Goal: Information Seeking & Learning: Learn about a topic

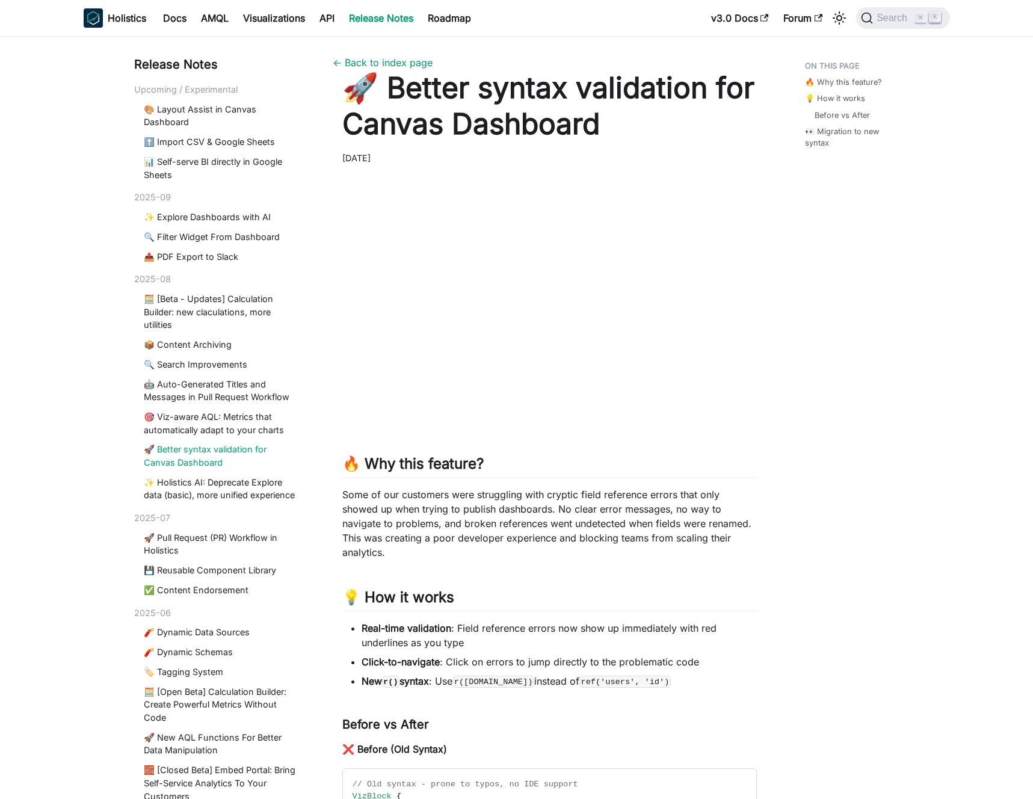
click at [598, 125] on h1 "🚀 Better syntax validation for Canvas Dashboard" at bounding box center [549, 106] width 415 height 72
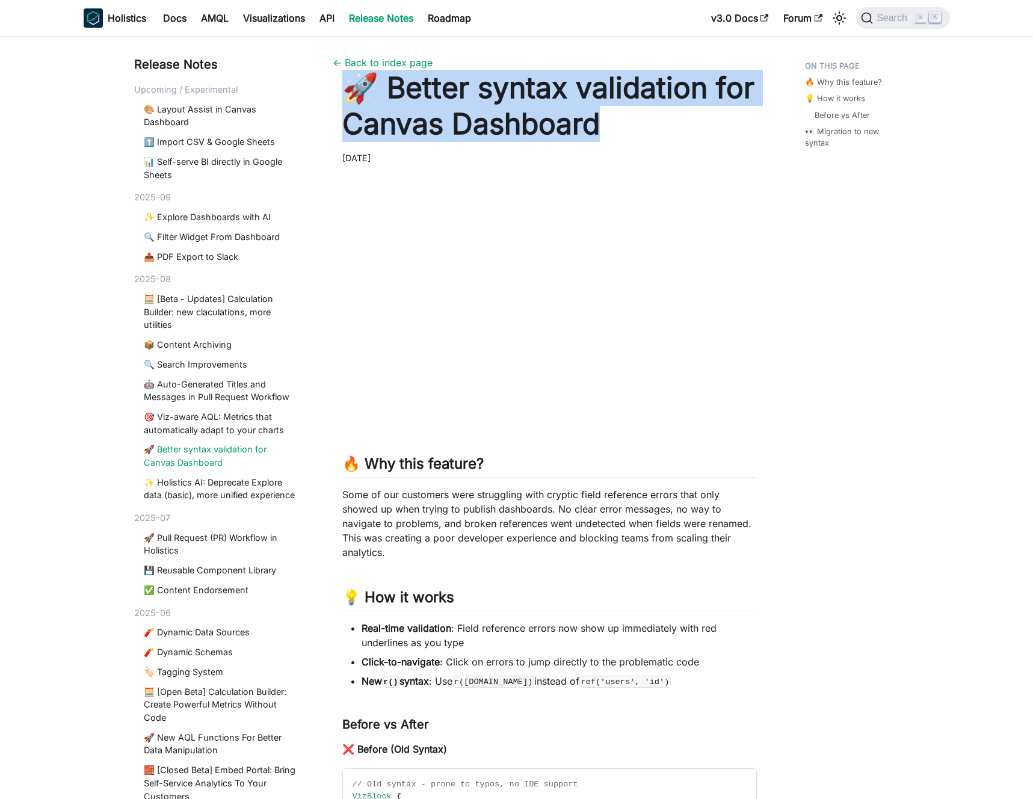
click at [596, 125] on h1 "🚀 Better syntax validation for Canvas Dashboard" at bounding box center [549, 106] width 415 height 72
click at [578, 120] on h1 "🚀 Better syntax validation for Canvas Dashboard" at bounding box center [549, 106] width 415 height 72
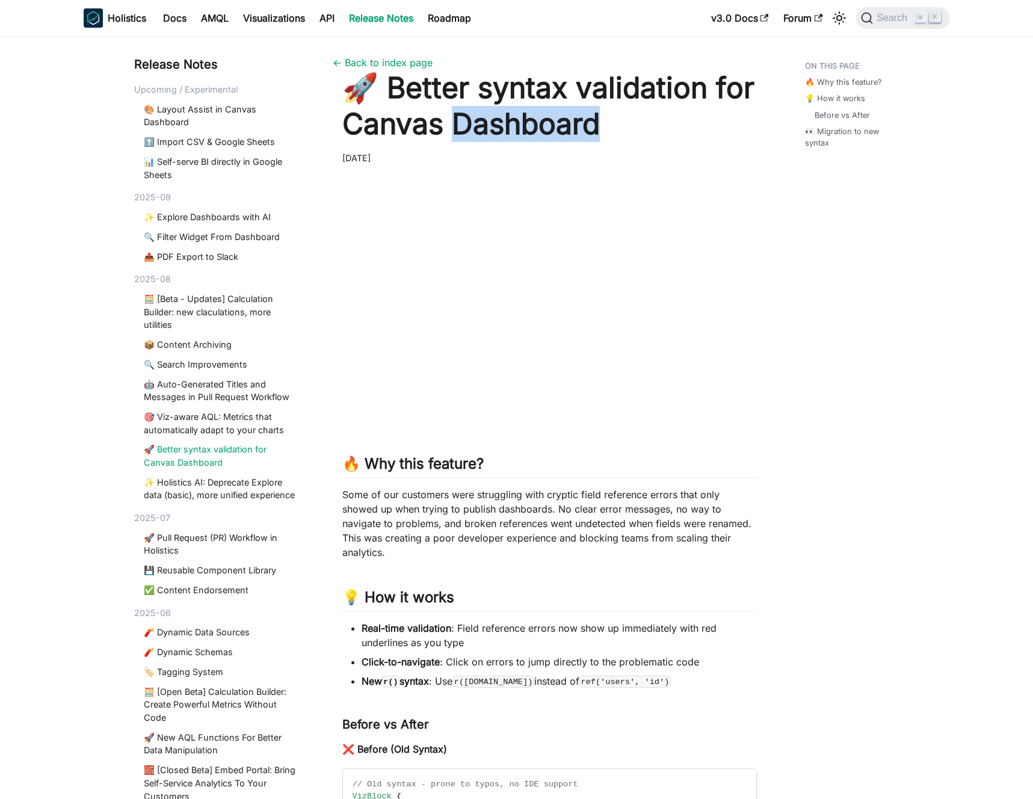
click at [578, 120] on h1 "🚀 Better syntax validation for Canvas Dashboard" at bounding box center [549, 106] width 415 height 72
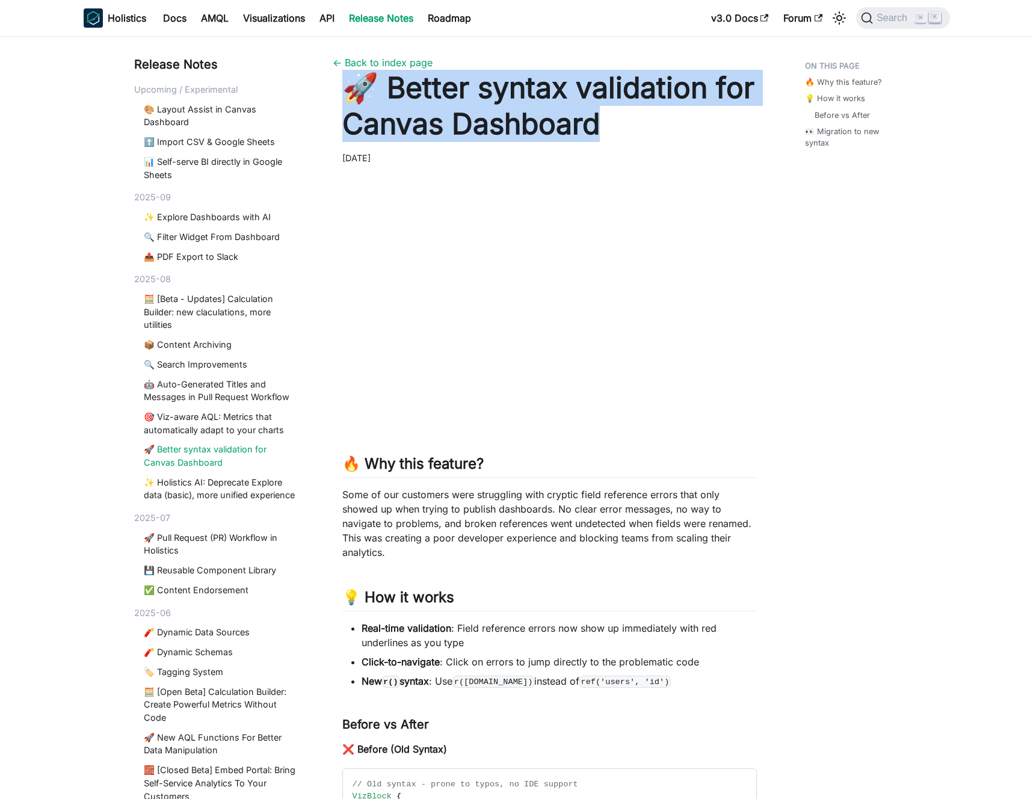
drag, startPoint x: 578, startPoint y: 120, endPoint x: 571, endPoint y: 119, distance: 7.2
click at [578, 120] on h1 "🚀 Better syntax validation for Canvas Dashboard" at bounding box center [549, 106] width 415 height 72
click at [565, 118] on h1 "🚀 Better syntax validation for Canvas Dashboard" at bounding box center [549, 106] width 415 height 72
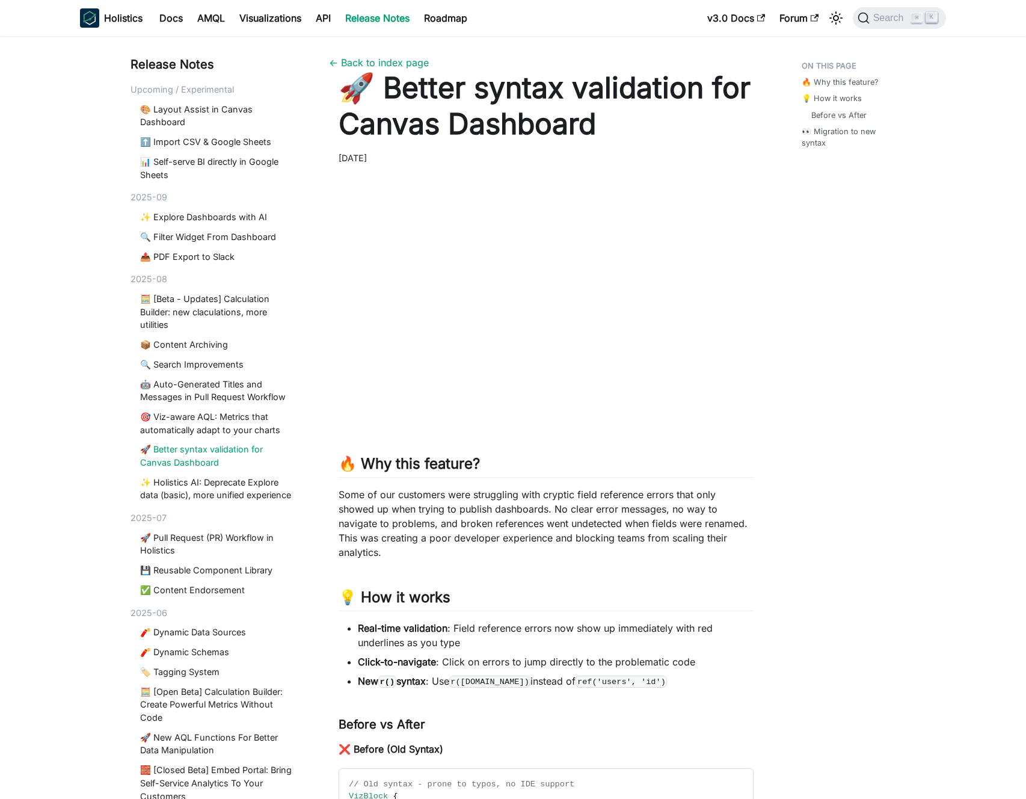
click at [438, 119] on h1 "🚀 Better syntax validation for Canvas Dashboard" at bounding box center [546, 106] width 415 height 72
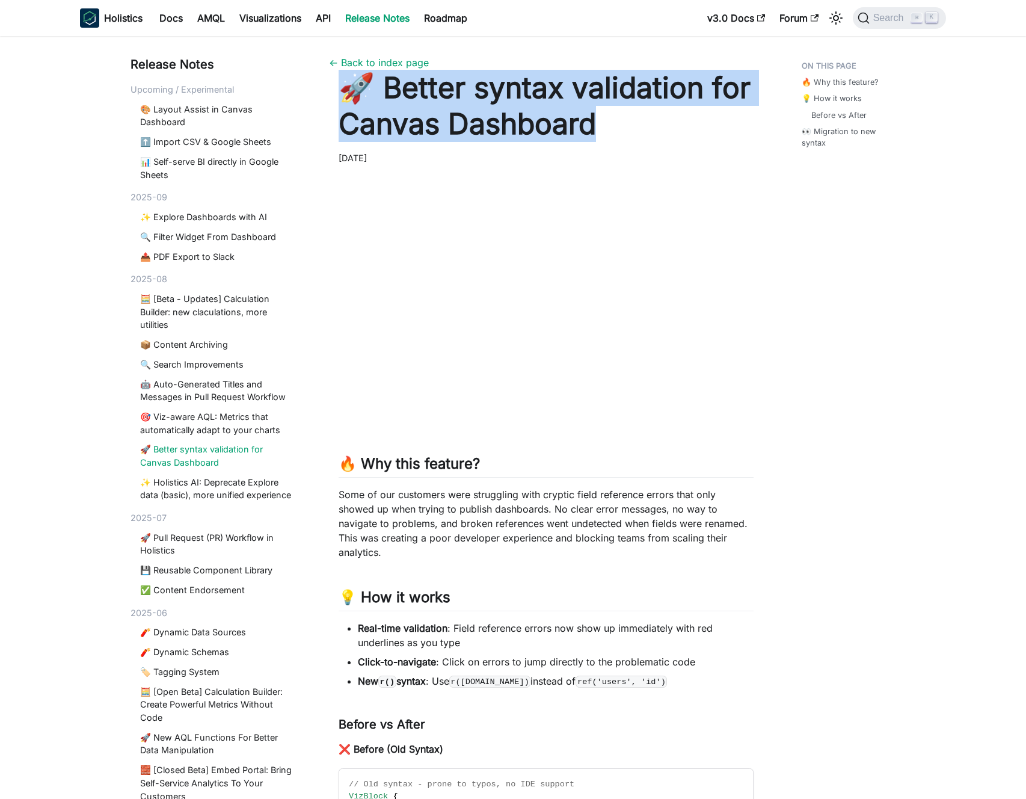
click at [438, 119] on h1 "🚀 Better syntax validation for Canvas Dashboard" at bounding box center [546, 106] width 415 height 72
click at [437, 119] on h1 "🚀 Better syntax validation for Canvas Dashboard" at bounding box center [546, 106] width 415 height 72
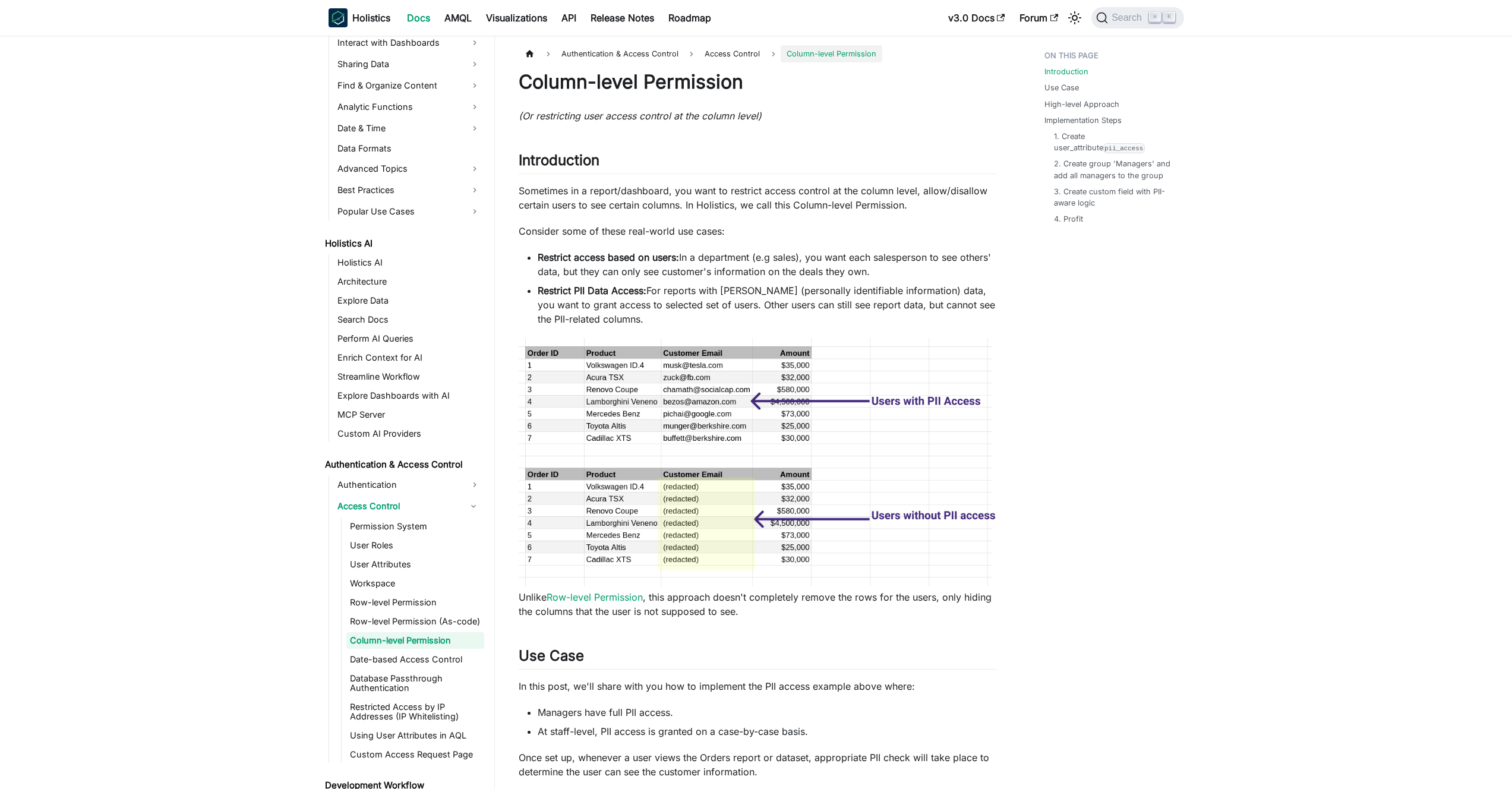
scroll to position [425, 0]
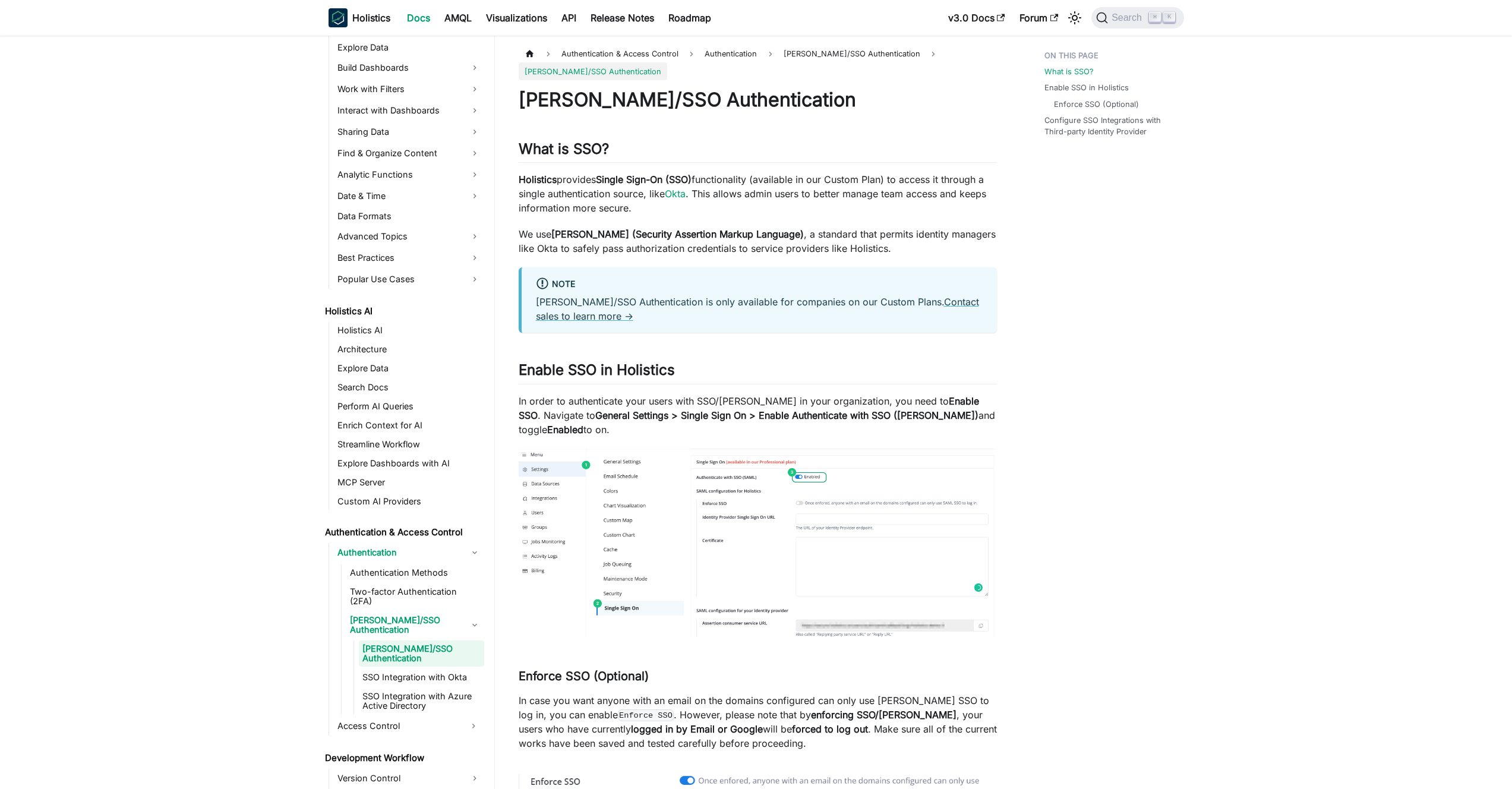
scroll to position [349, 0]
click at [672, 419] on strong "General Settings > Single Sign On > Enable Authenticate with SSO (SAML)" at bounding box center [787, 416] width 383 height 12
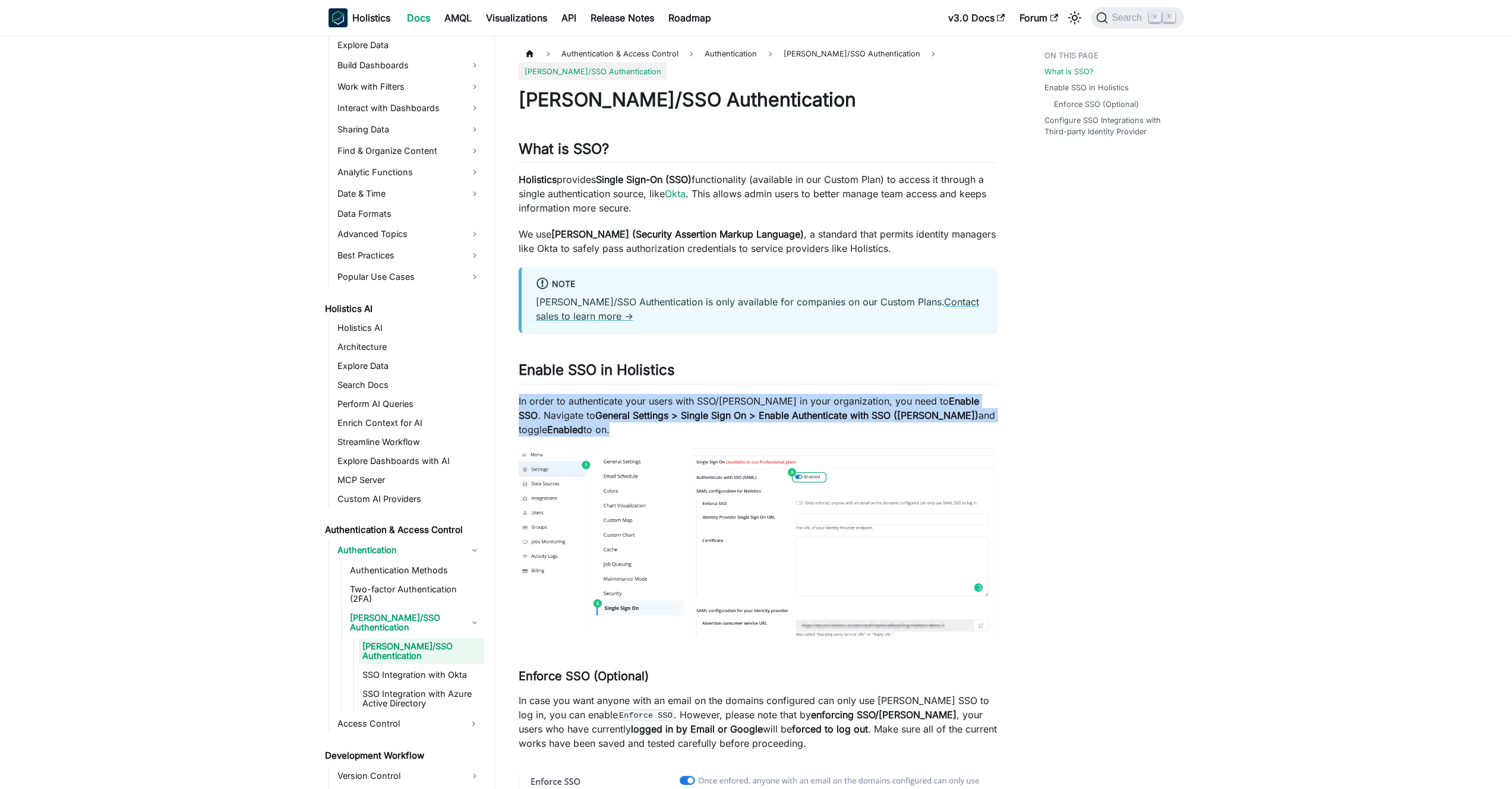
click at [672, 419] on strong "General Settings > Single Sign On > Enable Authenticate with SSO (SAML)" at bounding box center [787, 416] width 383 height 12
click at [656, 413] on strong "General Settings > Single Sign On > Enable Authenticate with SSO (SAML)" at bounding box center [787, 416] width 383 height 12
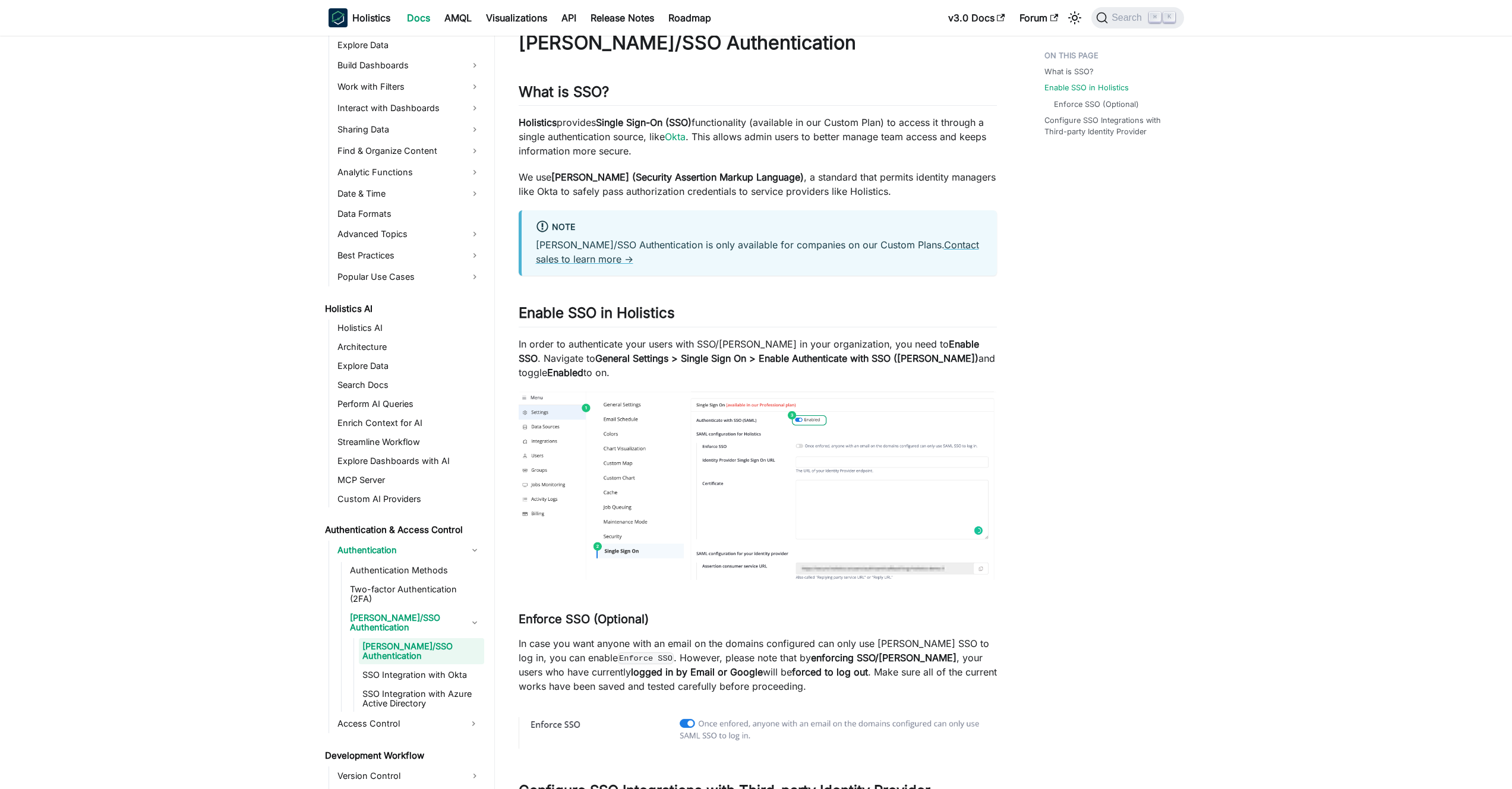
scroll to position [0, 0]
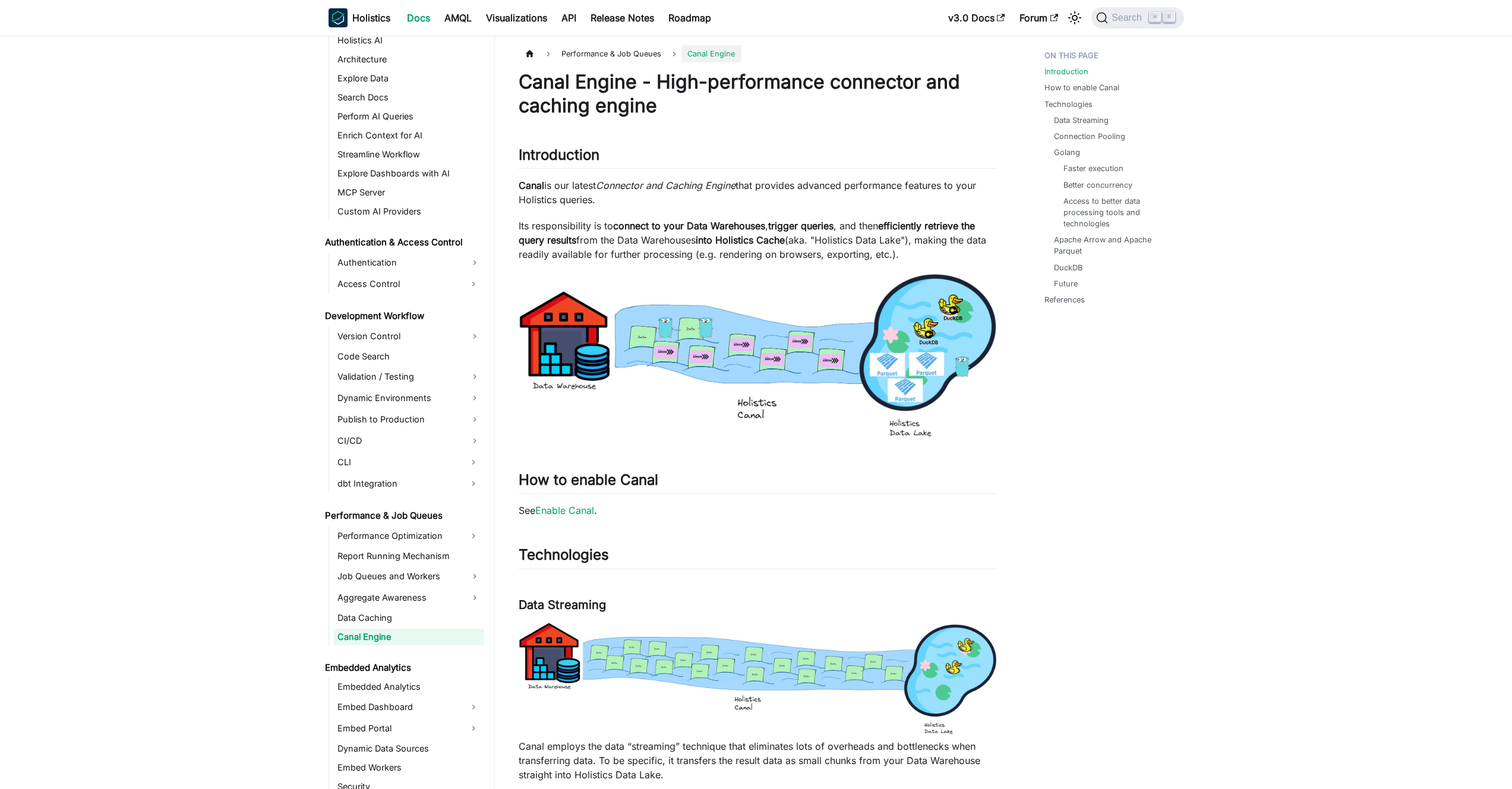
scroll to position [643, 0]
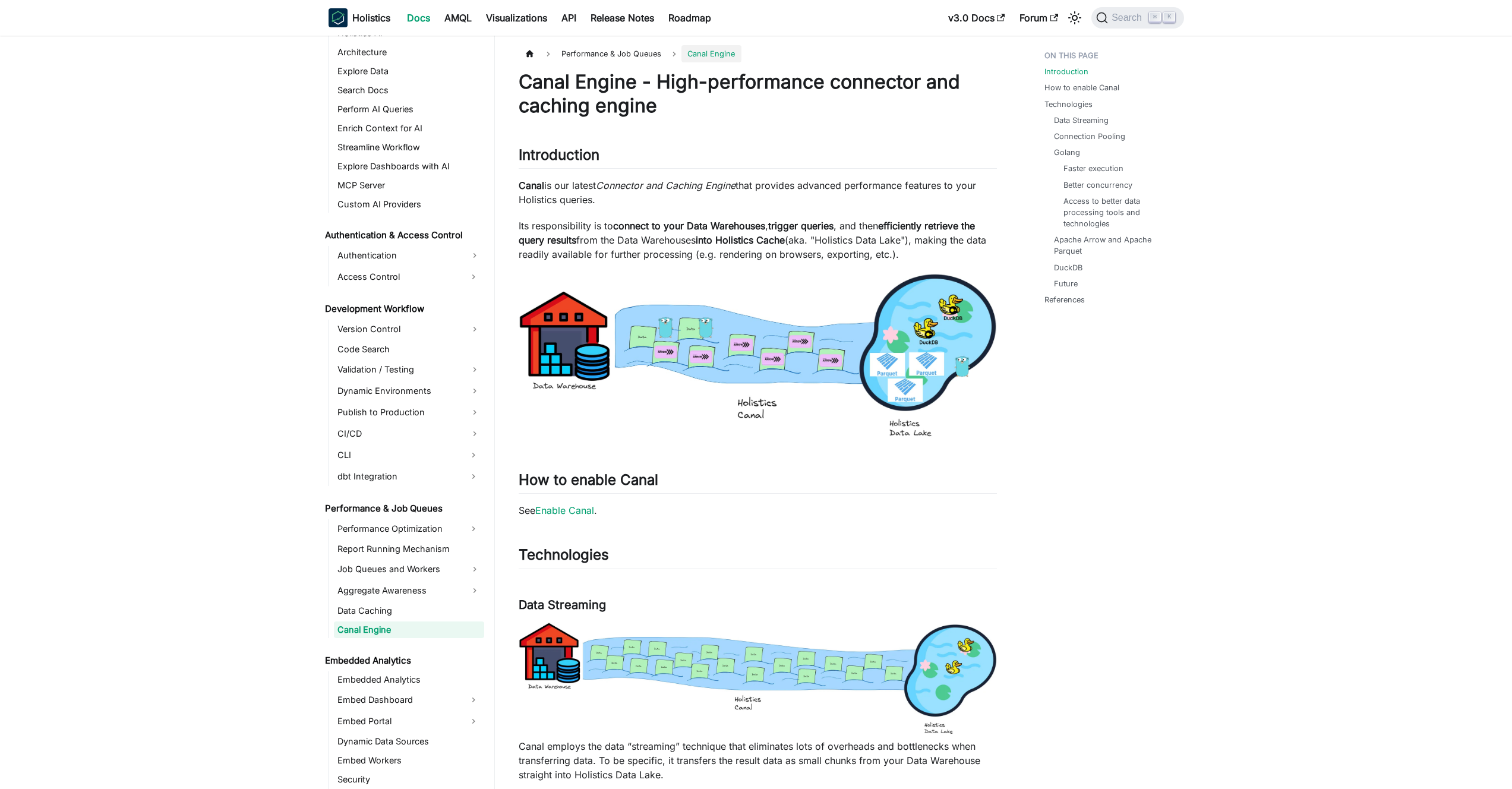
click at [721, 192] on p "Canal is our latest Connector and Caching Engine that provides advanced perform…" at bounding box center [757, 192] width 478 height 29
click at [712, 193] on p "Canal is our latest Connector and Caching Engine that provides advanced perform…" at bounding box center [757, 192] width 478 height 29
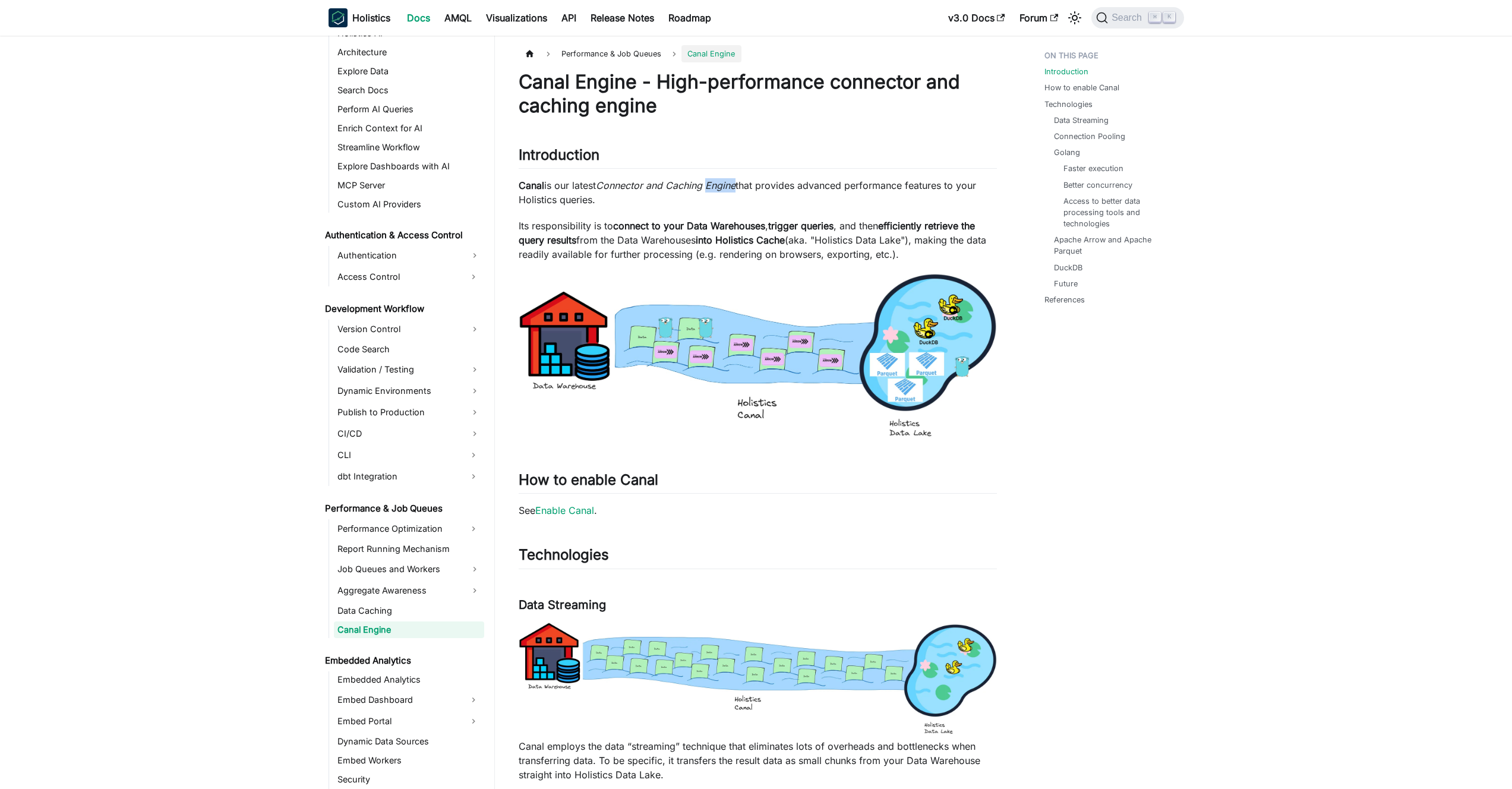
click at [712, 193] on p "Canal is our latest Connector and Caching Engine that provides advanced perform…" at bounding box center [757, 192] width 478 height 29
click at [694, 197] on p "Canal is our latest Connector and Caching Engine that provides advanced perform…" at bounding box center [757, 192] width 478 height 29
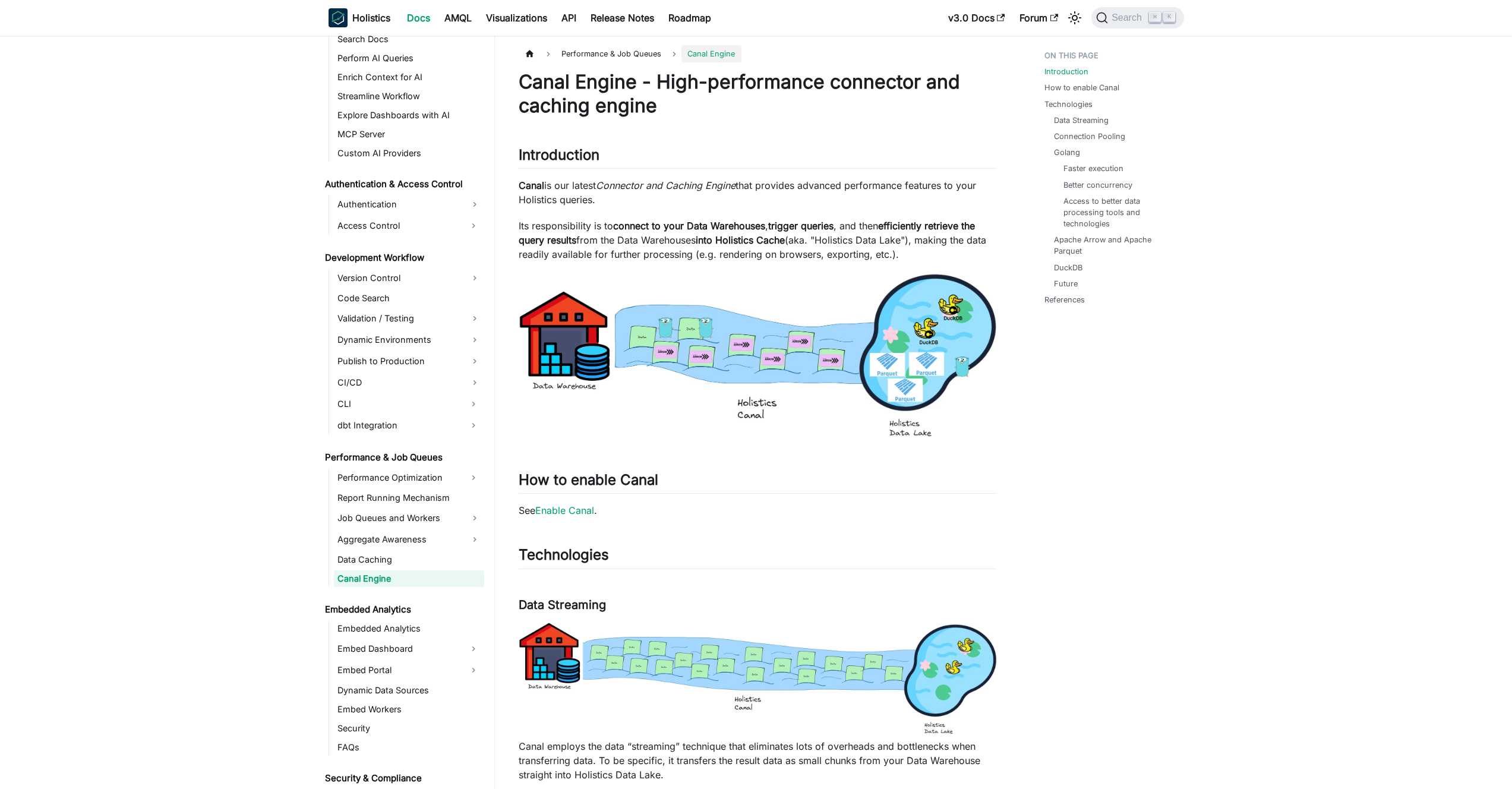
scroll to position [759, 0]
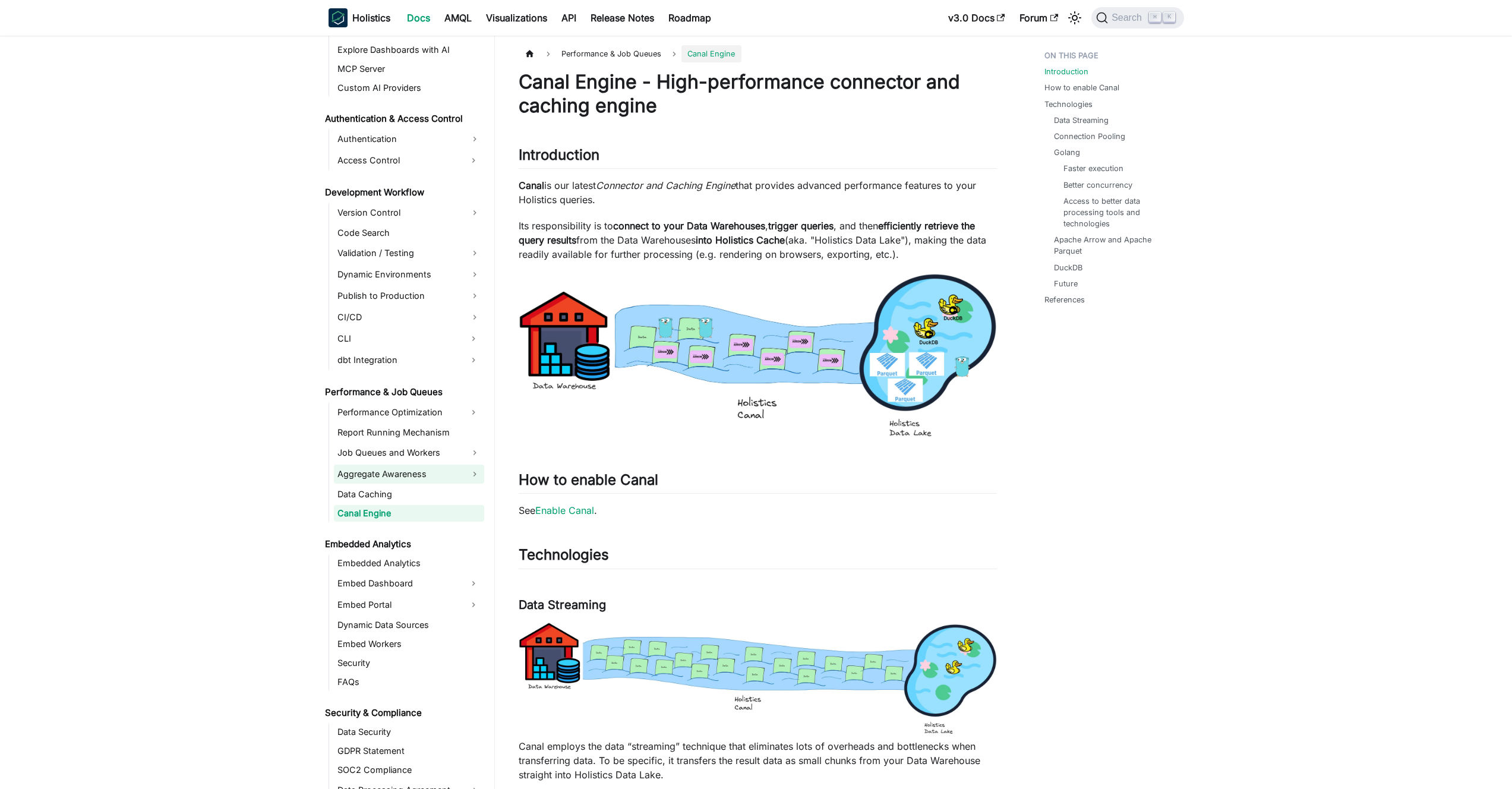
click at [421, 473] on link "Aggregate Awareness" at bounding box center [409, 473] width 150 height 19
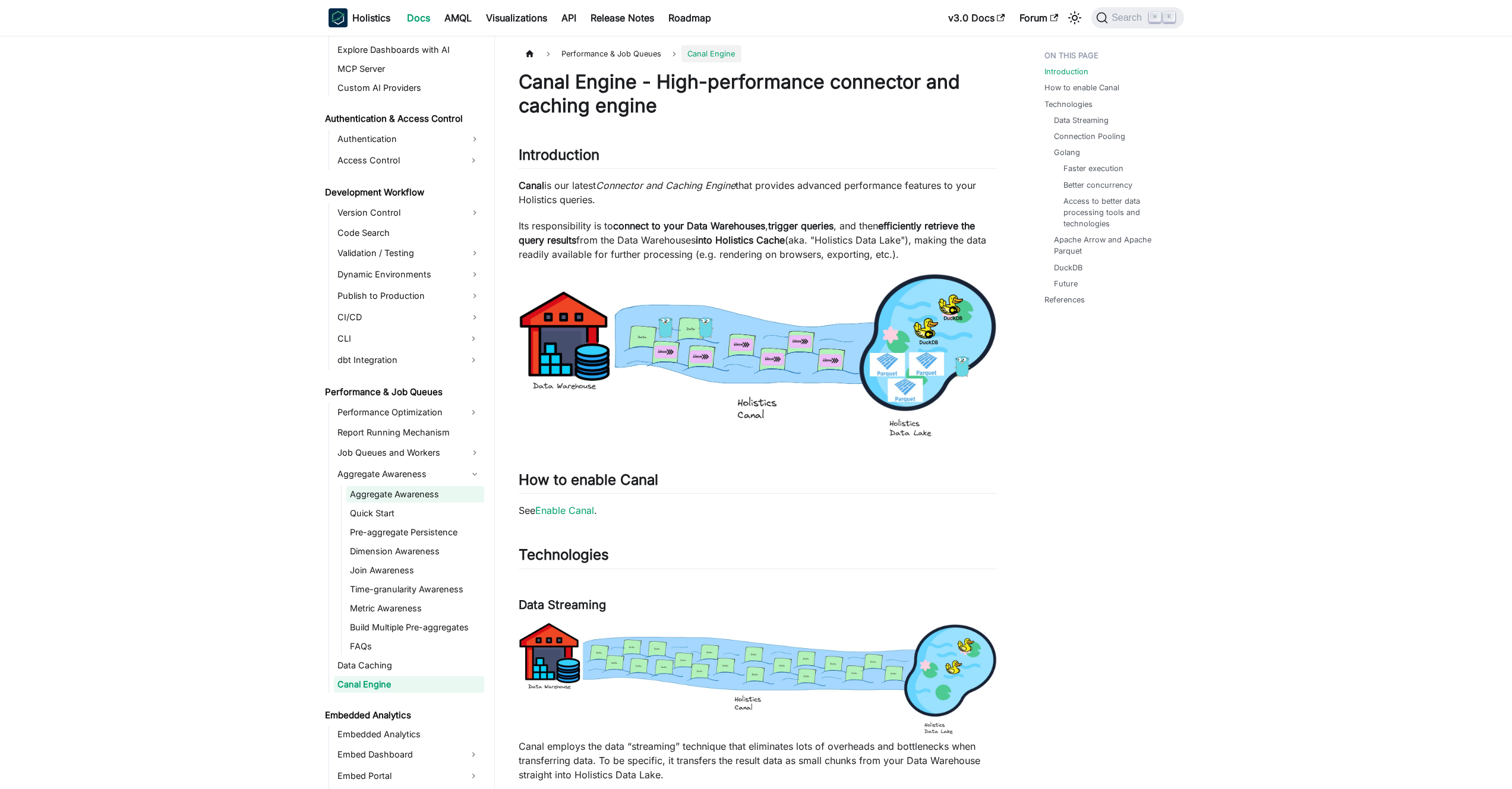
click at [419, 492] on link "Aggregate Awareness" at bounding box center [416, 494] width 138 height 17
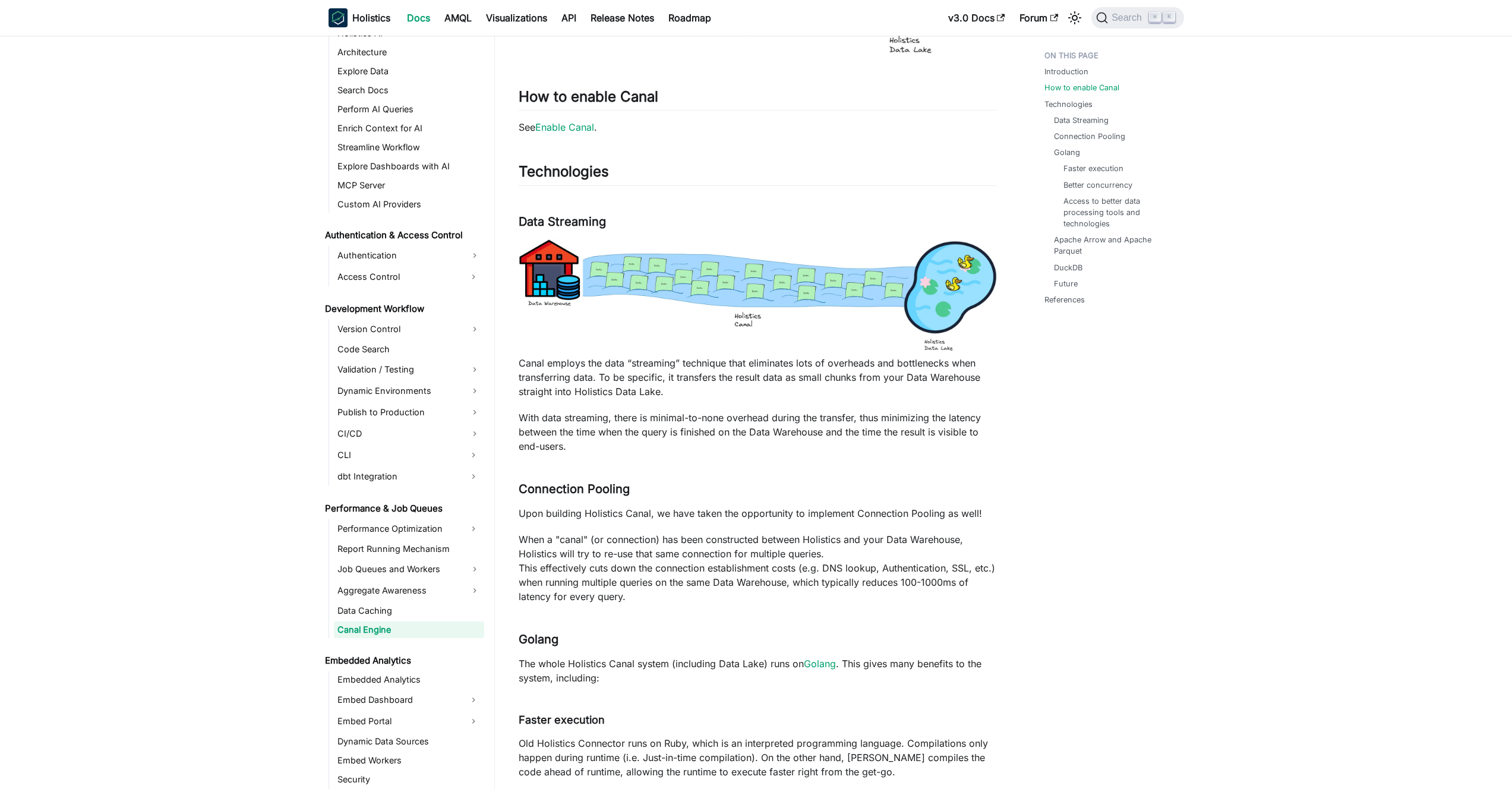
click at [692, 372] on p "Canal employs the data “streaming” technique that eliminates lots of overheads …" at bounding box center [757, 376] width 478 height 42
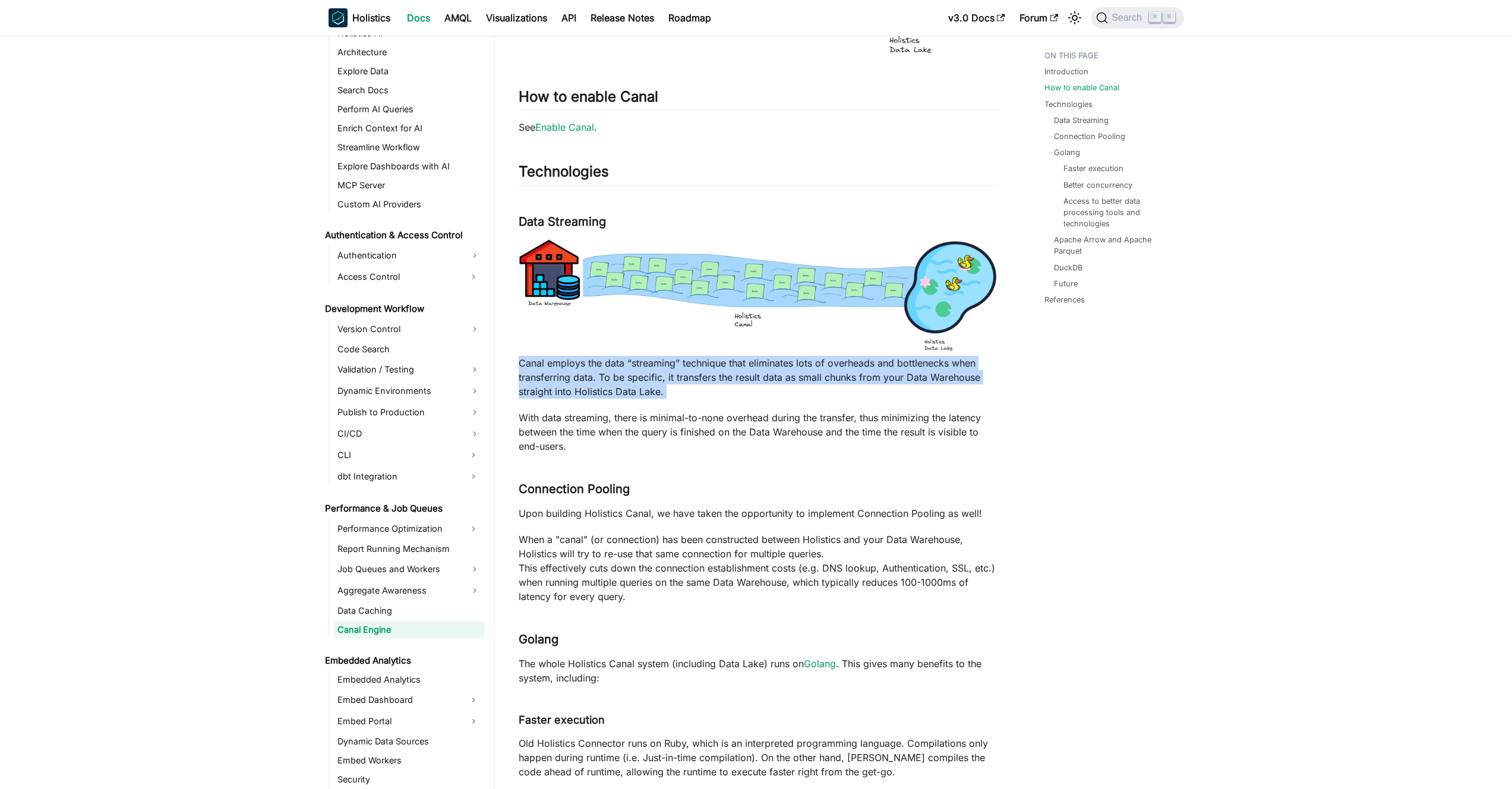
click at [692, 372] on p "Canal employs the data “streaming” technique that eliminates lots of overheads …" at bounding box center [757, 376] width 478 height 42
click at [677, 372] on p "Canal employs the data “streaming” technique that eliminates lots of overheads …" at bounding box center [757, 376] width 478 height 42
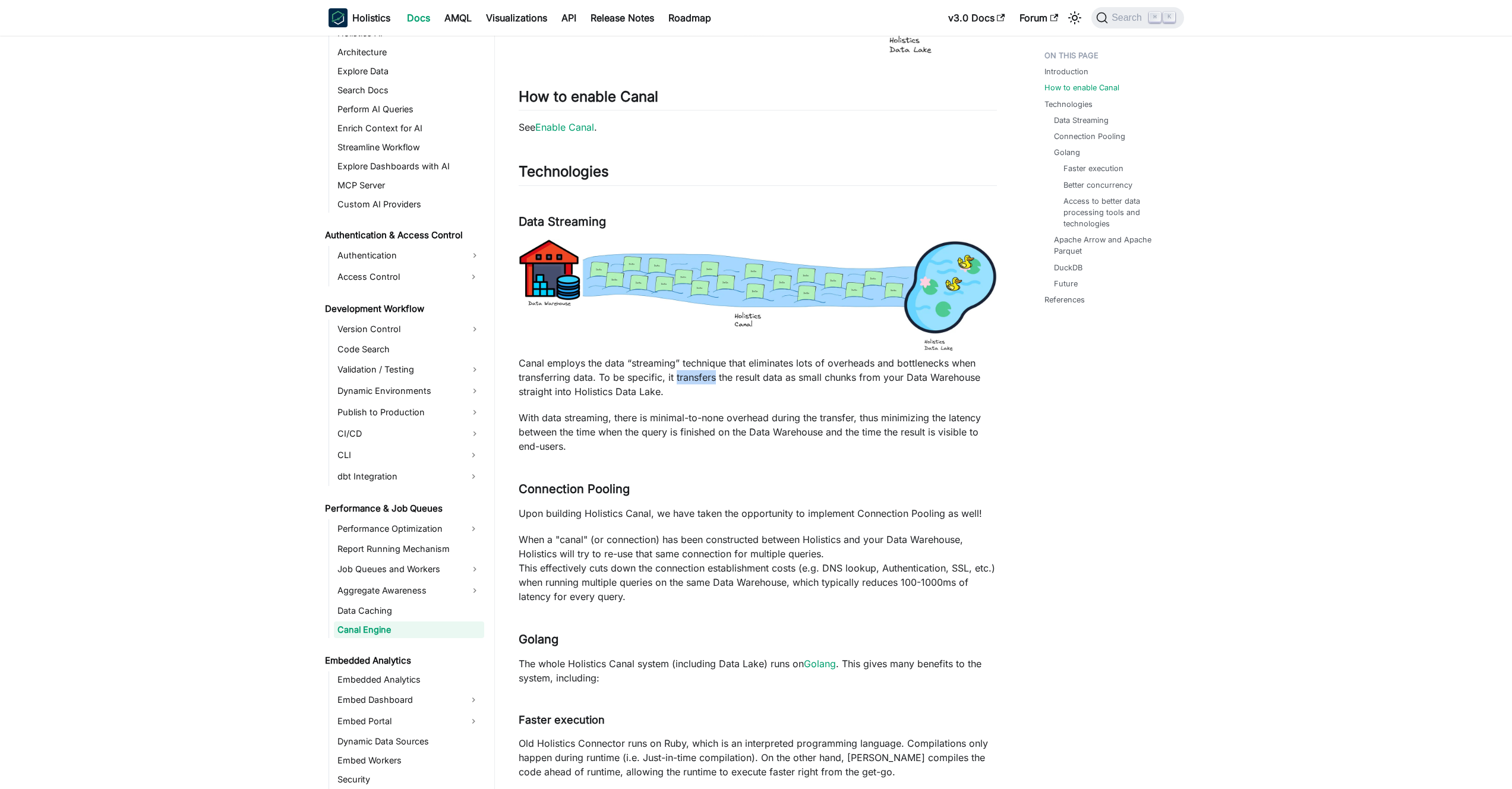
click at [677, 372] on p "Canal employs the data “streaming” technique that eliminates lots of overheads …" at bounding box center [757, 376] width 478 height 42
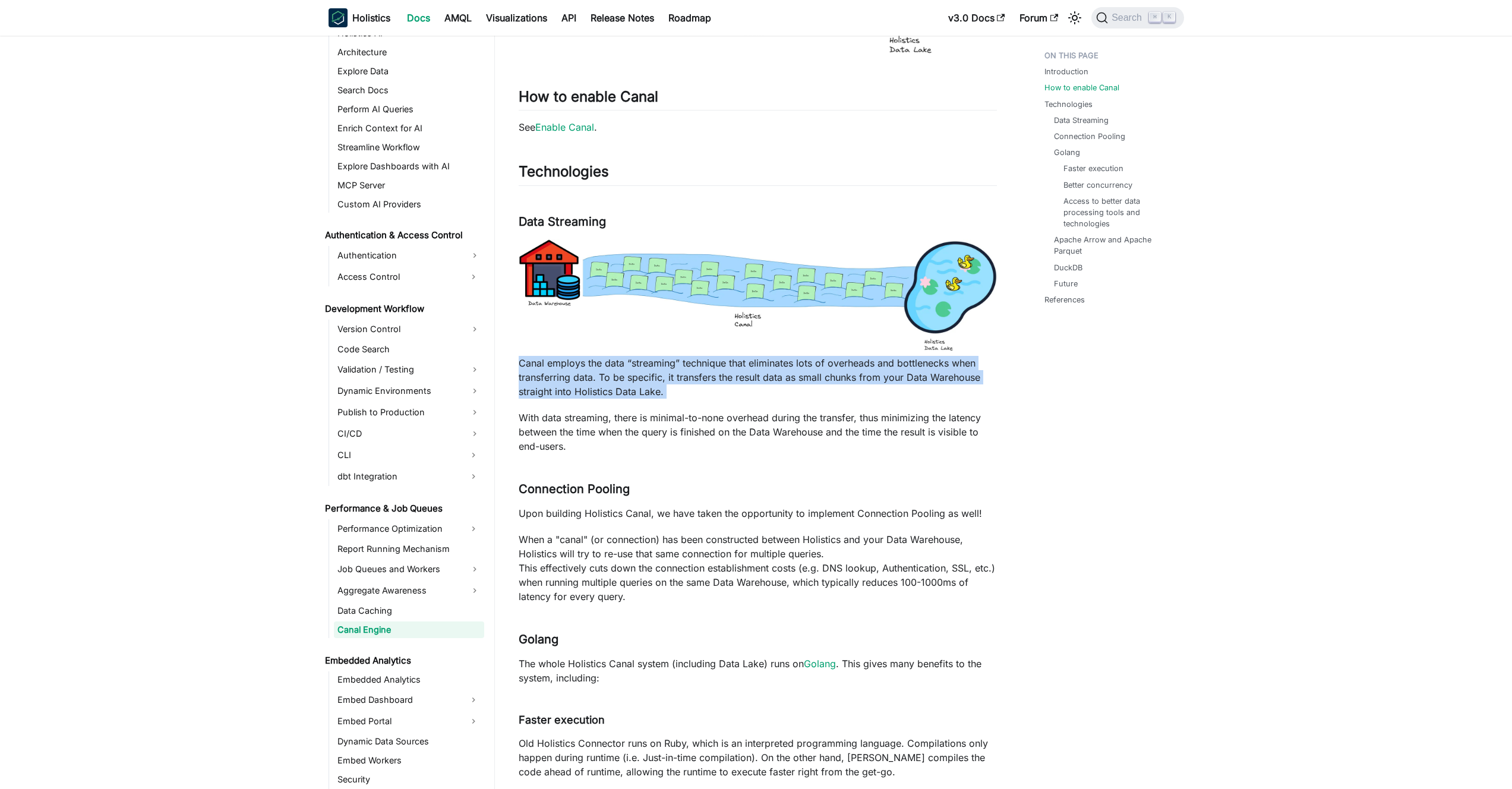
click at [677, 372] on p "Canal employs the data “streaming” technique that eliminates lots of overheads …" at bounding box center [757, 376] width 478 height 42
click at [684, 372] on p "Canal employs the data “streaming” technique that eliminates lots of overheads …" at bounding box center [757, 376] width 478 height 42
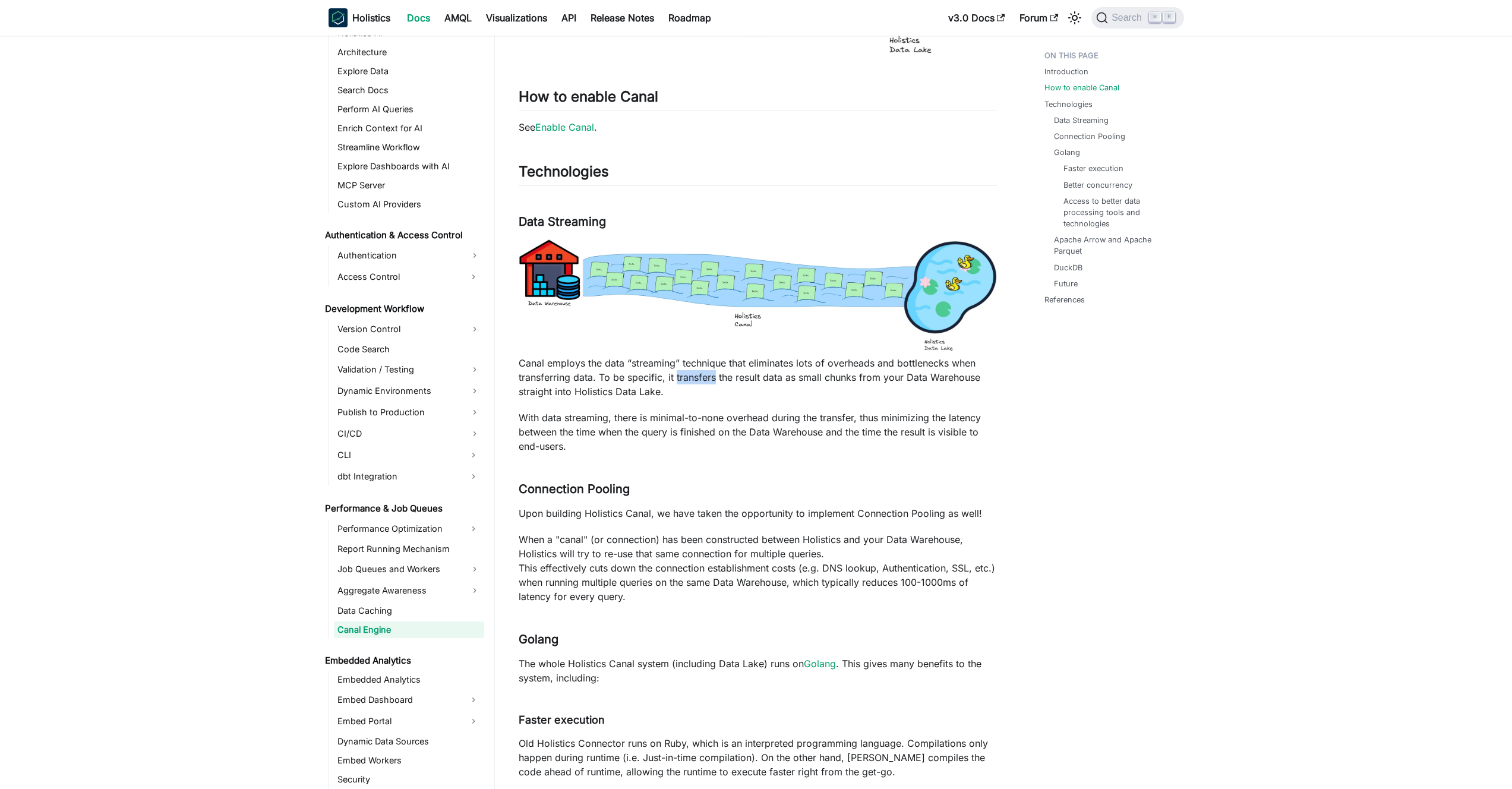
click at [684, 372] on p "Canal employs the data “streaming” technique that eliminates lots of overheads …" at bounding box center [757, 376] width 478 height 42
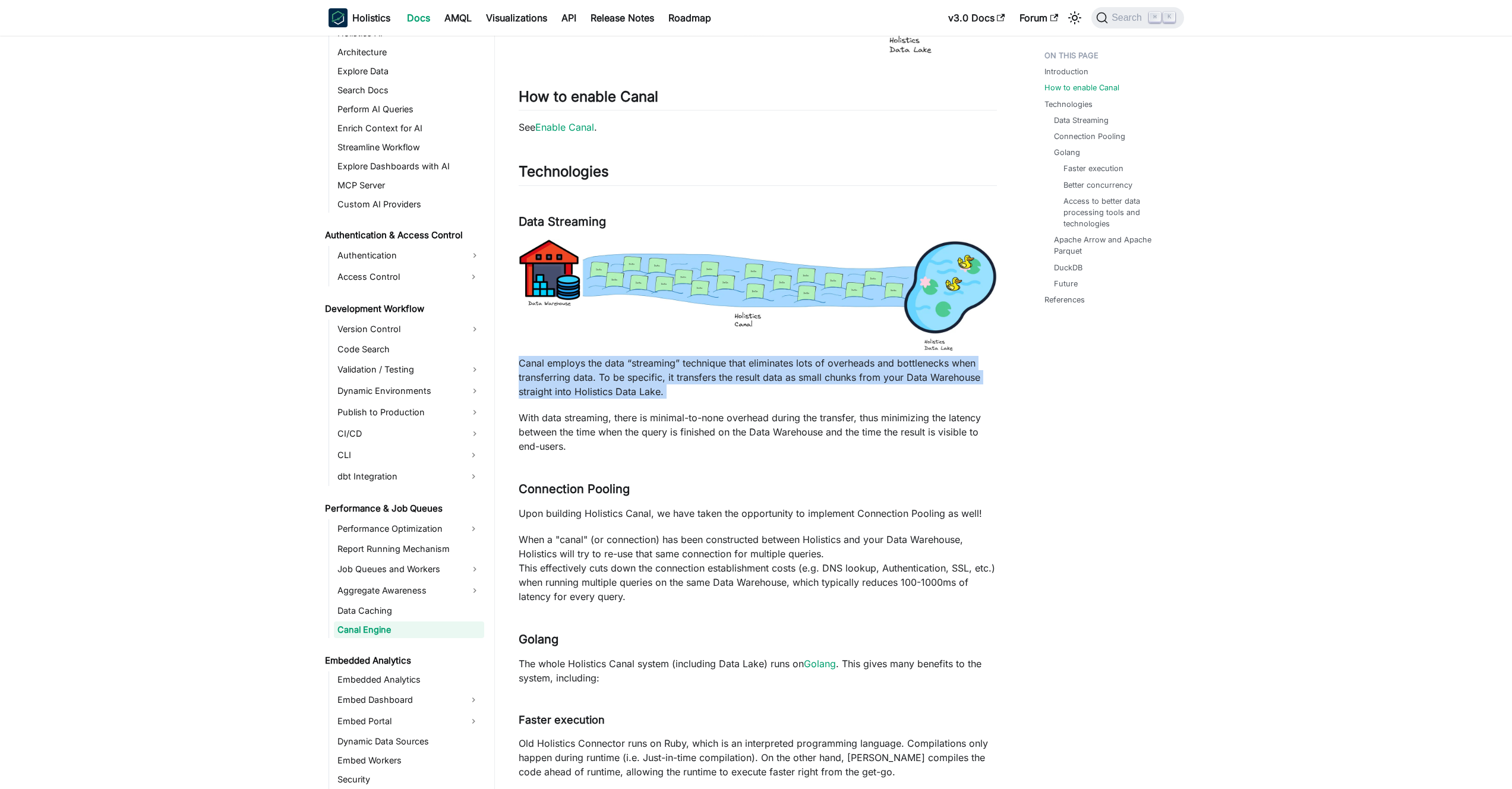
click at [684, 372] on p "Canal employs the data “streaming” technique that eliminates lots of overheads …" at bounding box center [757, 376] width 478 height 42
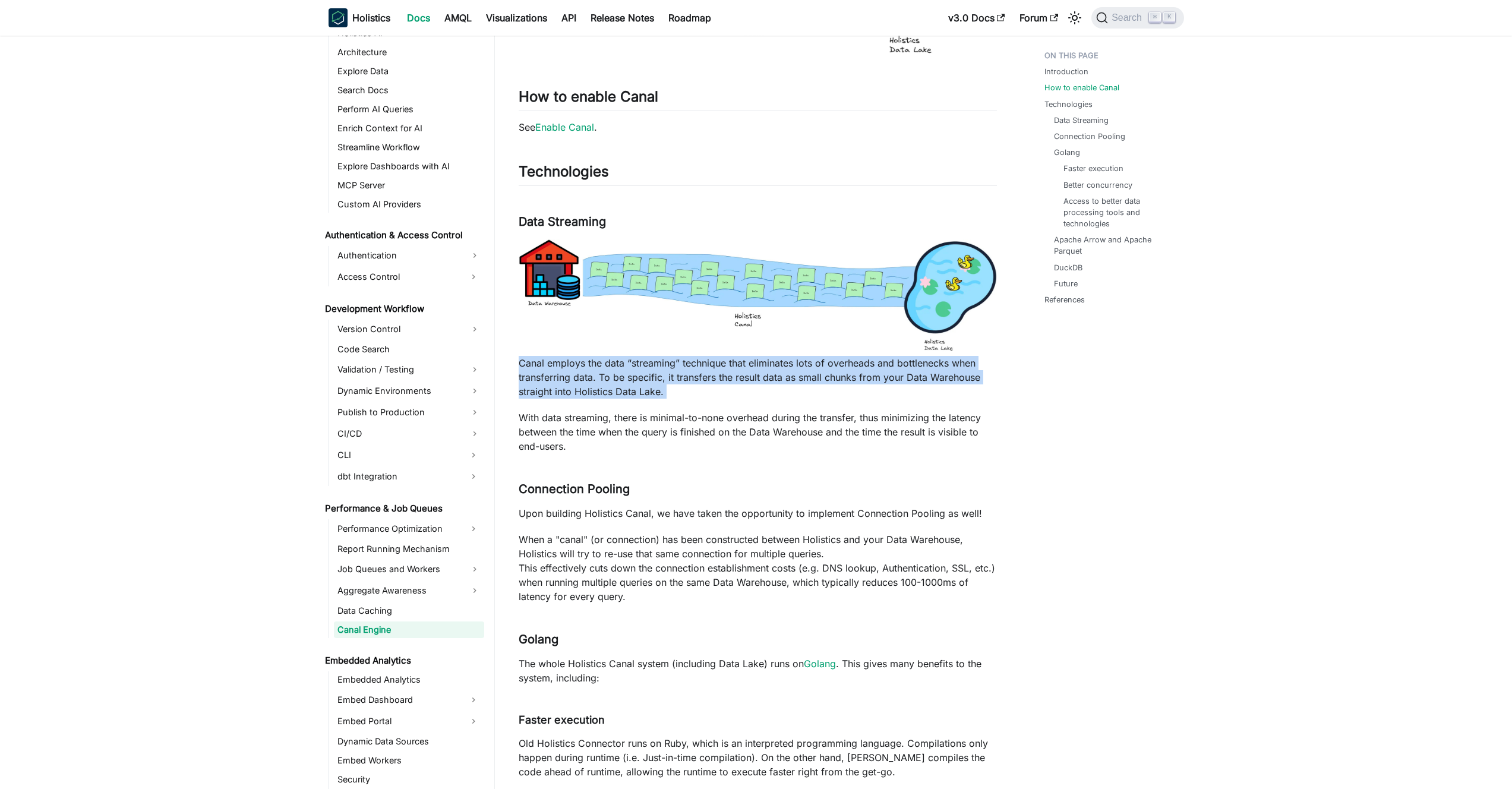
click at [684, 372] on p "Canal employs the data “streaming” technique that eliminates lots of overheads …" at bounding box center [757, 376] width 478 height 42
click at [675, 373] on p "Canal employs the data “streaming” technique that eliminates lots of overheads …" at bounding box center [757, 376] width 478 height 42
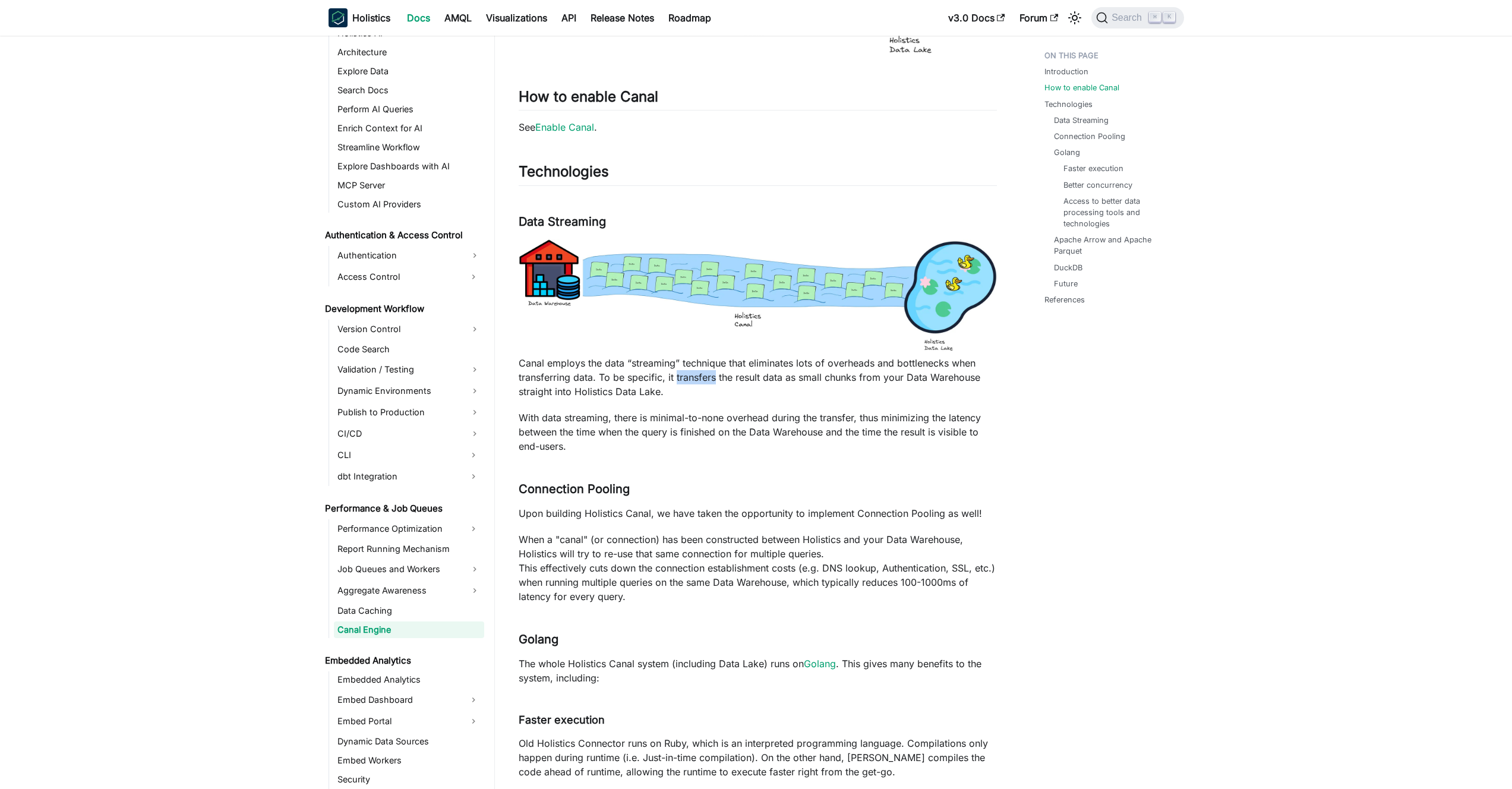
click at [675, 373] on p "Canal employs the data “streaming” technique that eliminates lots of overheads …" at bounding box center [757, 376] width 478 height 42
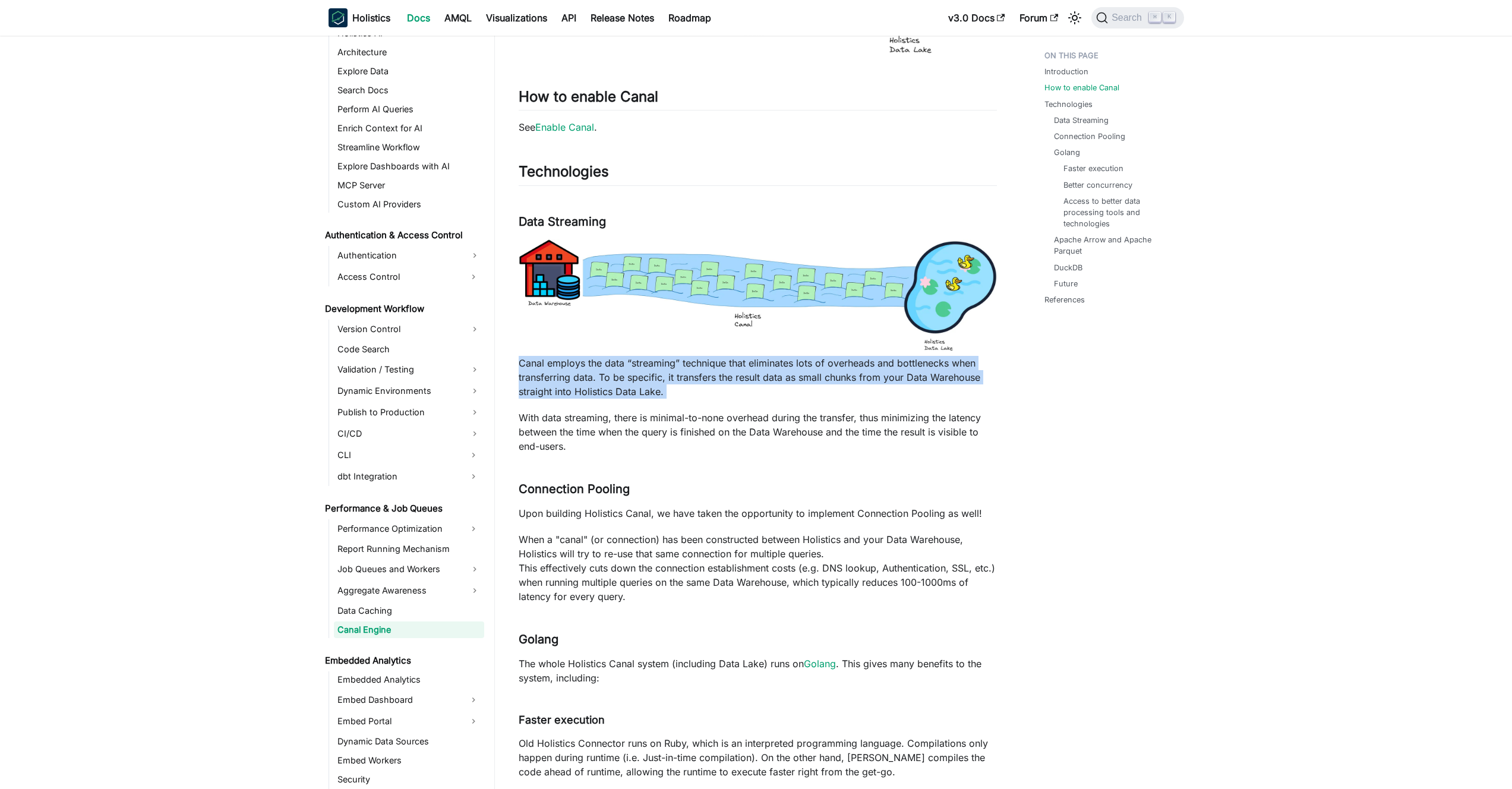
click at [675, 373] on p "Canal employs the data “streaming” technique that eliminates lots of overheads …" at bounding box center [757, 376] width 478 height 42
click at [689, 373] on p "Canal employs the data “streaming” technique that eliminates lots of overheads …" at bounding box center [757, 376] width 478 height 42
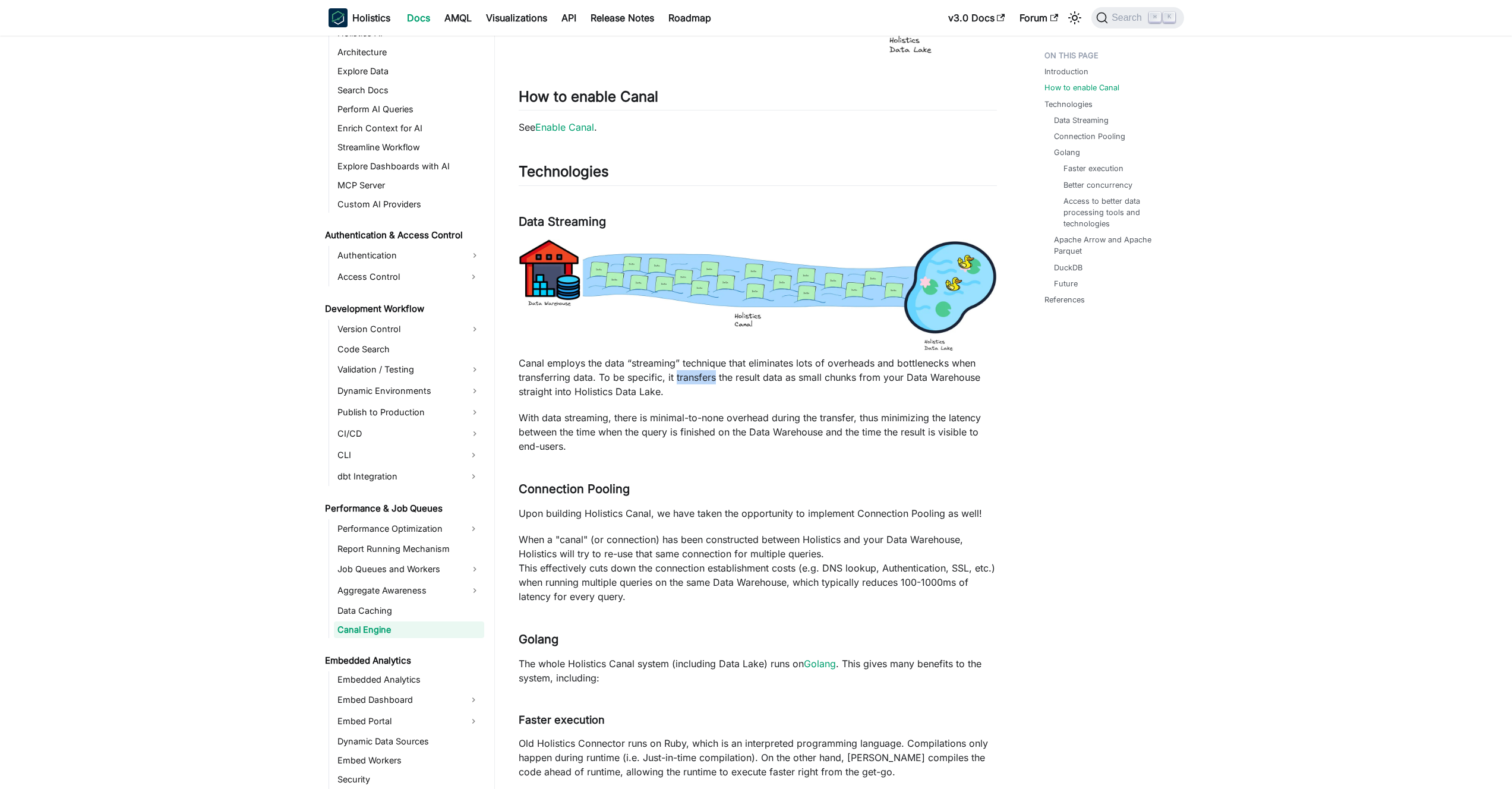
click at [689, 373] on p "Canal employs the data “streaming” technique that eliminates lots of overheads …" at bounding box center [757, 376] width 478 height 42
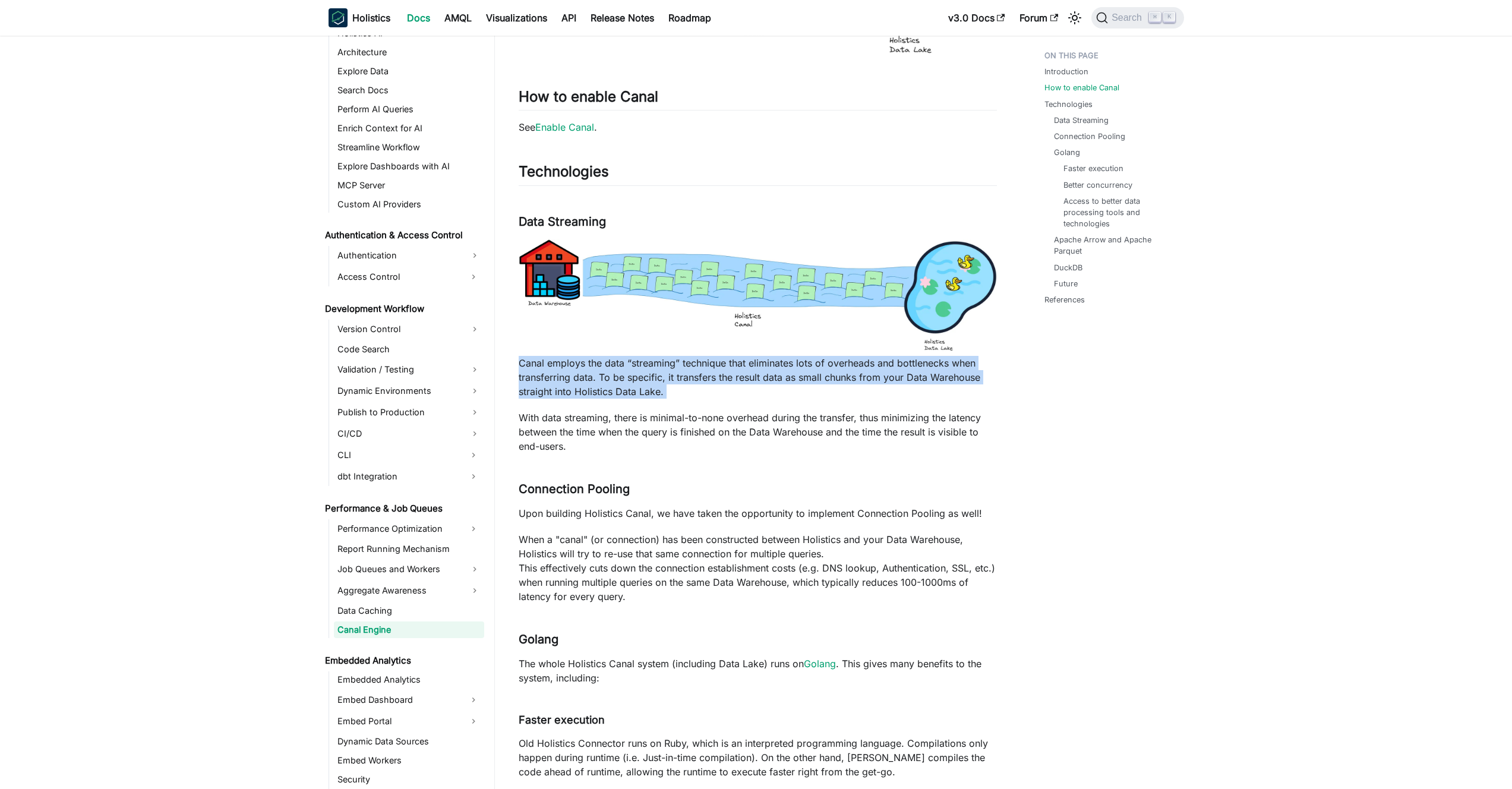
click at [689, 373] on p "Canal employs the data “streaming” technique that eliminates lots of overheads …" at bounding box center [757, 376] width 478 height 42
click at [677, 373] on p "Canal employs the data “streaming” technique that eliminates lots of overheads …" at bounding box center [757, 376] width 478 height 42
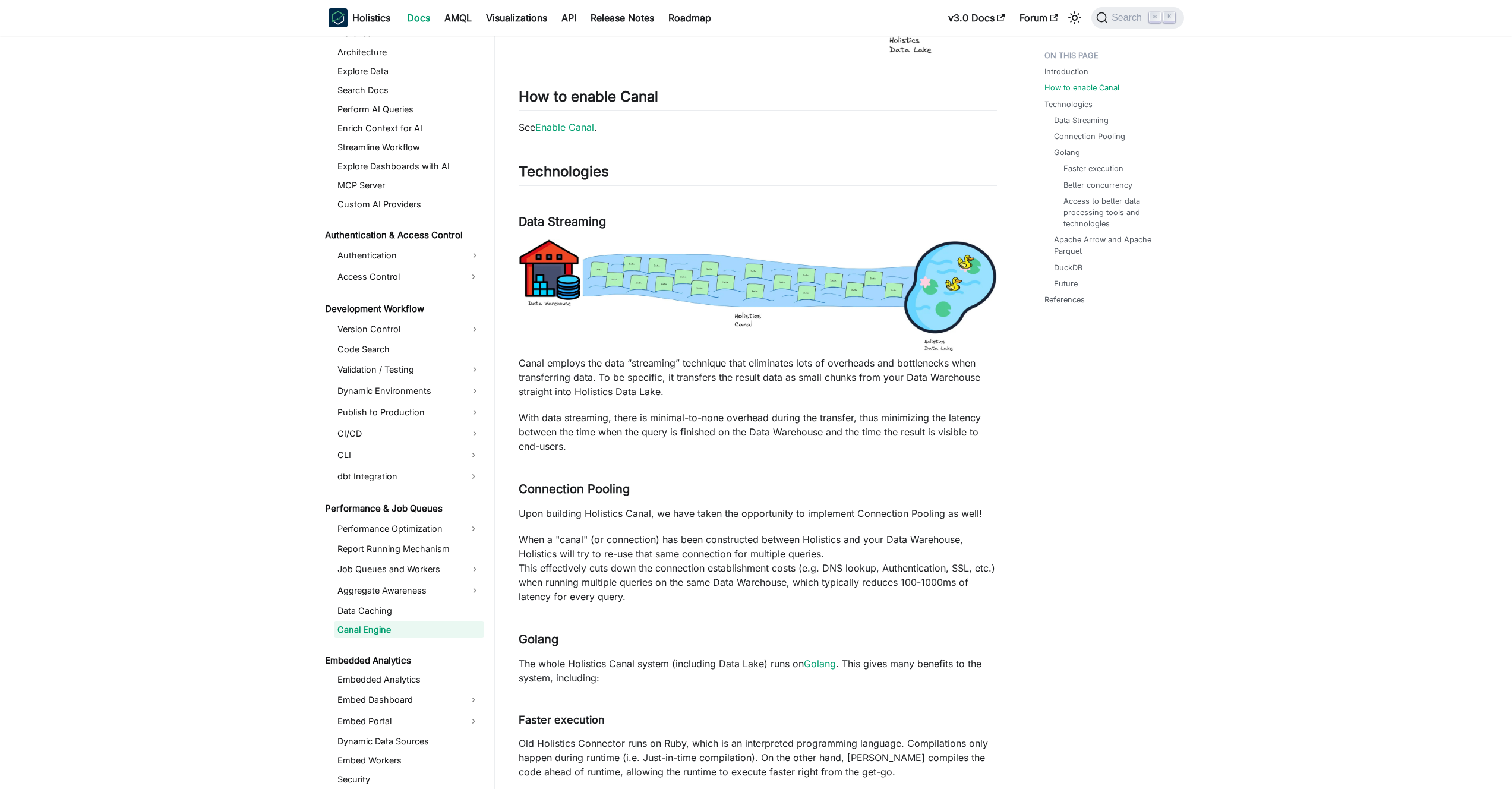
click at [679, 422] on p "With data streaming, there is minimal-to-none overhead during the transfer, thu…" at bounding box center [757, 432] width 478 height 42
click at [668, 420] on p "With data streaming, there is minimal-to-none overhead during the transfer, thu…" at bounding box center [757, 432] width 478 height 42
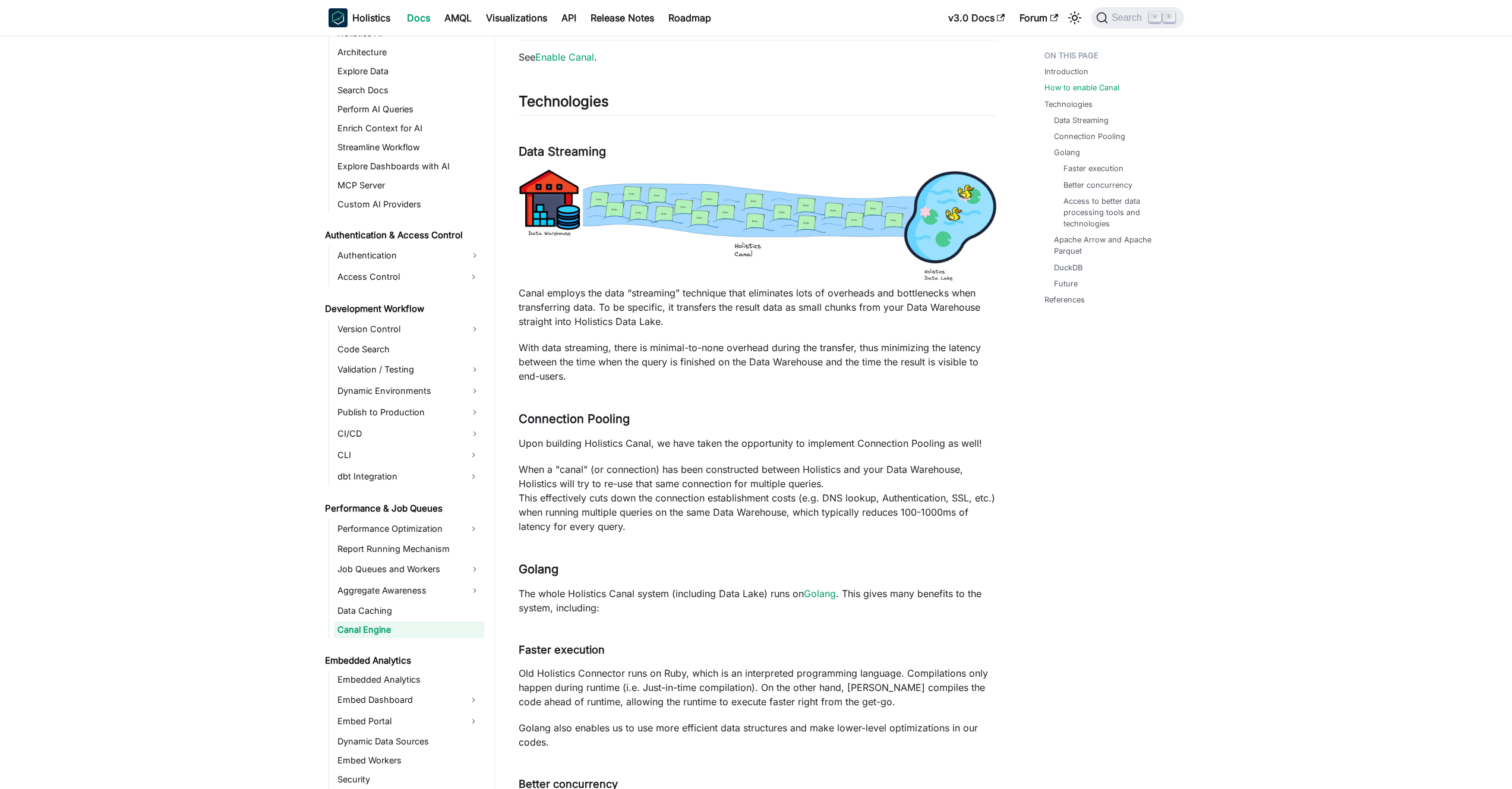
scroll to position [467, 0]
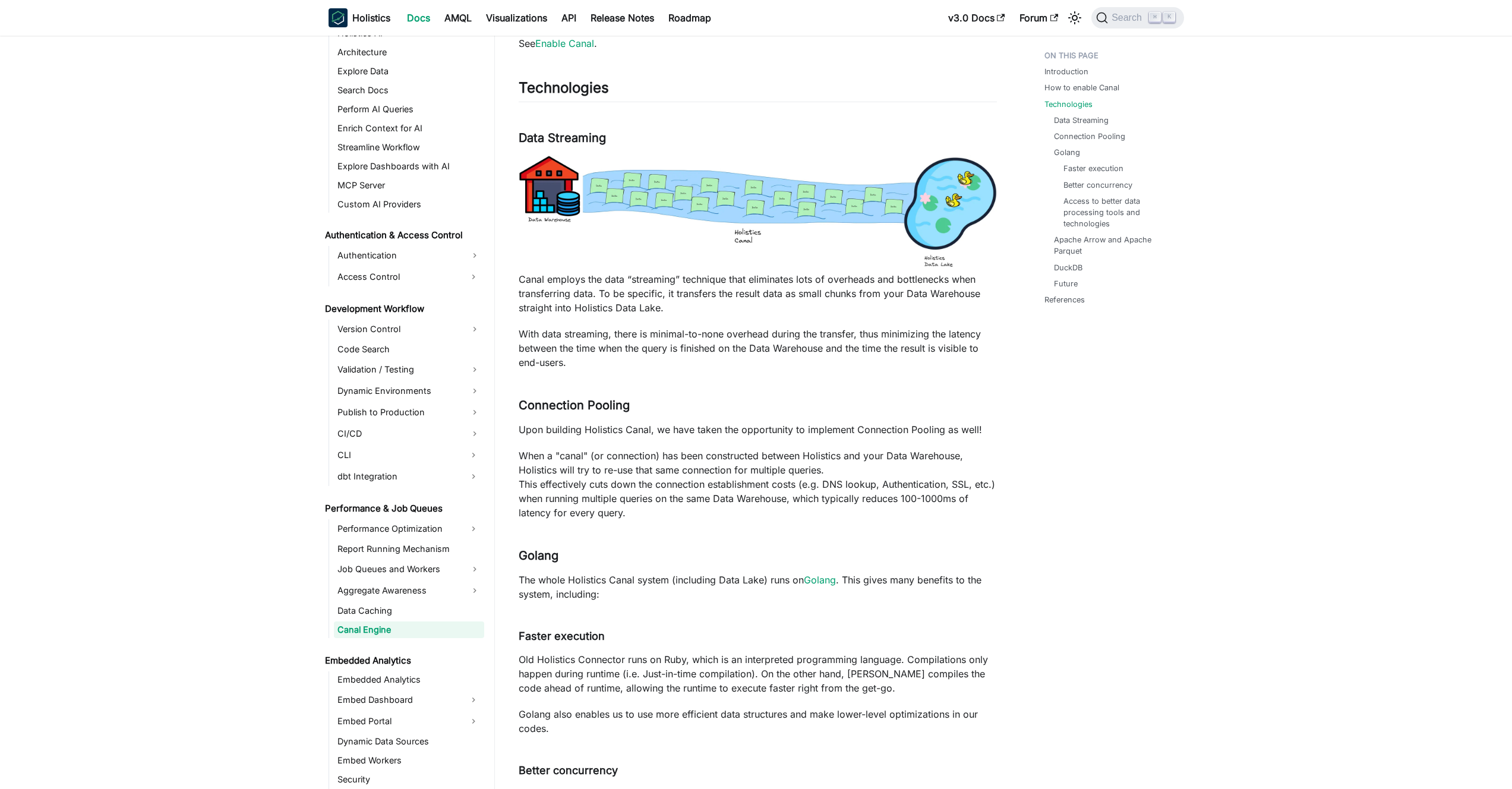
click at [662, 428] on p "Upon building Holistics Canal, we have taken the opportunity to implement Conne…" at bounding box center [757, 430] width 478 height 14
click at [671, 430] on p "Upon building Holistics Canal, we have taken the opportunity to implement Conne…" at bounding box center [757, 430] width 478 height 14
click at [675, 461] on p "When a "canal" (or connection) has been constructed between Holistics and your …" at bounding box center [757, 484] width 478 height 71
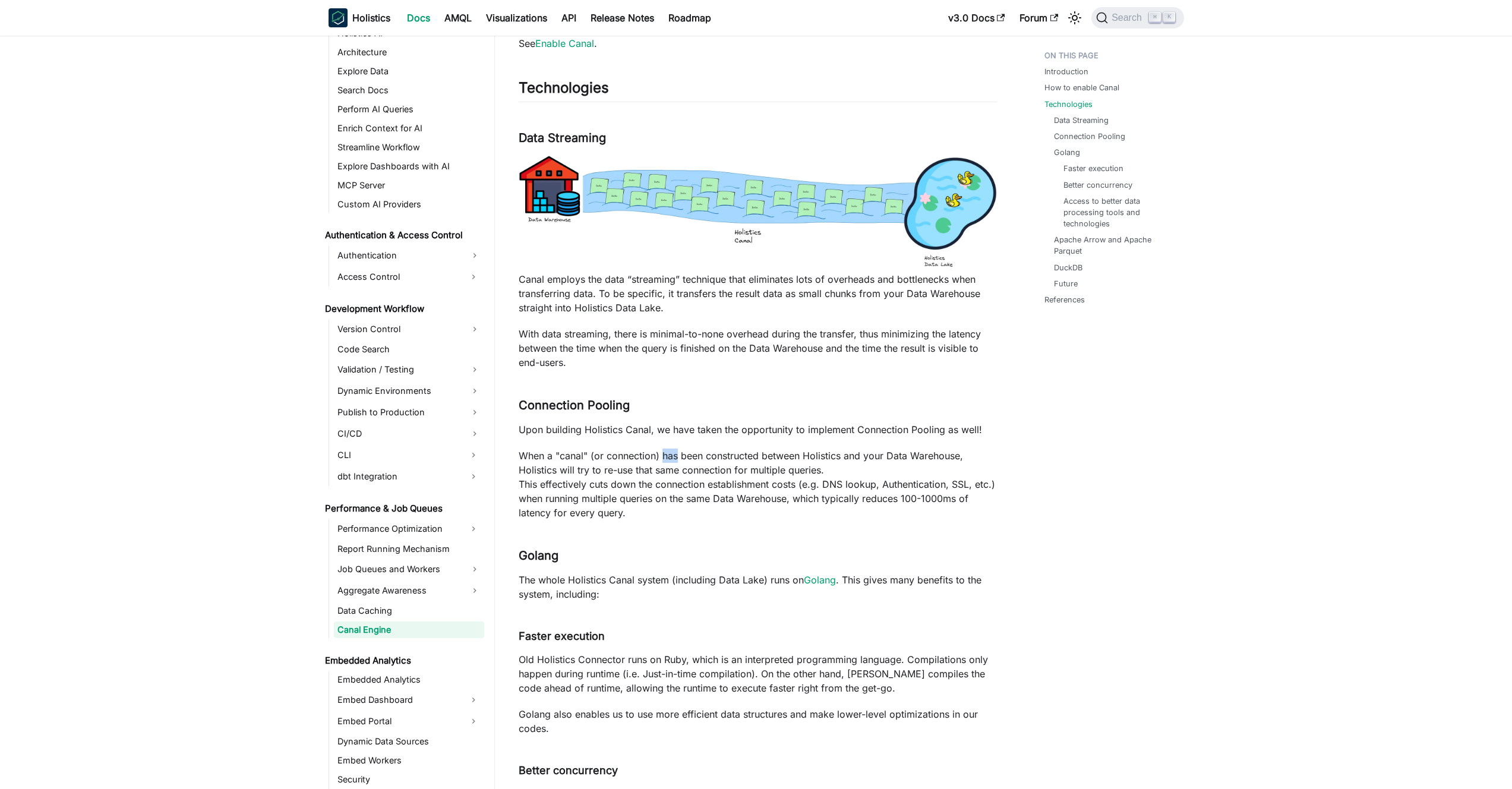
click at [675, 461] on p "When a "canal" (or connection) has been constructed between Holistics and your …" at bounding box center [757, 484] width 478 height 71
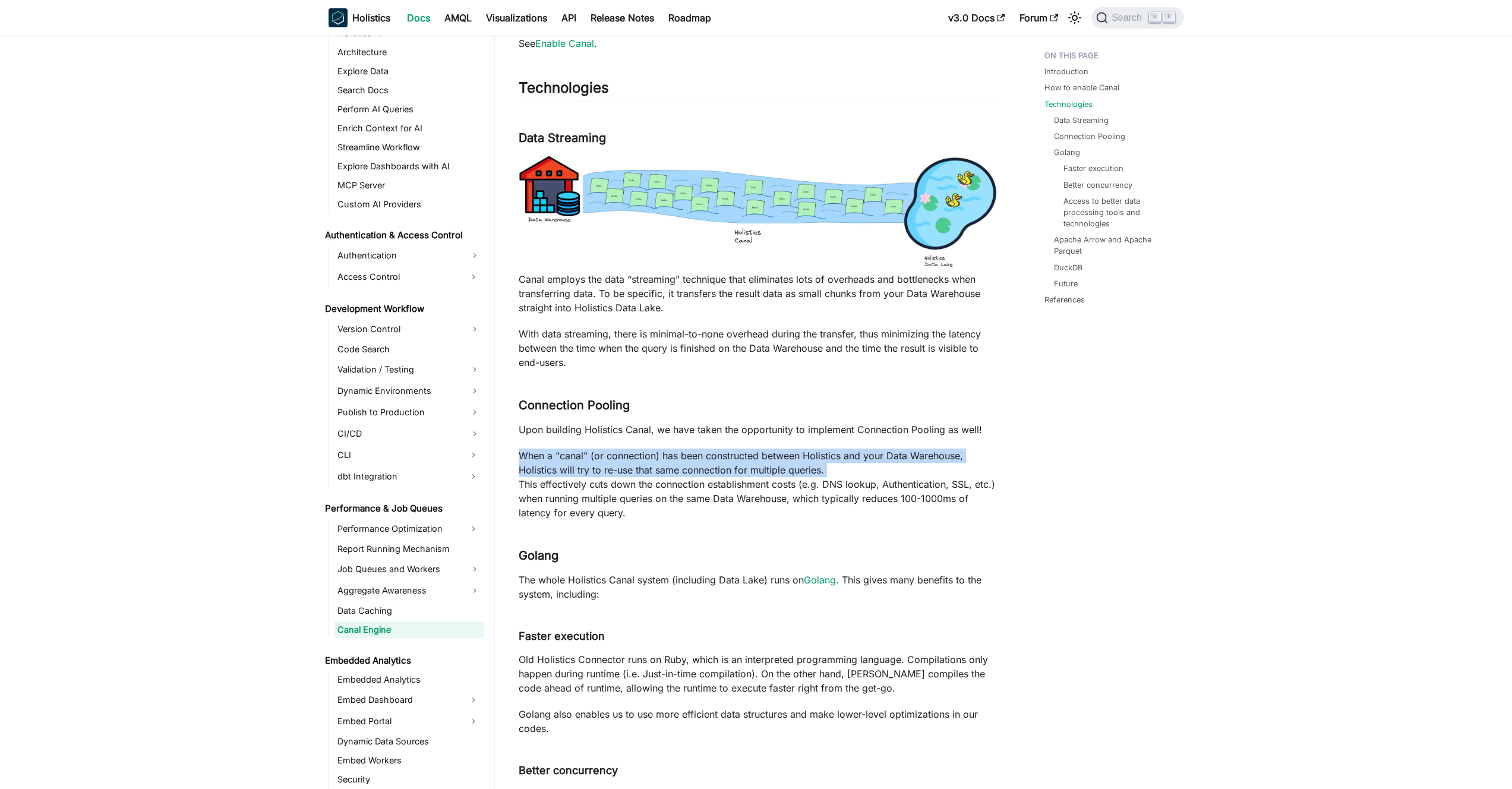
click at [675, 461] on p "When a "canal" (or connection) has been constructed between Holistics and your …" at bounding box center [757, 484] width 478 height 71
click at [667, 461] on p "When a "canal" (or connection) has been constructed between Holistics and your …" at bounding box center [757, 484] width 478 height 71
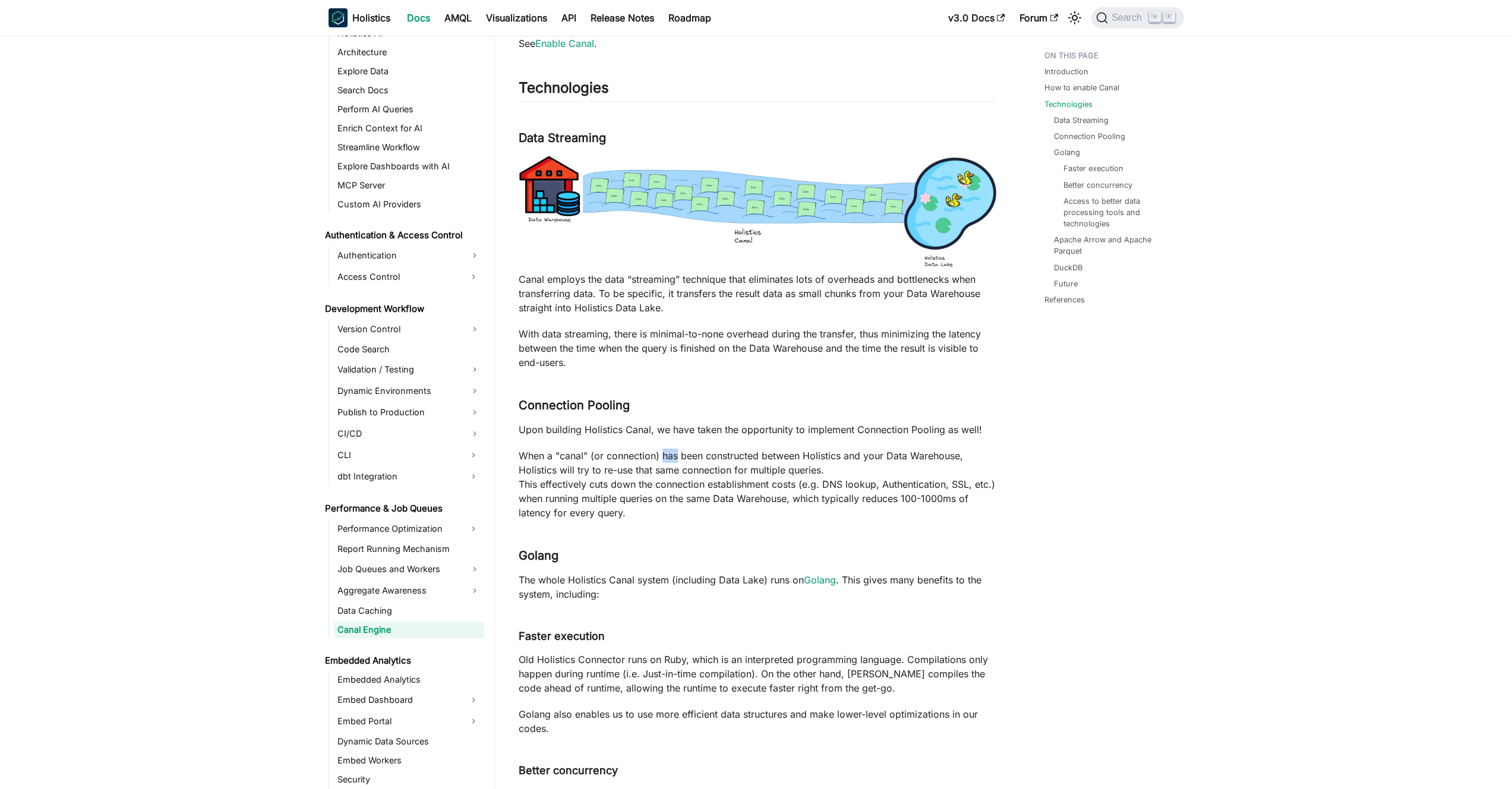
click at [667, 461] on p "When a "canal" (or connection) has been constructed between Holistics and your …" at bounding box center [757, 484] width 478 height 71
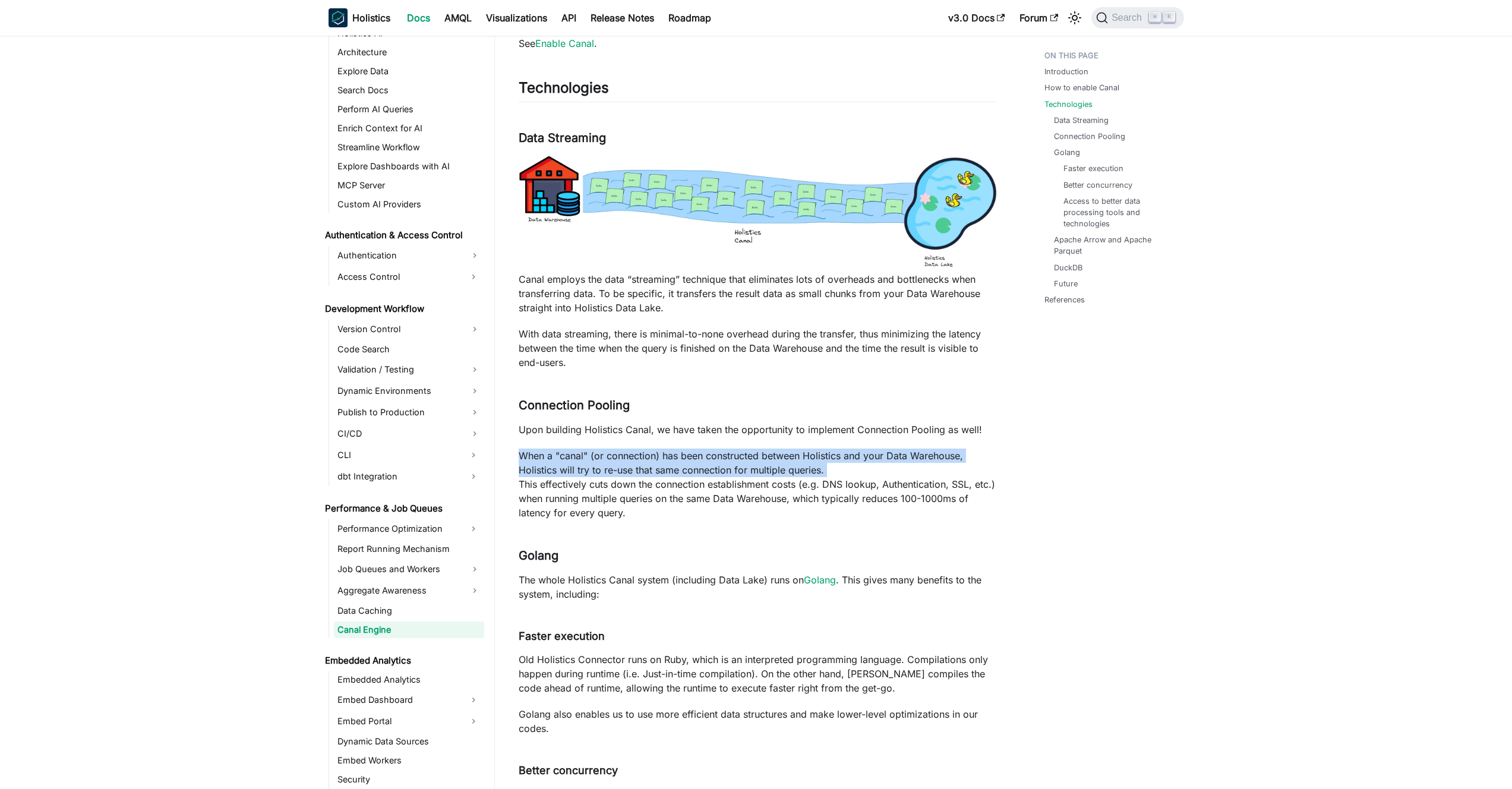
click at [667, 461] on p "When a "canal" (or connection) has been constructed between Holistics and your …" at bounding box center [757, 484] width 478 height 71
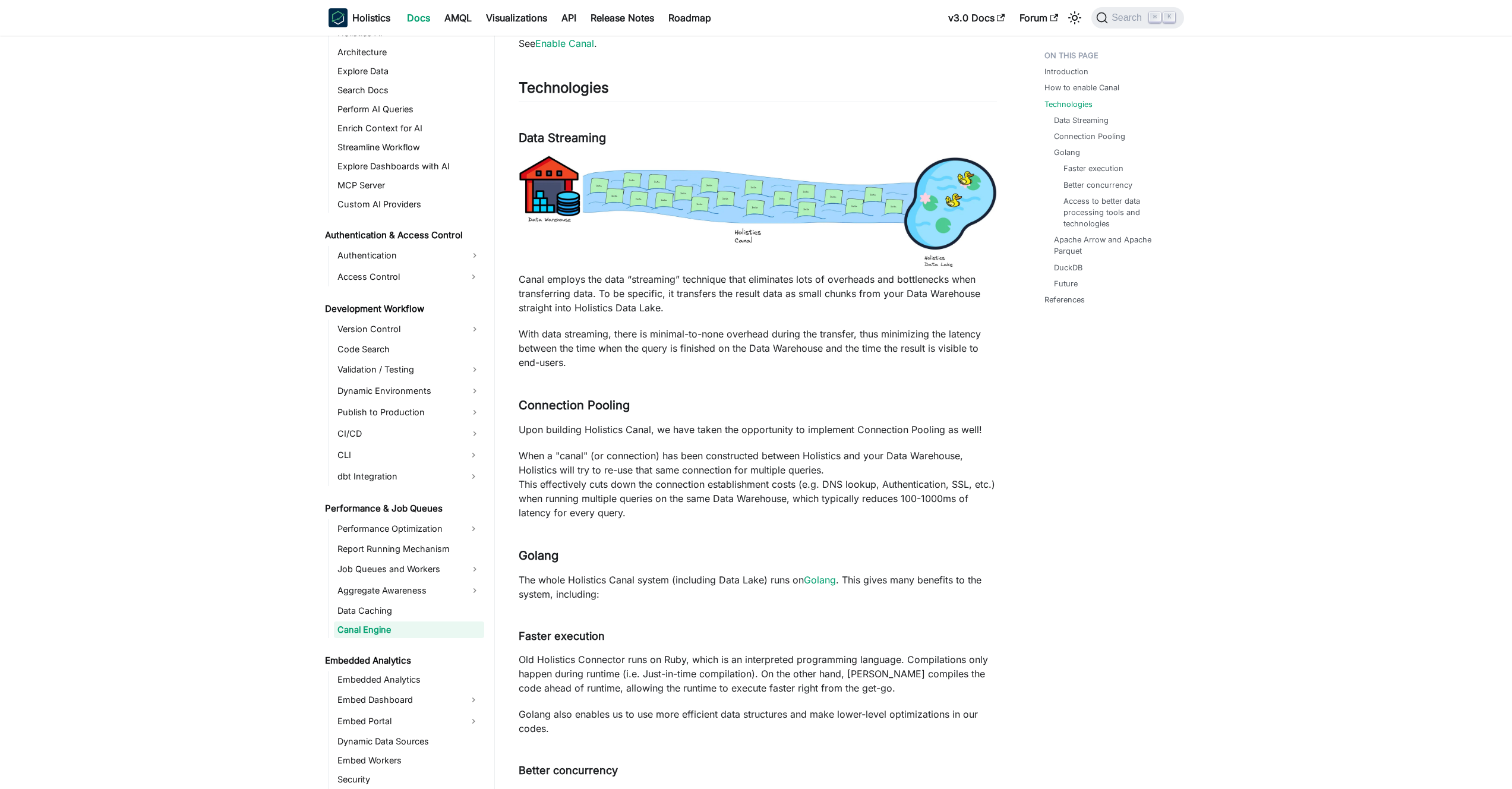
click at [663, 492] on p "When a "canal" (or connection) has been constructed between Holistics and your …" at bounding box center [757, 484] width 478 height 71
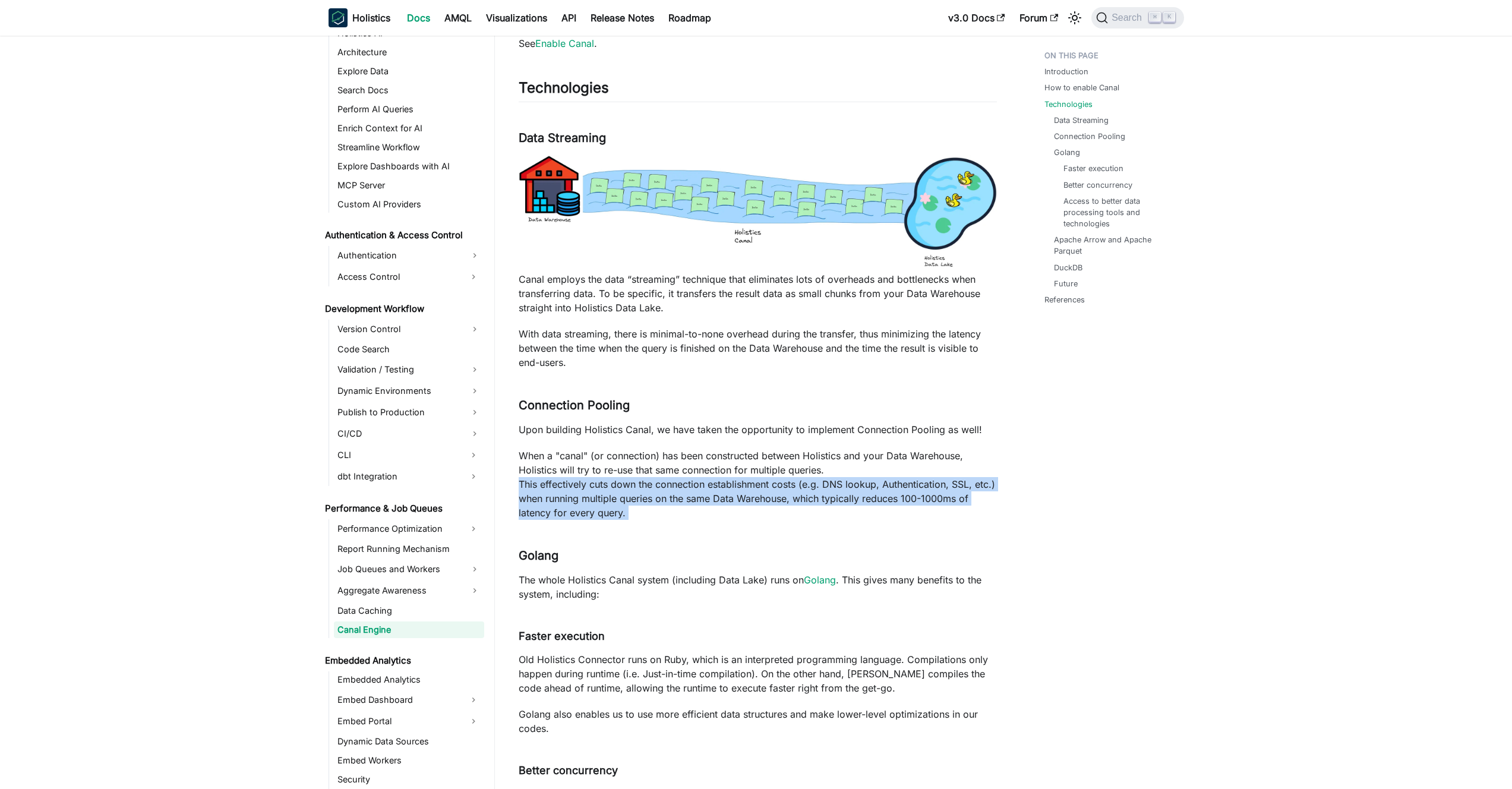
click at [663, 492] on p "When a "canal" (or connection) has been constructed between Holistics and your …" at bounding box center [757, 484] width 478 height 71
click at [656, 491] on p "When a "canal" (or connection) has been constructed between Holistics and your …" at bounding box center [757, 484] width 478 height 71
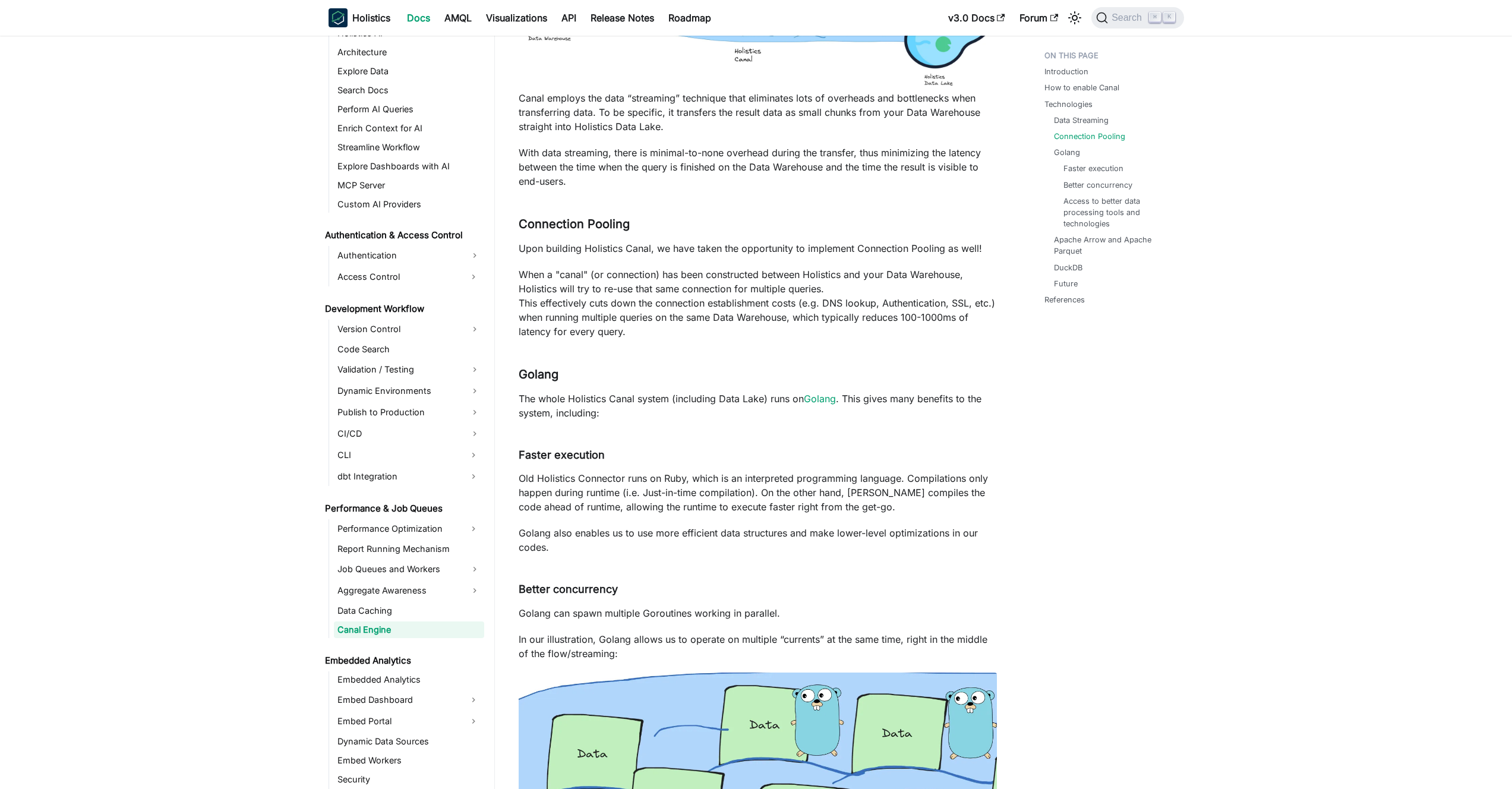
scroll to position [671, 0]
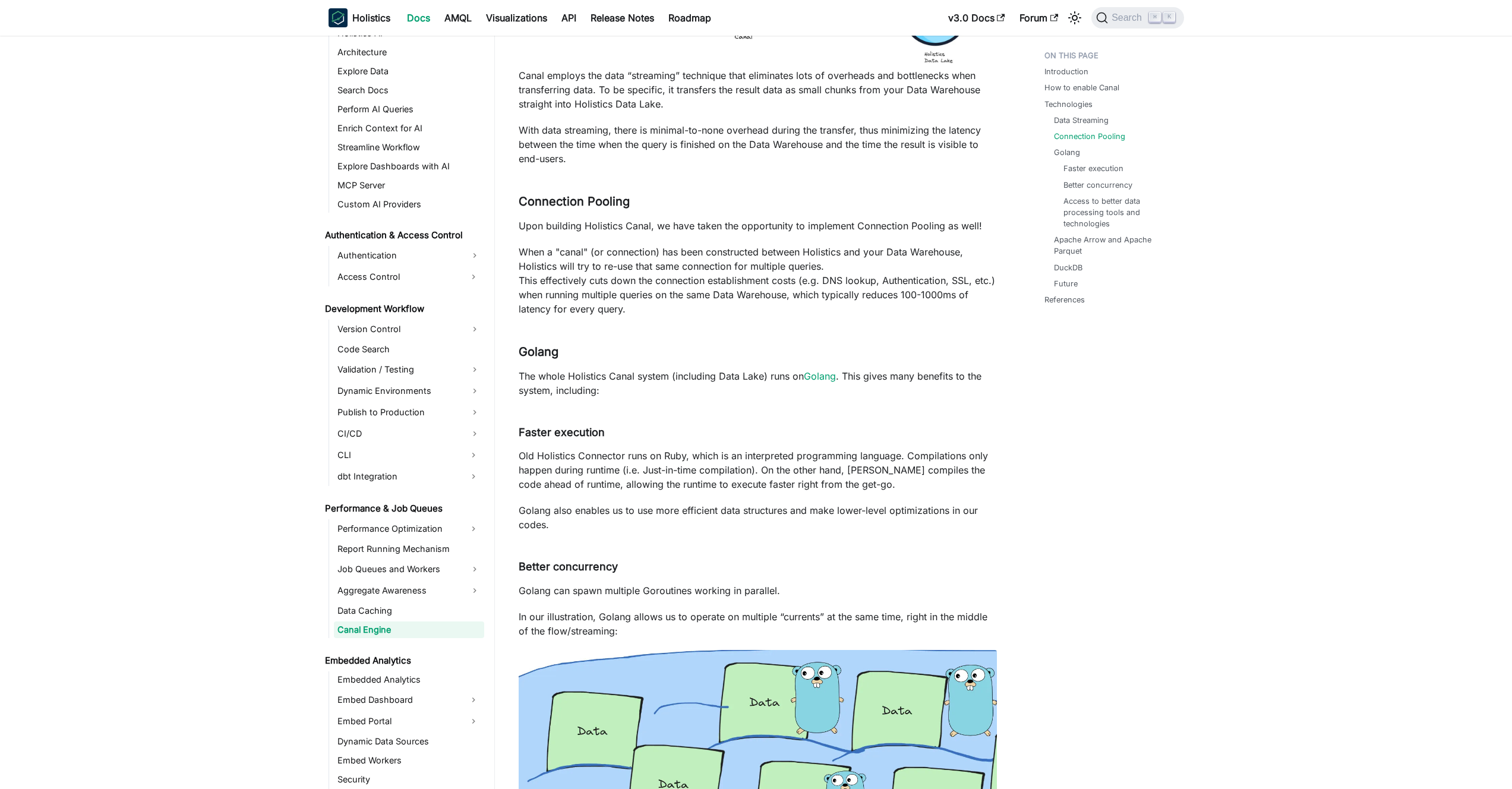
click at [660, 387] on p "The whole Holistics Canal system (including Data Lake) runs on Golang . This gi…" at bounding box center [757, 383] width 478 height 29
click at [650, 386] on p "The whole Holistics Canal system (including Data Lake) runs on Golang . This gi…" at bounding box center [757, 383] width 478 height 29
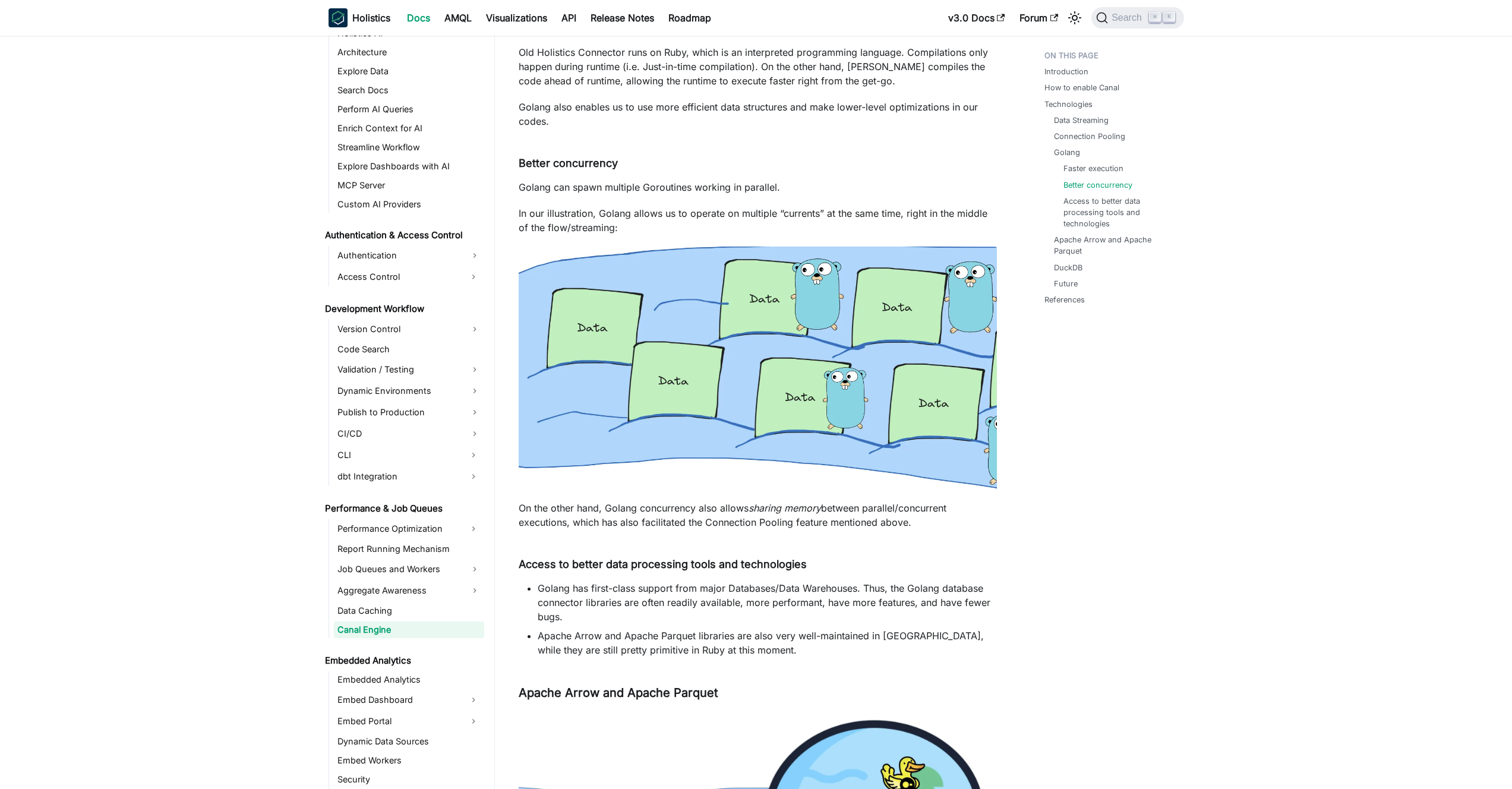
scroll to position [1245, 0]
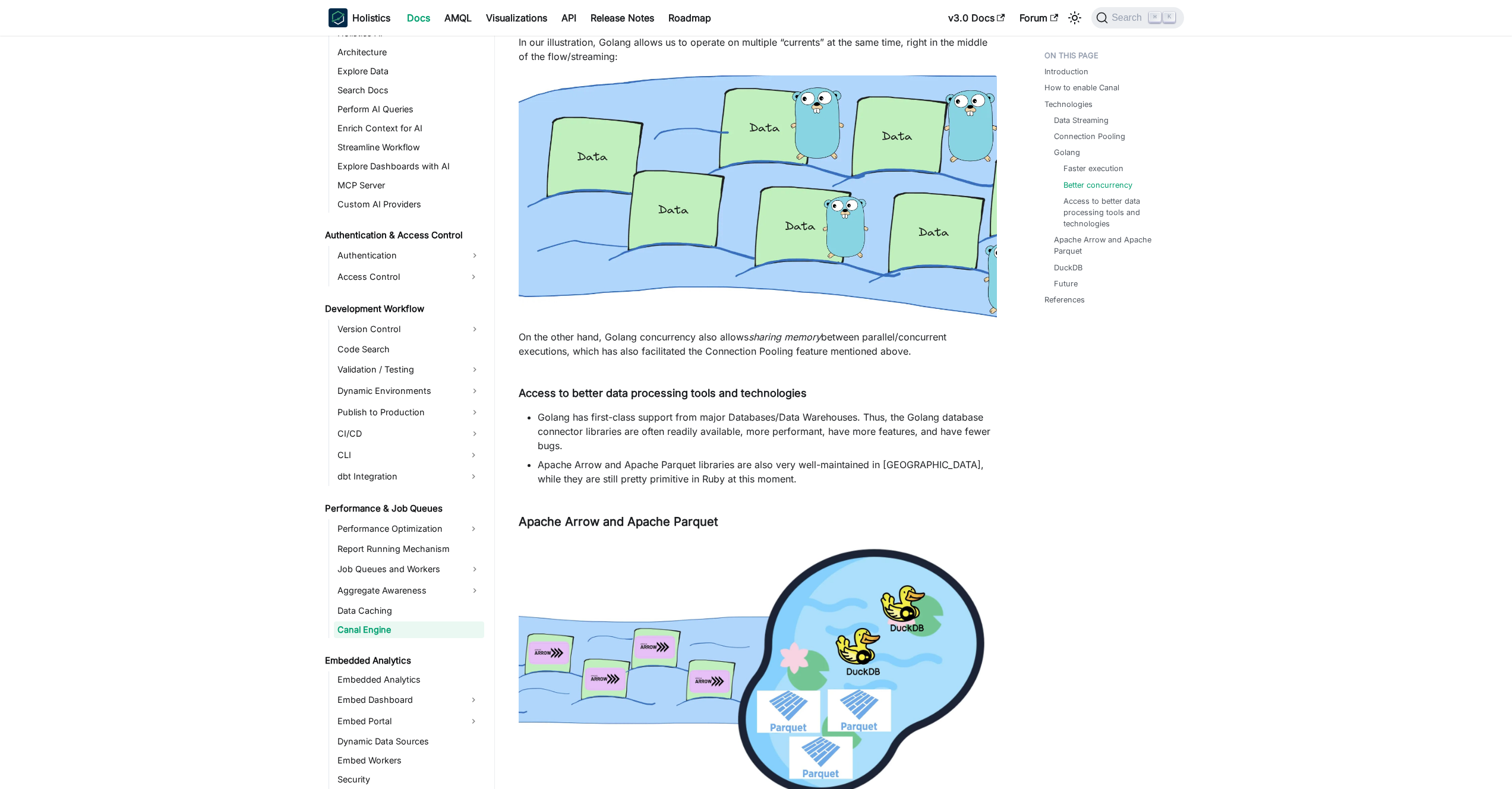
click at [654, 411] on li "Golang has first-class support from major Databases/Data Warehouses. Thus, the …" at bounding box center [766, 431] width 459 height 42
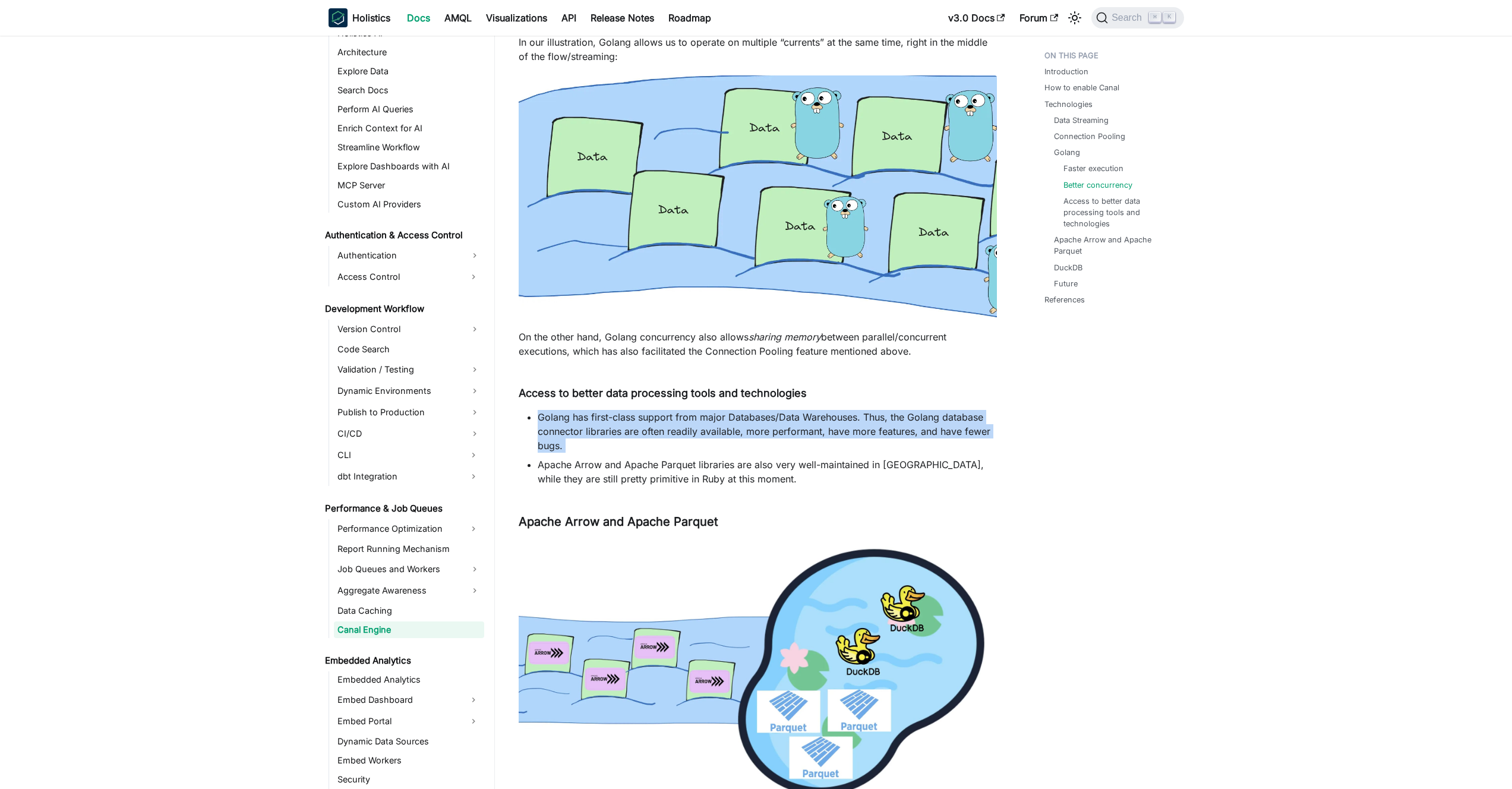
click at [654, 411] on li "Golang has first-class support from major Databases/Data Warehouses. Thus, the …" at bounding box center [766, 431] width 459 height 42
click at [662, 414] on li "Golang has first-class support from major Databases/Data Warehouses. Thus, the …" at bounding box center [766, 431] width 459 height 42
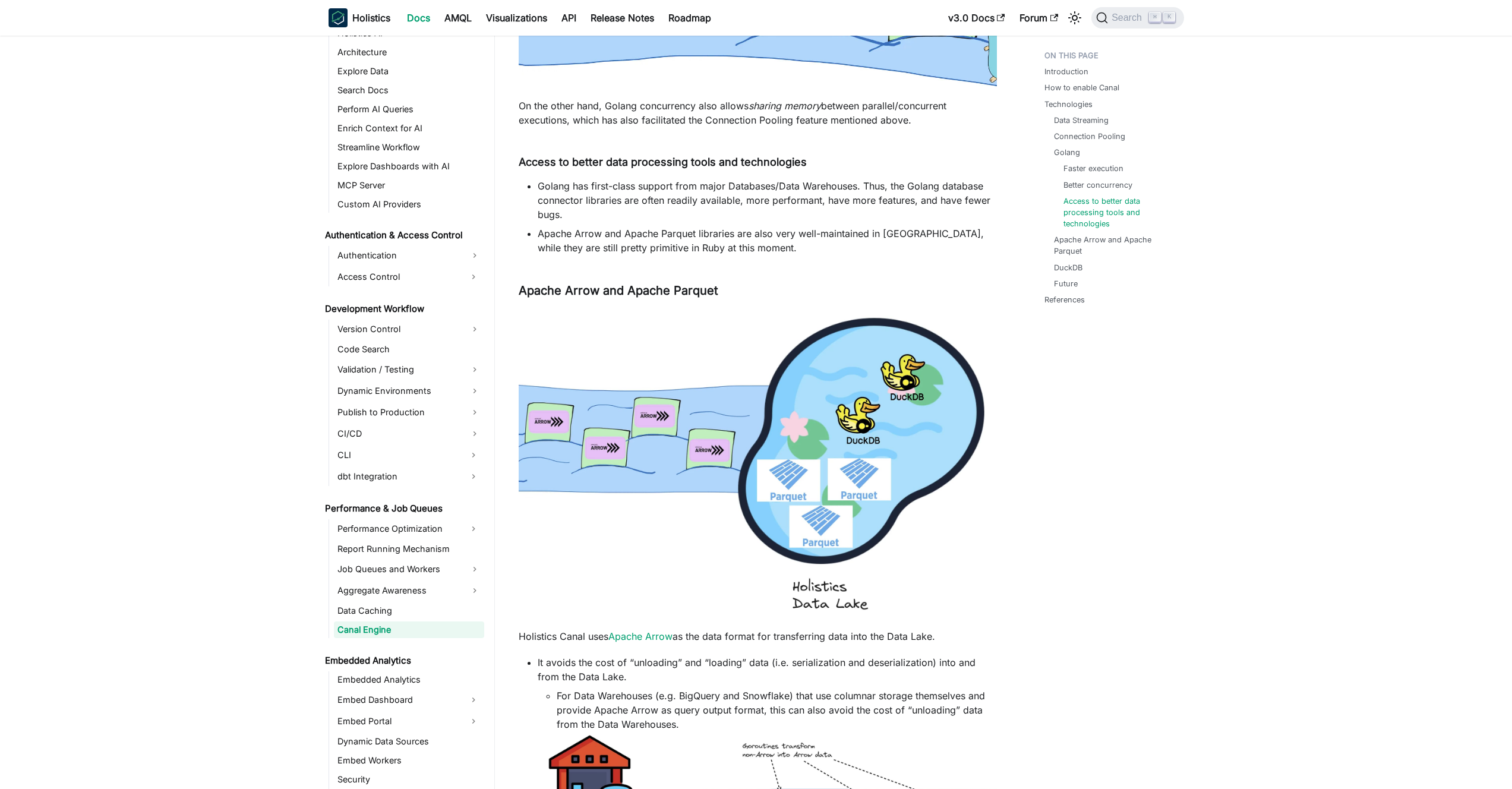
scroll to position [1722, 0]
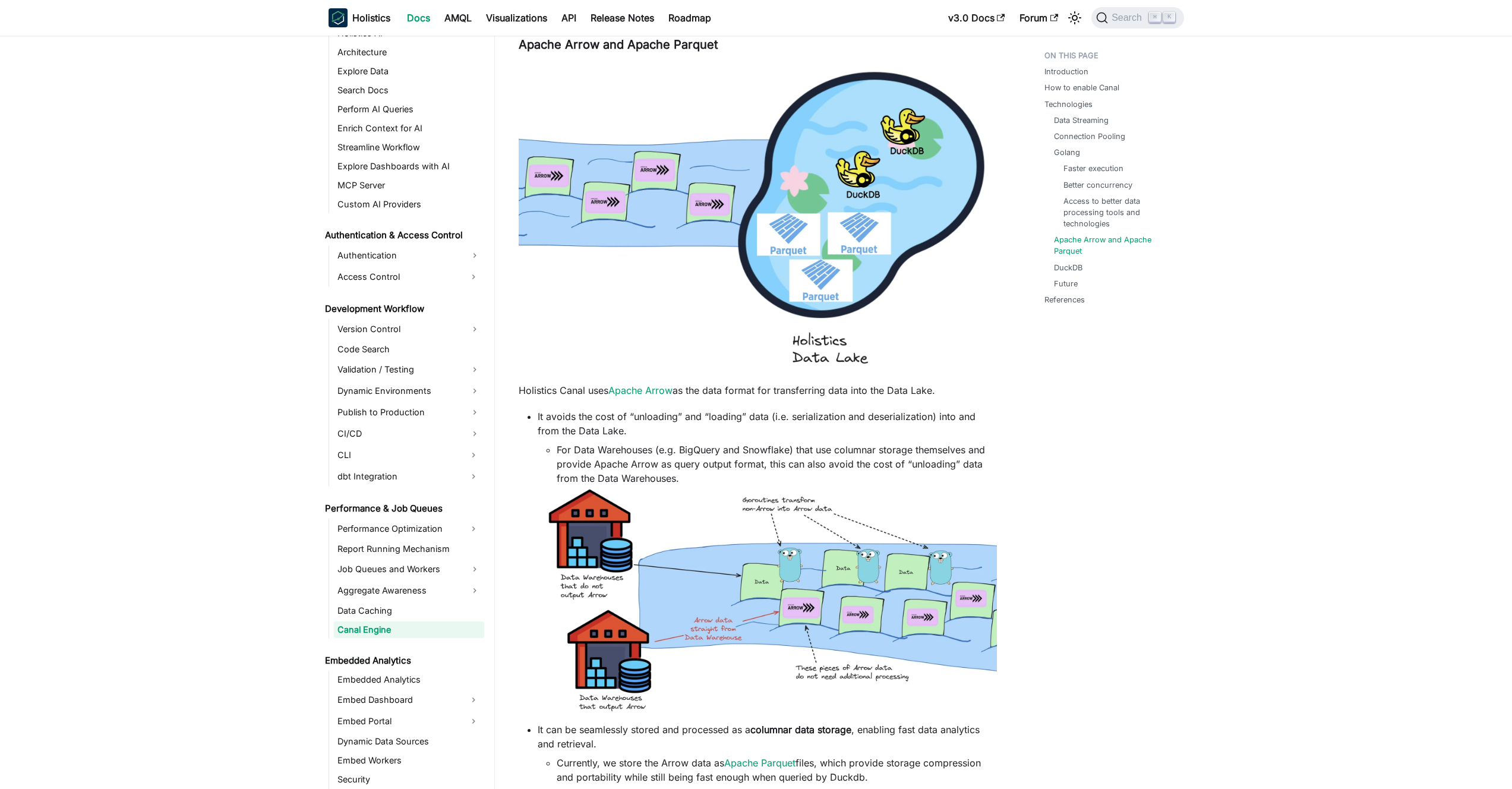
click at [662, 417] on li "It avoids the cost of “unloading” and “loading” data (i.e. serialization and de…" at bounding box center [766, 564] width 459 height 308
click at [651, 417] on li "It avoids the cost of “unloading” and “loading” data (i.e. serialization and de…" at bounding box center [766, 564] width 459 height 308
click at [754, 390] on p "Holistics Canal uses Apache Arrow as the data format for transferring data into…" at bounding box center [757, 390] width 478 height 14
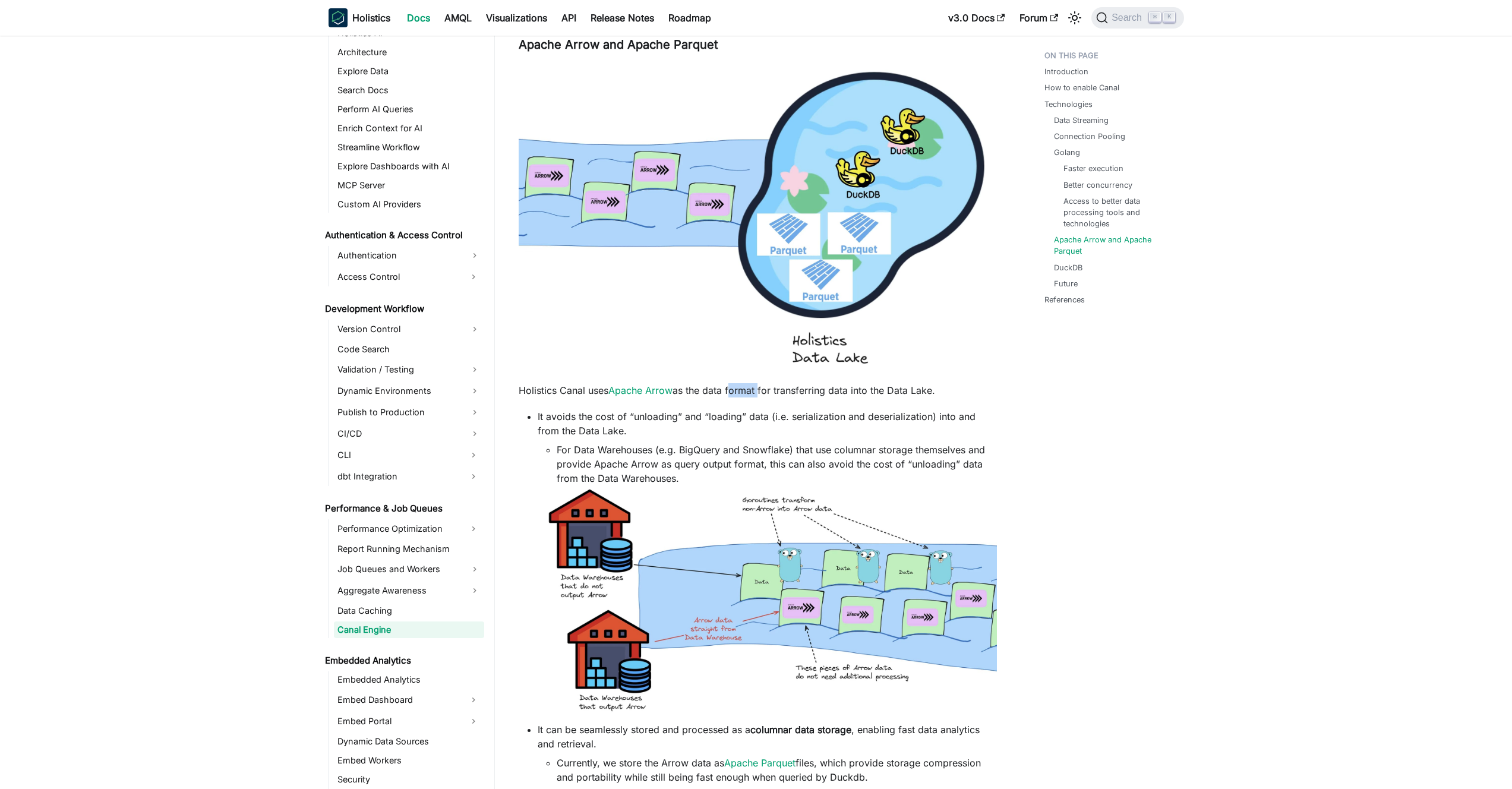
click at [754, 390] on p "Holistics Canal uses Apache Arrow as the data format for transferring data into…" at bounding box center [757, 390] width 478 height 14
click at [758, 388] on p "Holistics Canal uses Apache Arrow as the data format for transferring data into…" at bounding box center [757, 390] width 478 height 14
click at [756, 414] on li "It avoids the cost of “unloading” and “loading” data (i.e. serialization and de…" at bounding box center [766, 564] width 459 height 308
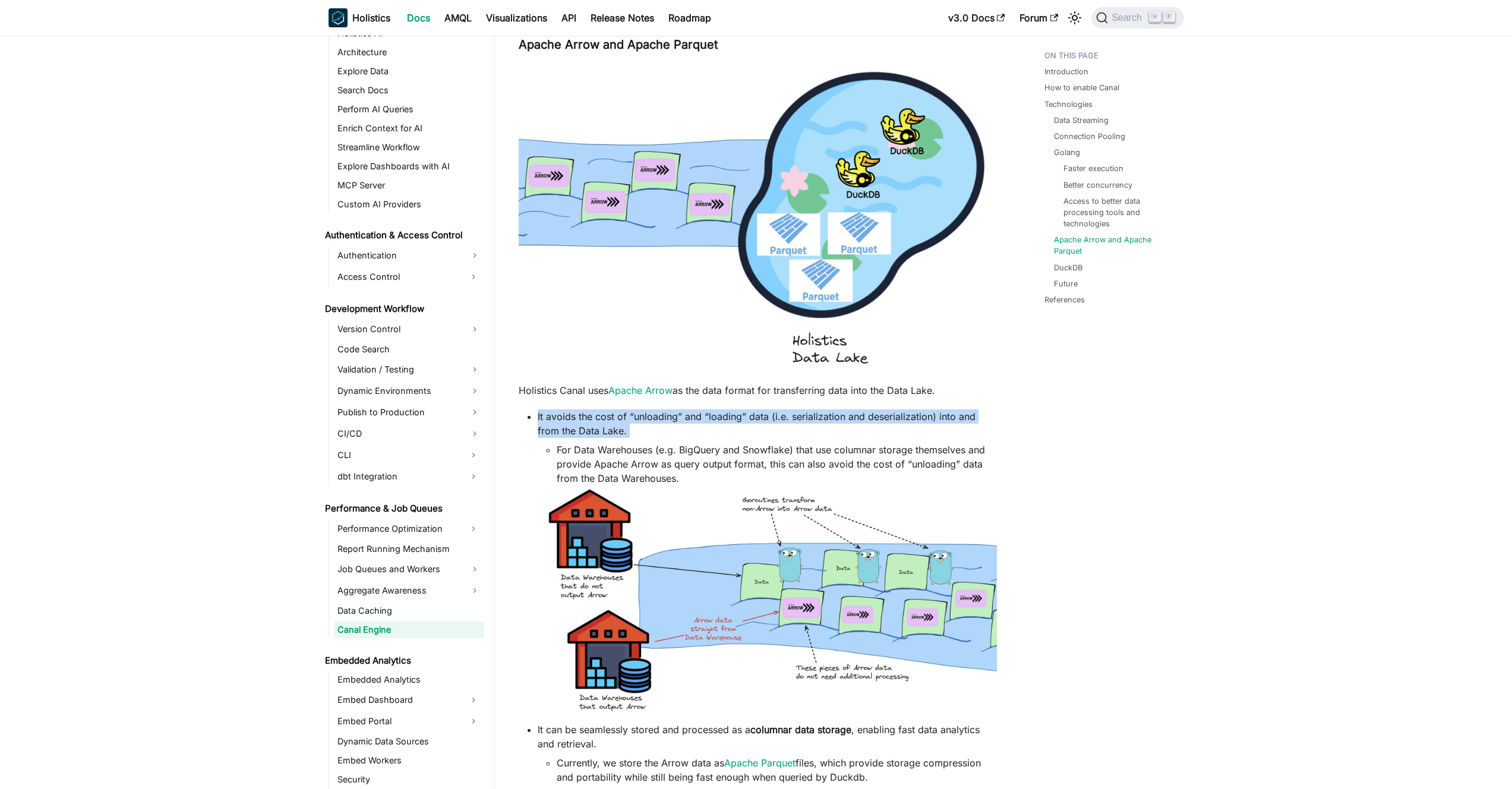
click at [756, 414] on li "It avoids the cost of “unloading” and “loading” data (i.e. serialization and de…" at bounding box center [766, 564] width 459 height 308
click at [750, 414] on li "It avoids the cost of “unloading” and “loading” data (i.e. serialization and de…" at bounding box center [766, 564] width 459 height 308
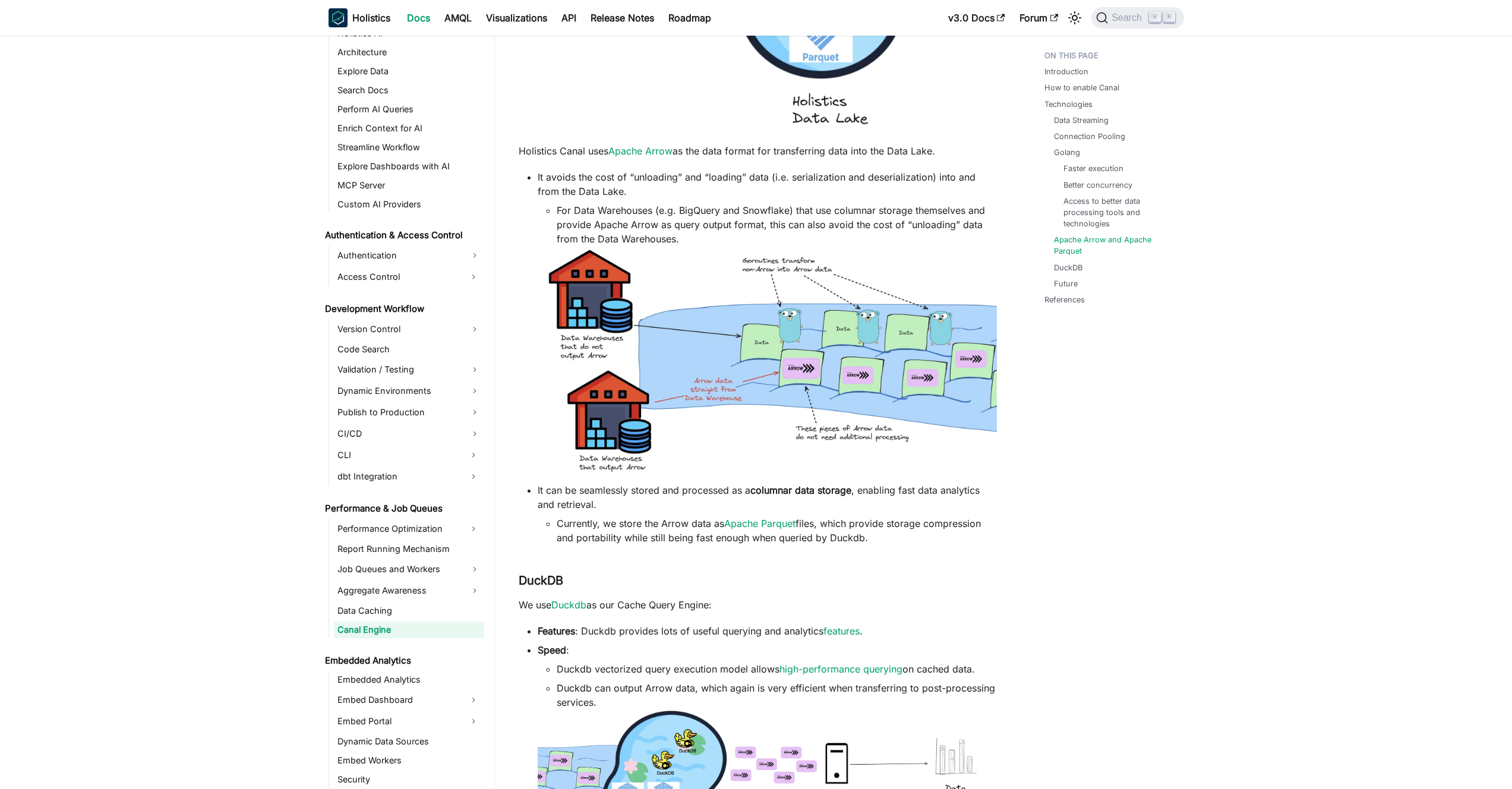
scroll to position [1988, 0]
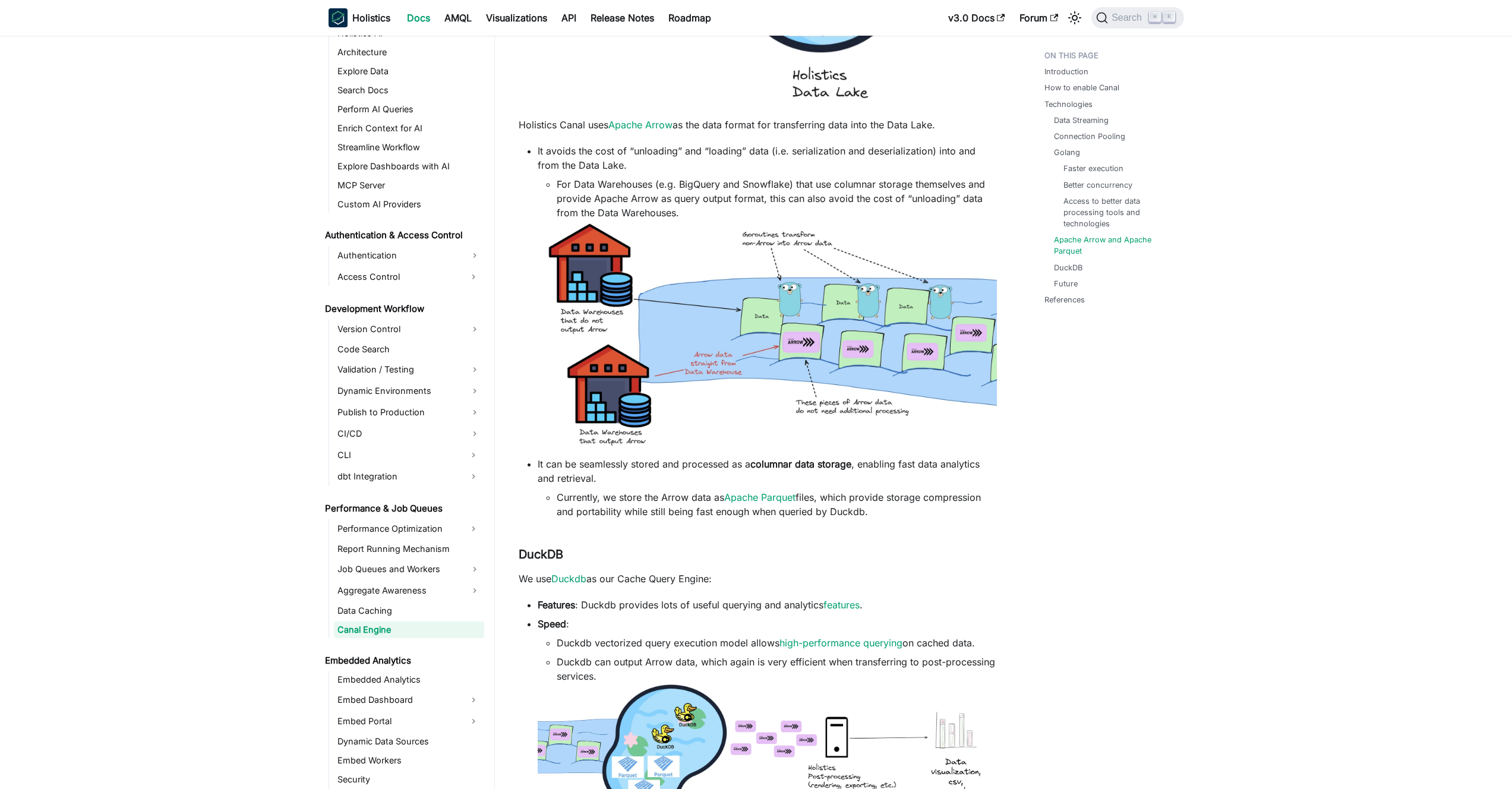
click at [686, 472] on li "It can be seamlessly stored and processed as a columnar data storage , enabling…" at bounding box center [766, 488] width 459 height 62
click at [693, 470] on li "It can be seamlessly stored and processed as a columnar data storage , enabling…" at bounding box center [766, 488] width 459 height 62
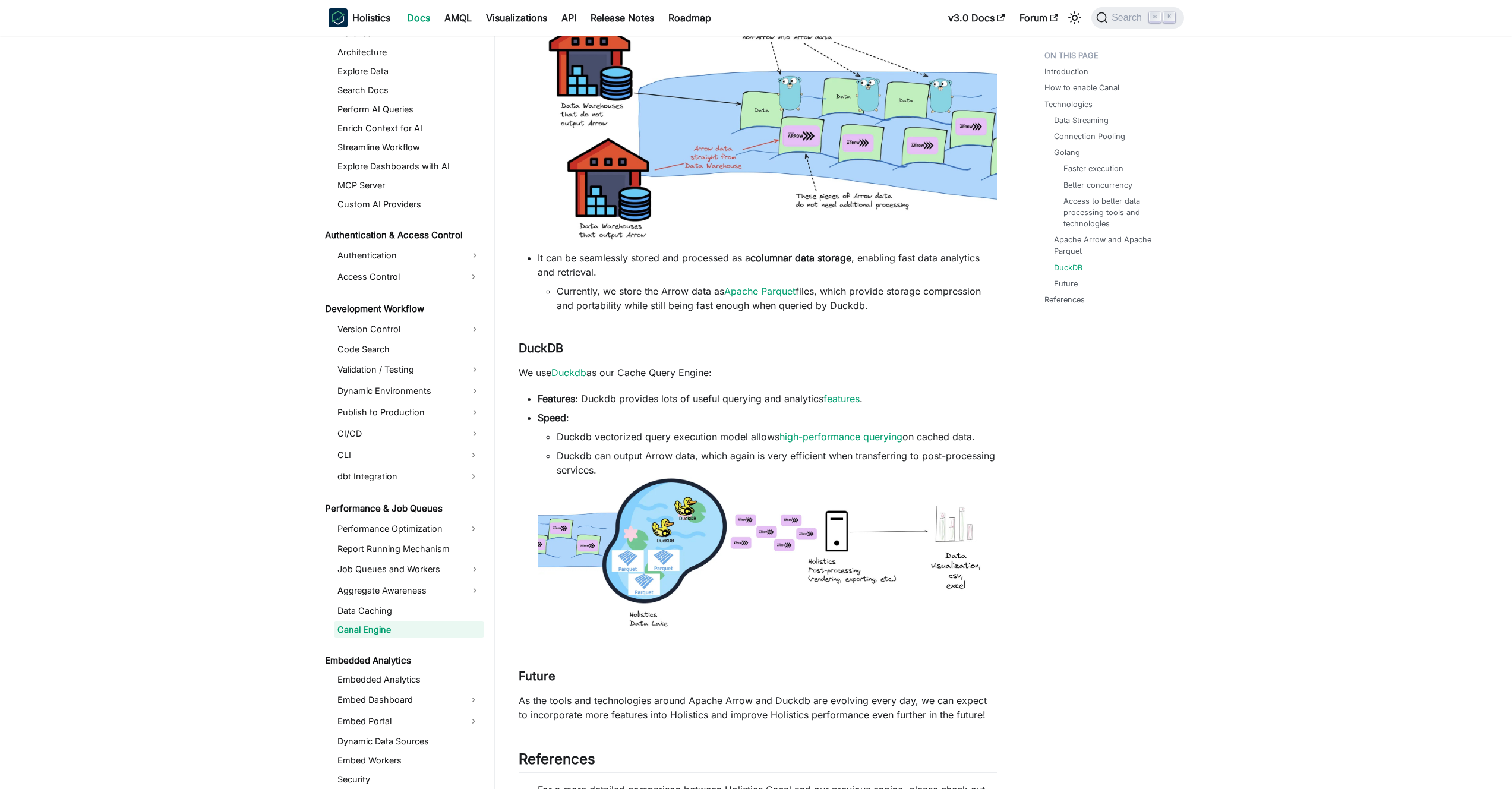
scroll to position [2207, 0]
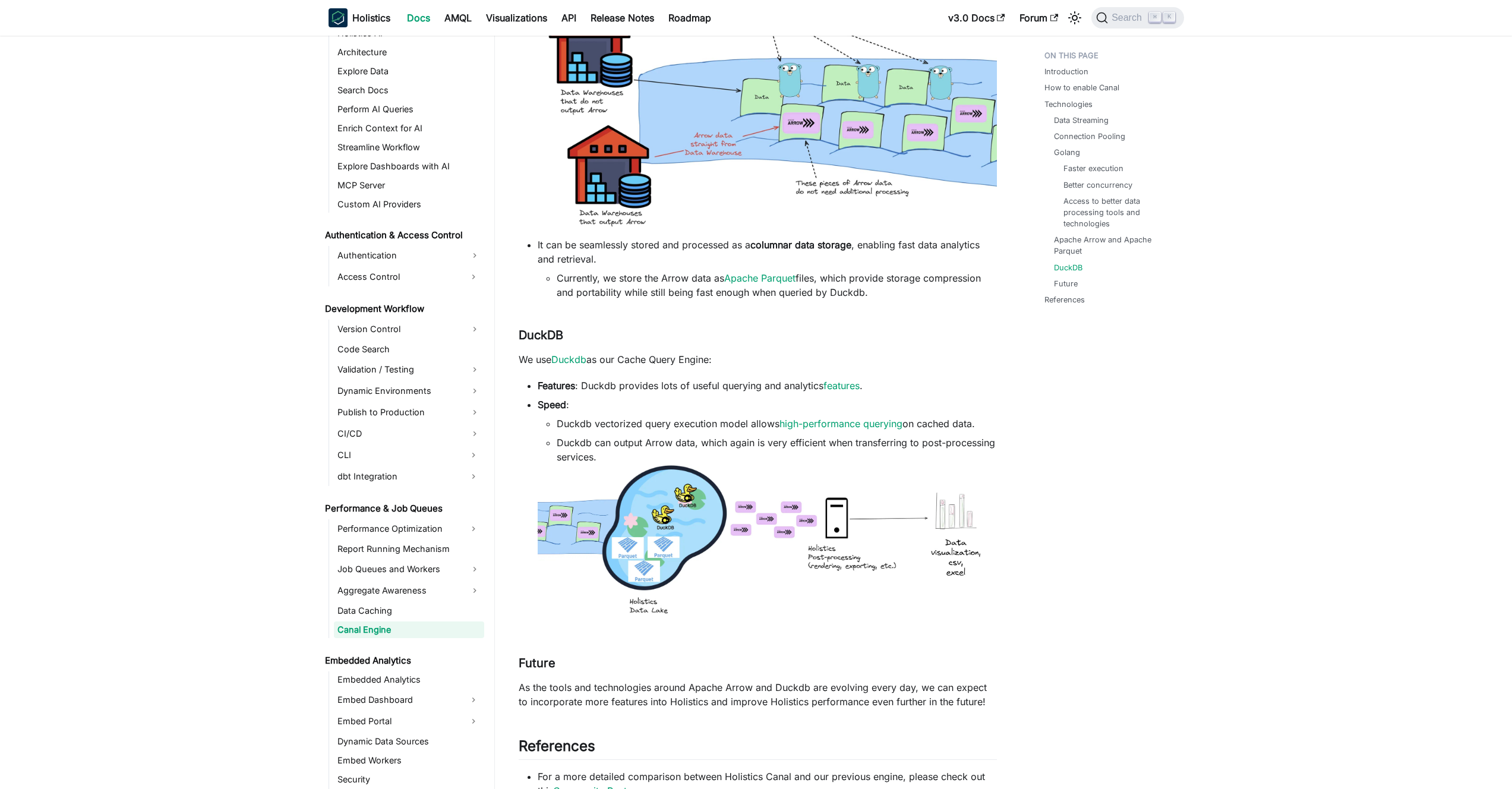
click at [660, 394] on ul "Features : Duckdb provides lots of useful querying and analytics features . Spe…" at bounding box center [757, 502] width 478 height 248
click at [662, 383] on li "Features : Duckdb provides lots of useful querying and analytics features ." at bounding box center [766, 385] width 459 height 14
click at [669, 420] on li "Duckdb vectorized query execution model allows high-performance querying on cac…" at bounding box center [777, 424] width 440 height 14
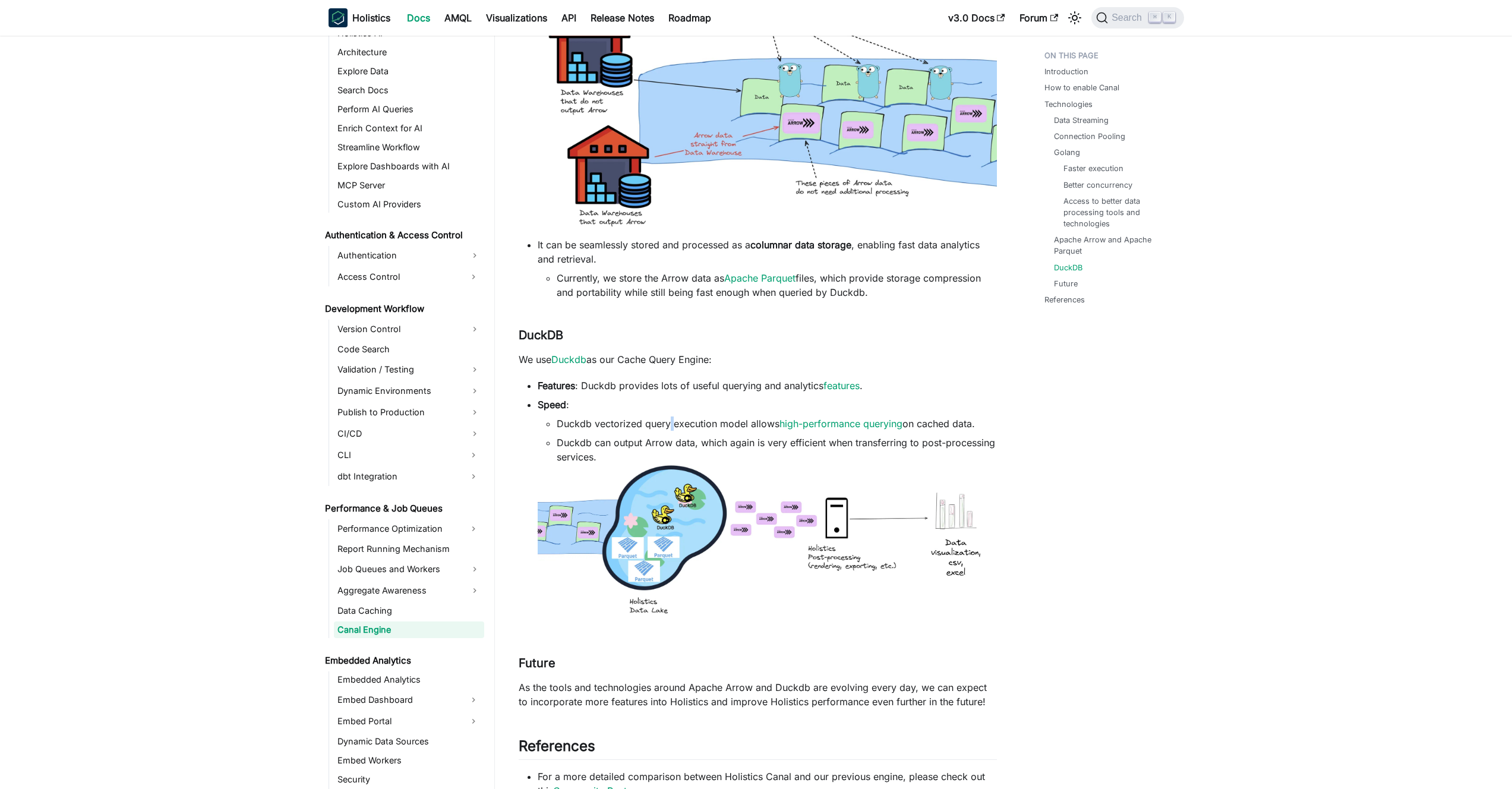
click at [669, 420] on li "Duckdb vectorized query execution model allows high-performance querying on cac…" at bounding box center [777, 424] width 440 height 14
click at [664, 422] on li "Duckdb vectorized query execution model allows high-performance querying on cac…" at bounding box center [777, 424] width 440 height 14
click at [663, 436] on li "Duckdb can output Arrow data, which again is very efficient when transferring t…" at bounding box center [777, 449] width 440 height 29
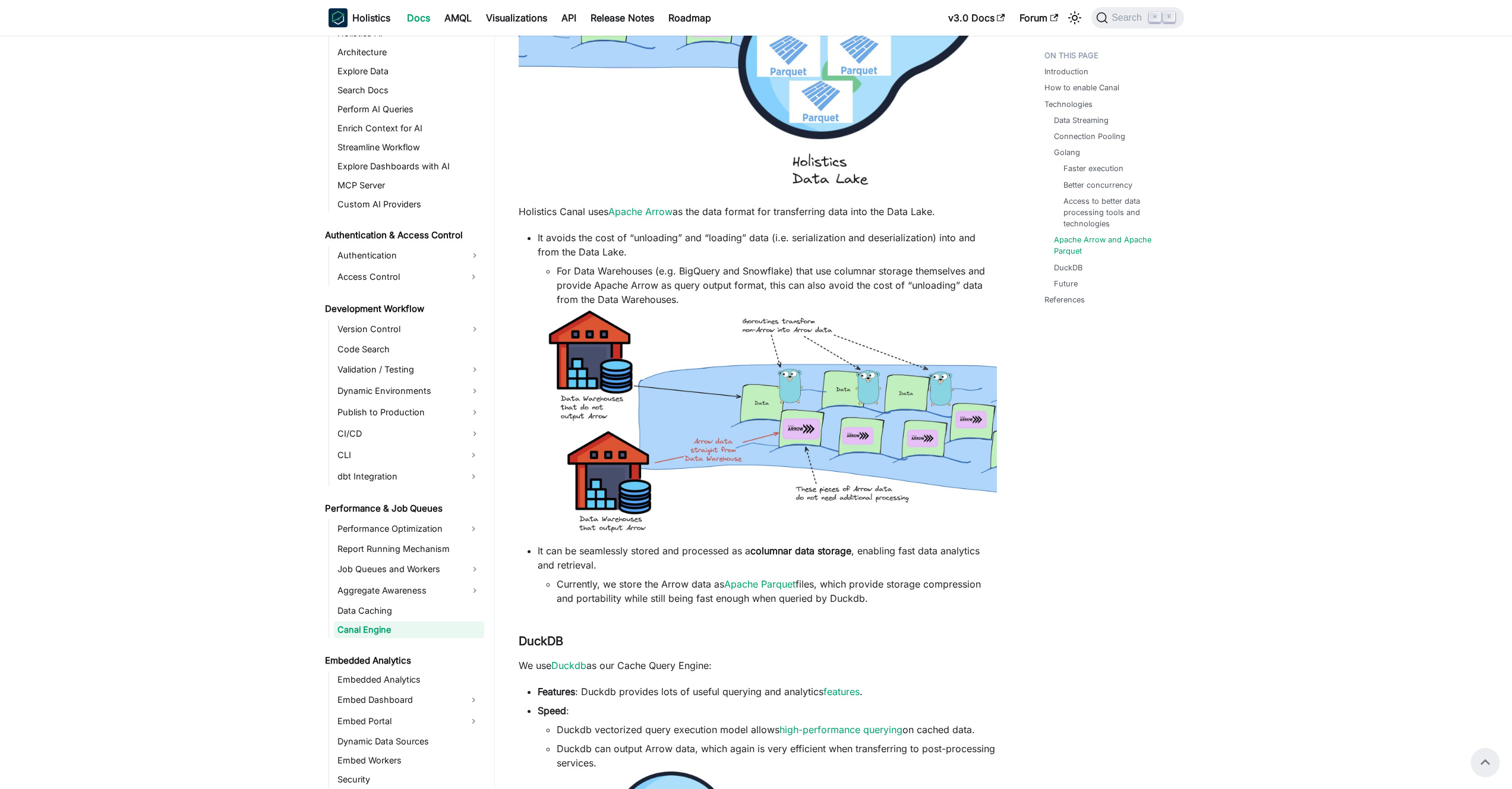
scroll to position [1898, 0]
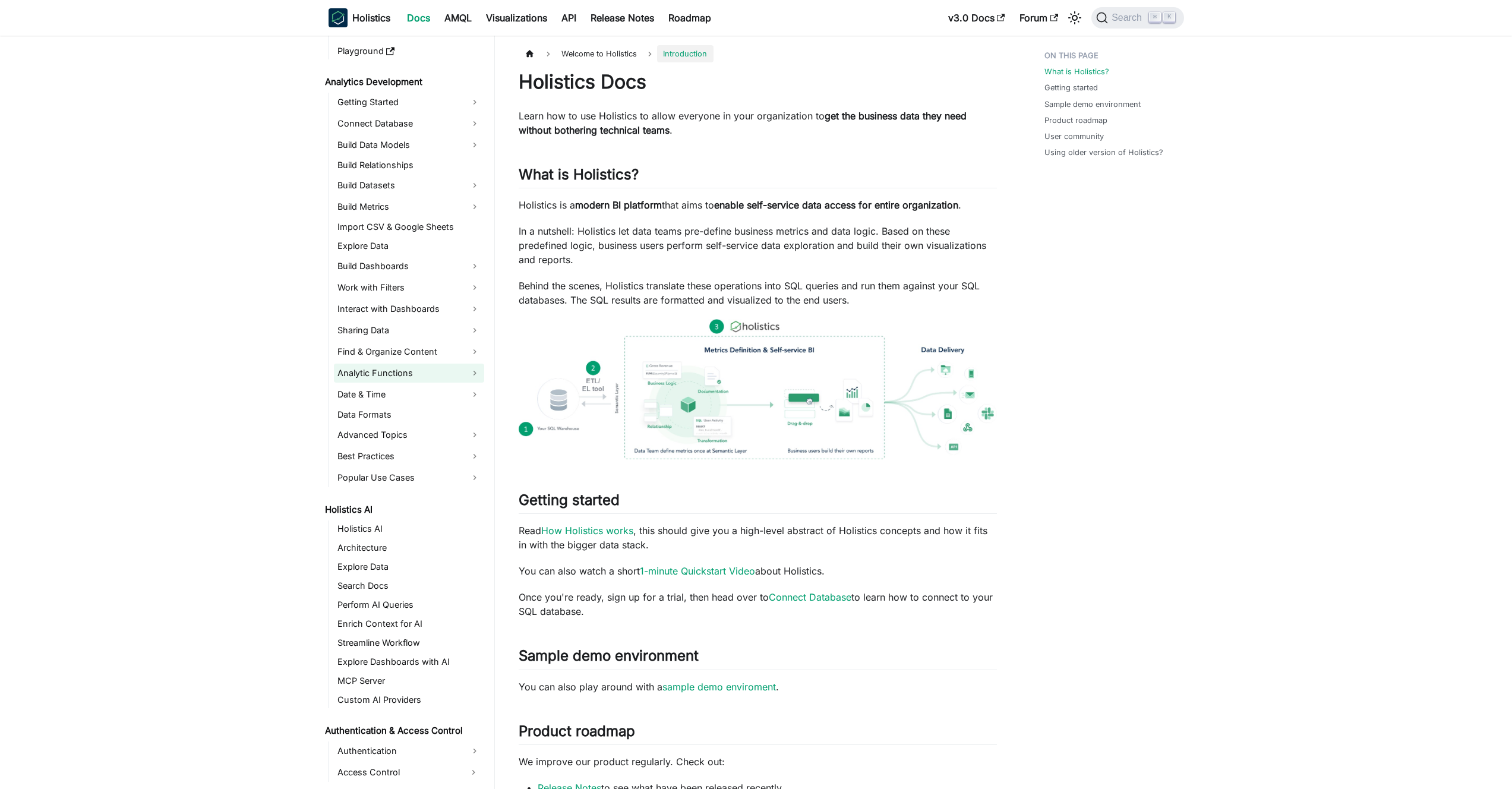
scroll to position [318, 0]
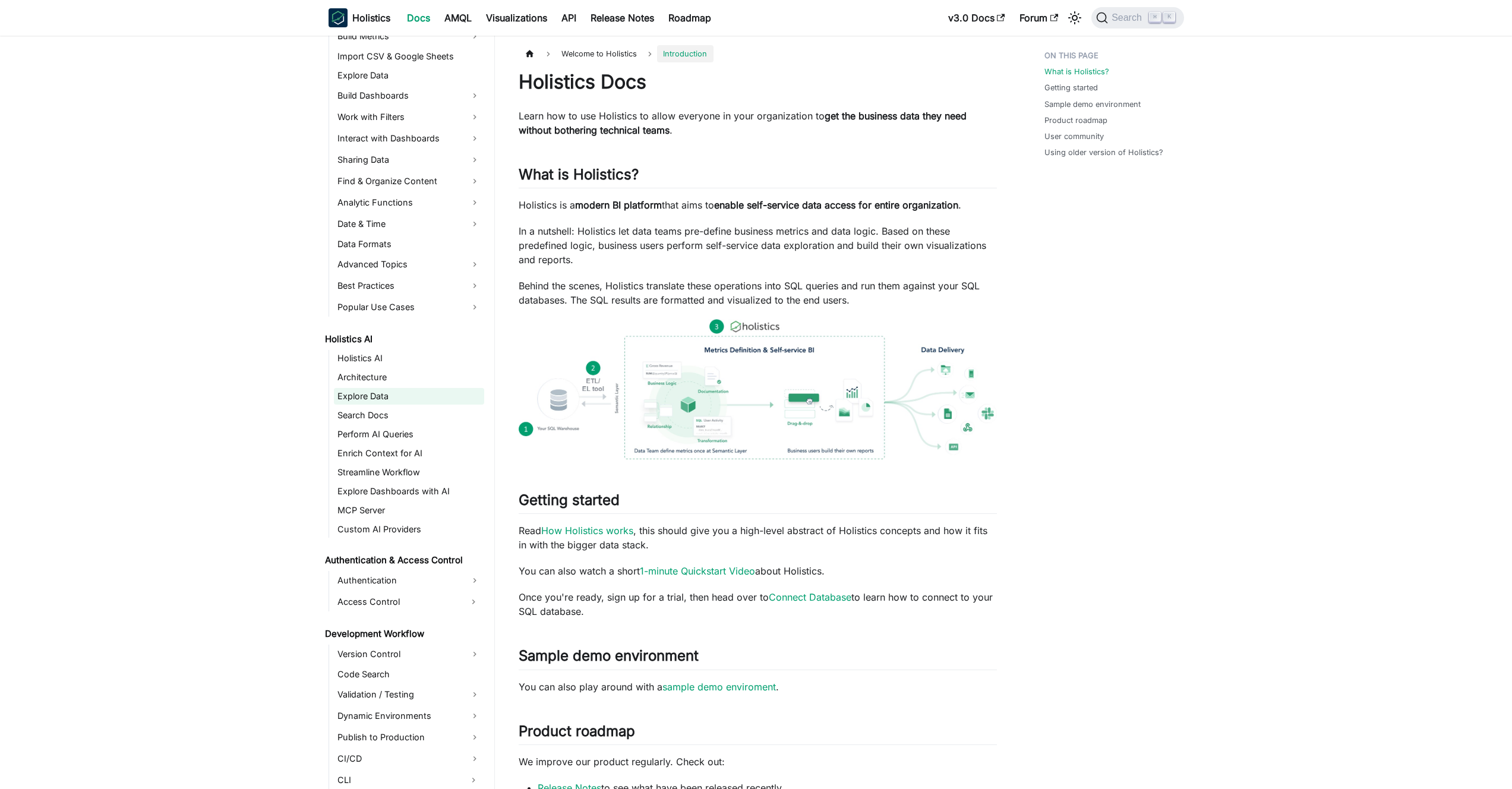
click at [391, 398] on link "Explore Data" at bounding box center [409, 396] width 150 height 17
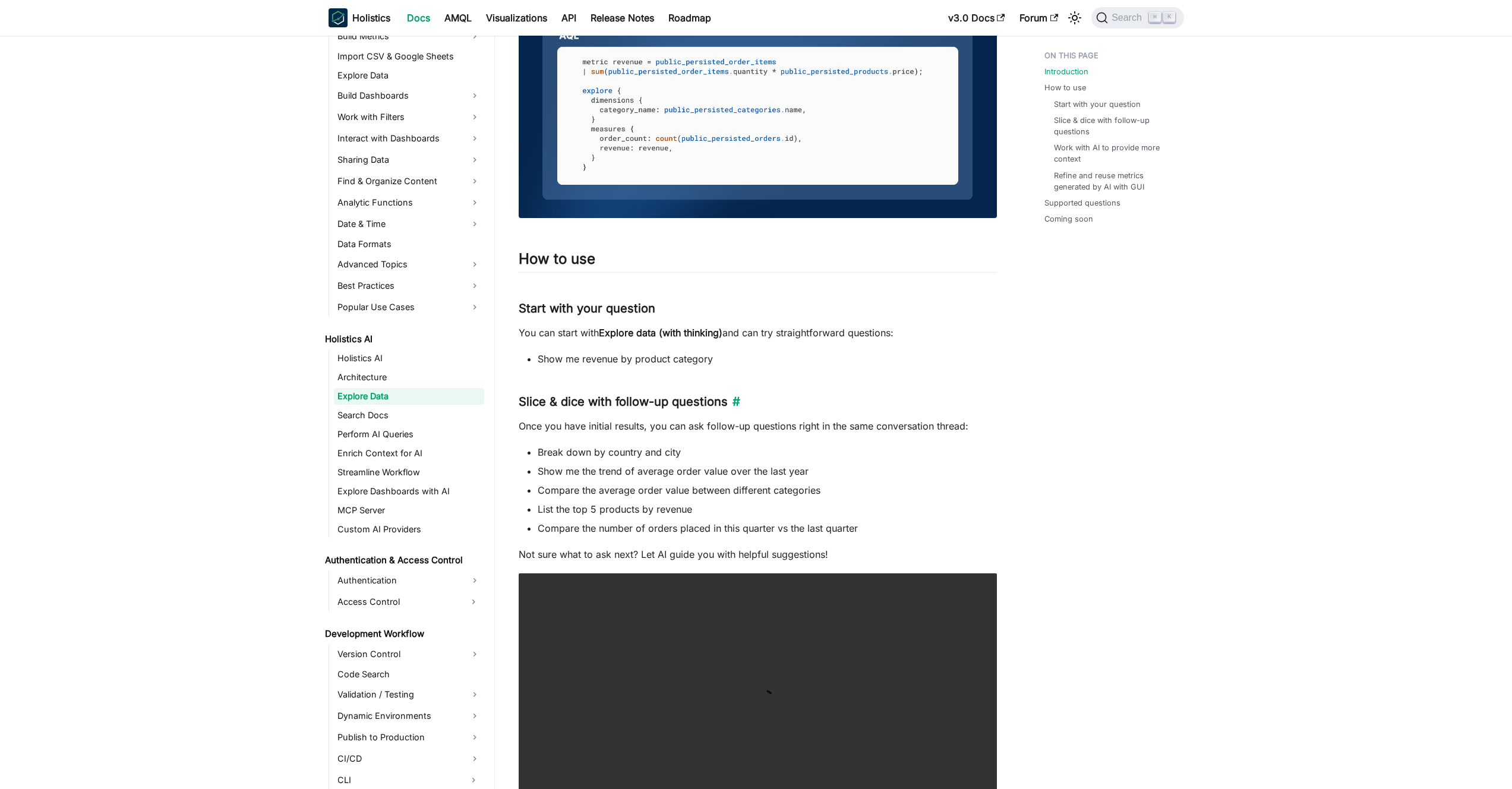
scroll to position [828, 0]
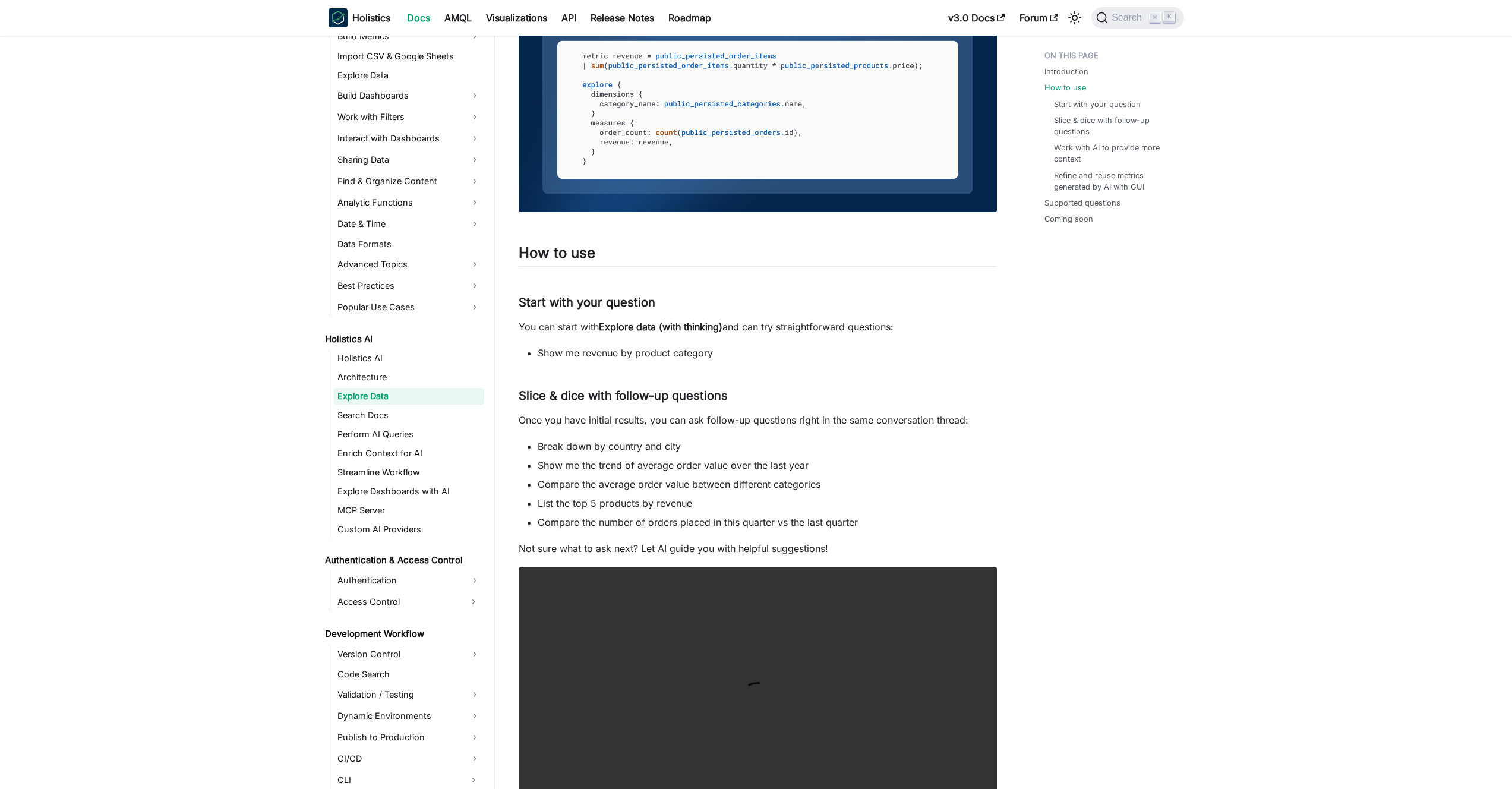
click at [256, 250] on aside "Welcome to Holistics Introduction Our Philosophy How Holistics Works Walkthroug…" at bounding box center [247, 604] width 495 height 2865
click at [401, 375] on link "Architecture" at bounding box center [409, 377] width 150 height 17
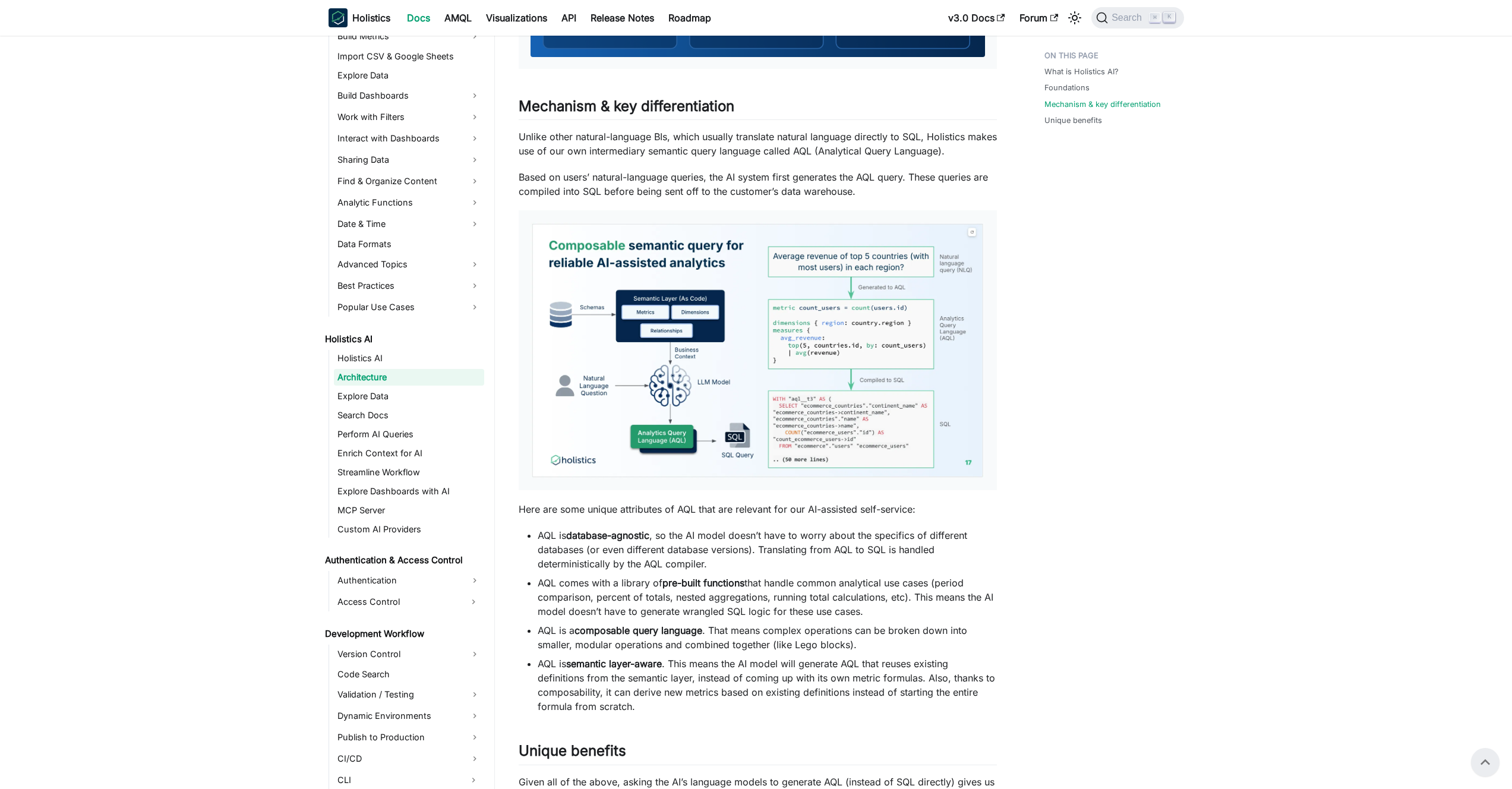
scroll to position [563, 0]
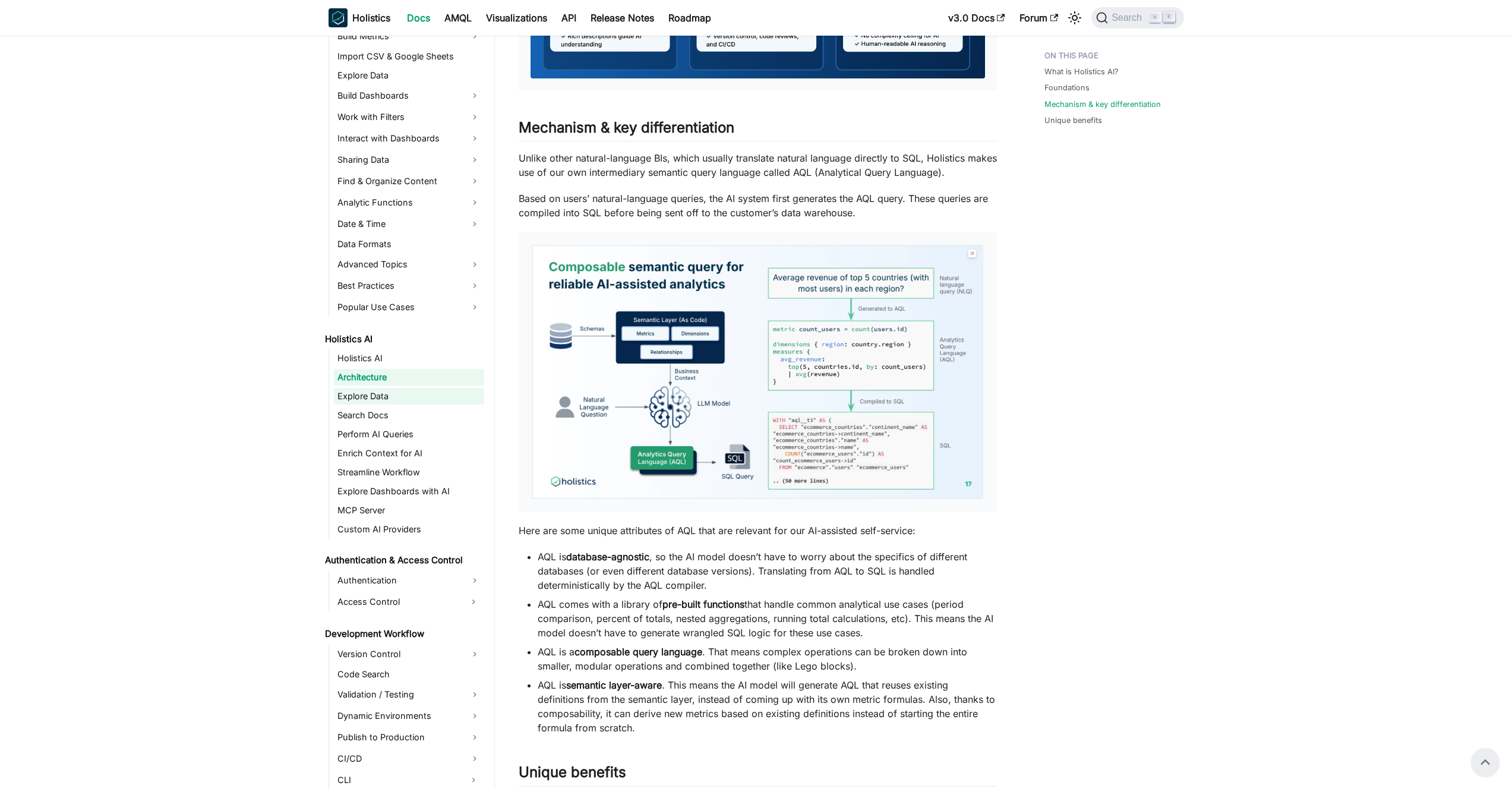
click at [394, 395] on link "Explore Data" at bounding box center [409, 396] width 150 height 17
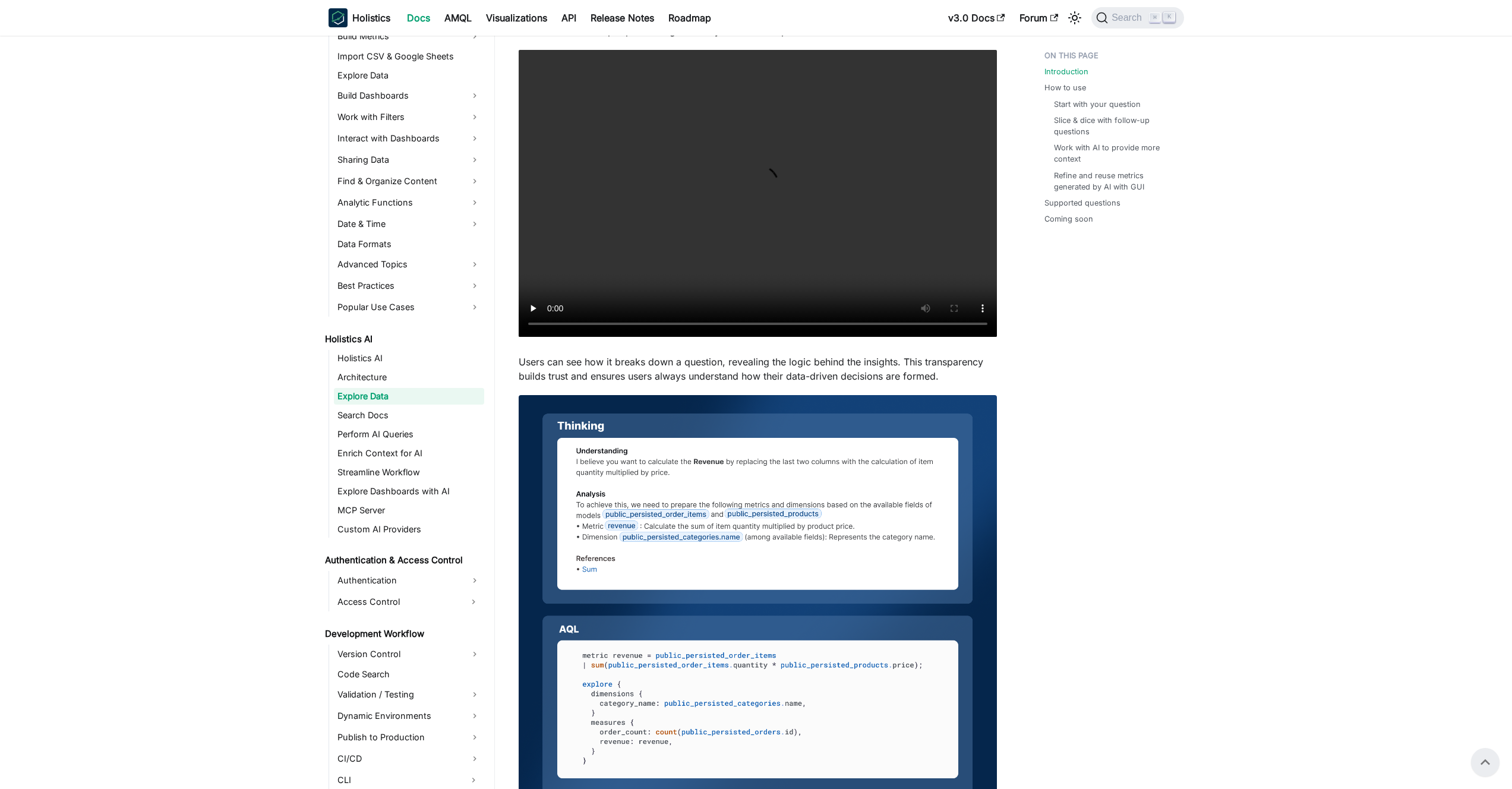
scroll to position [223, 0]
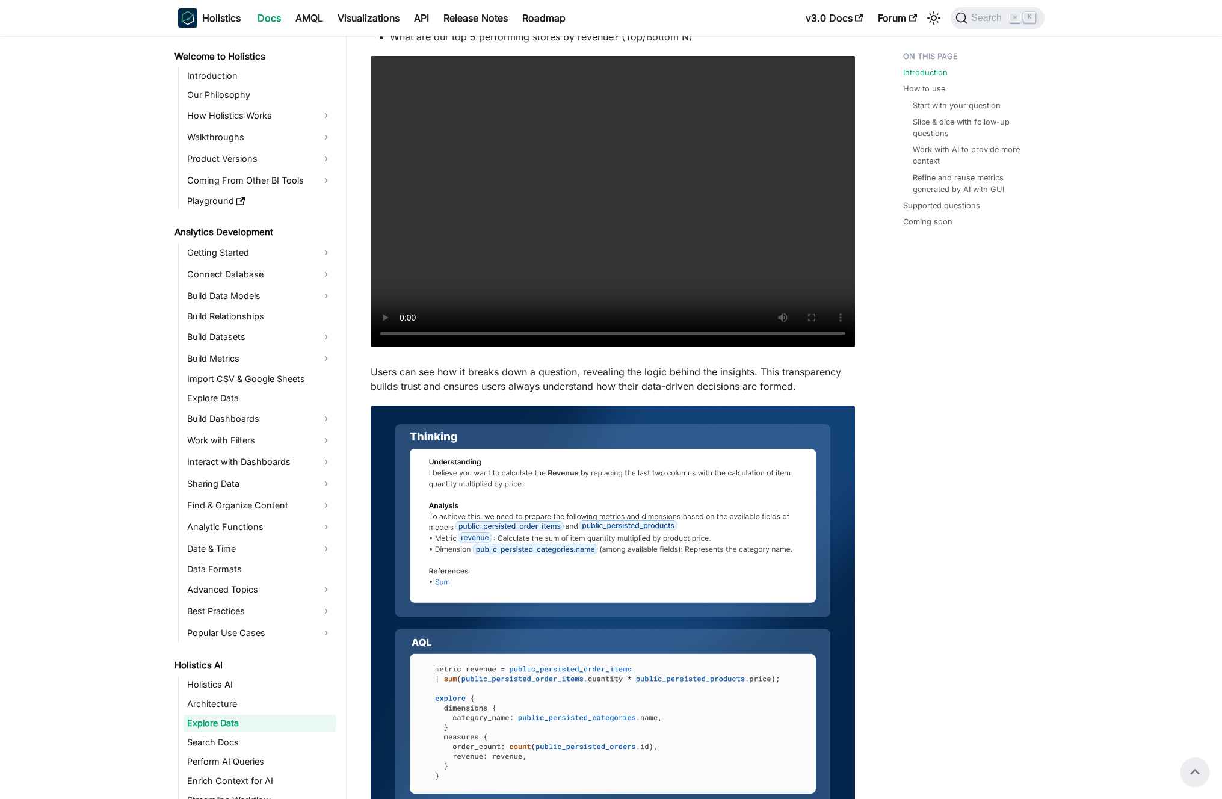
scroll to position [322, 0]
